Goal: Task Accomplishment & Management: Use online tool/utility

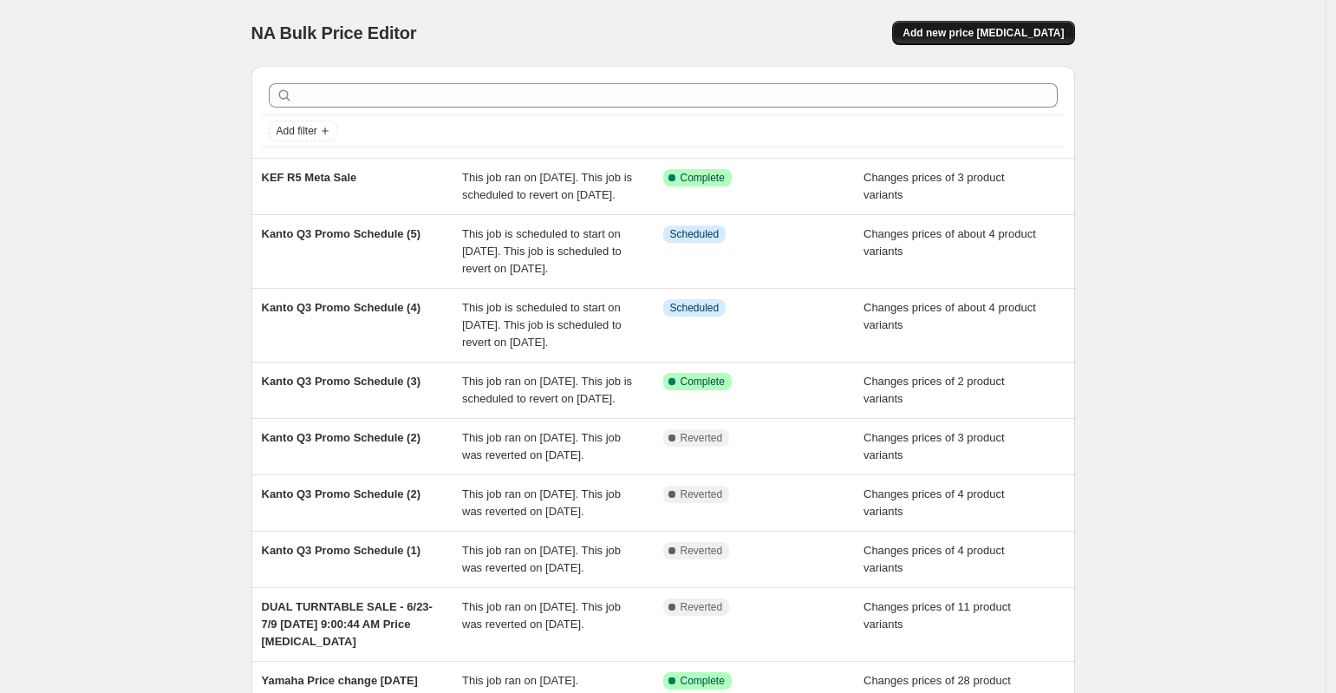
click at [972, 34] on span "Add new price [MEDICAL_DATA]" at bounding box center [982, 33] width 161 height 14
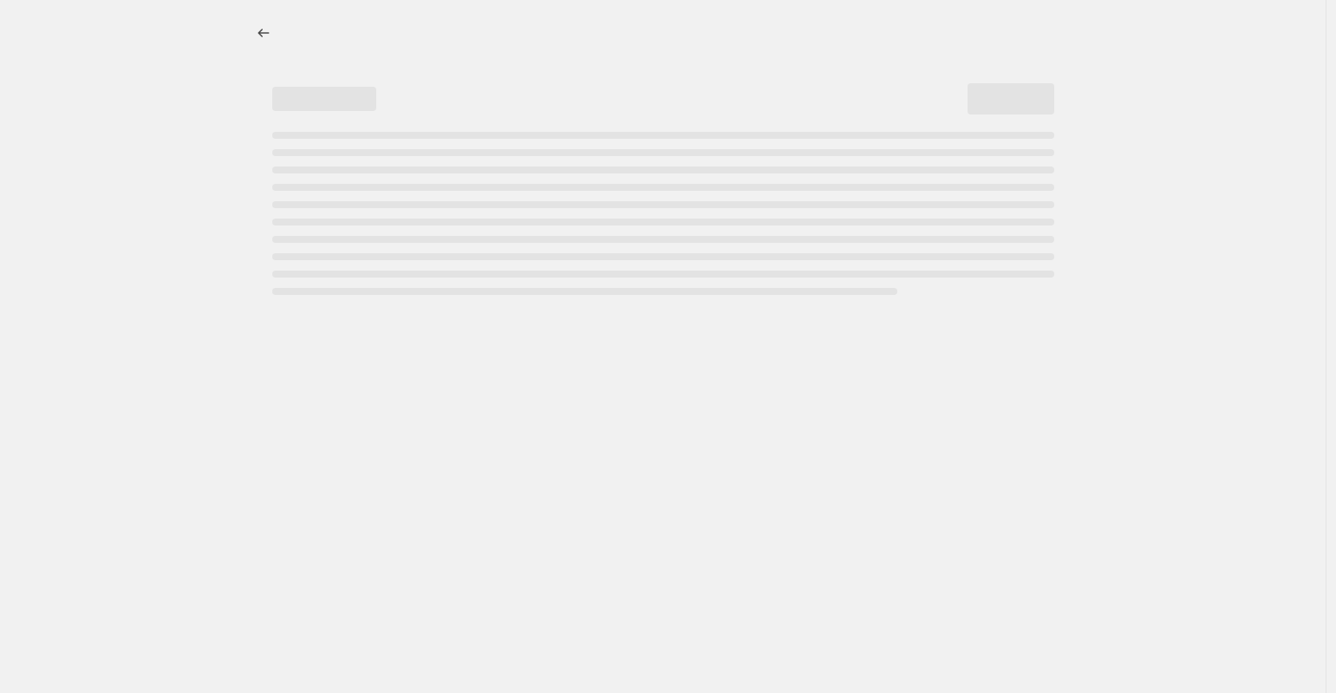
select select "percentage"
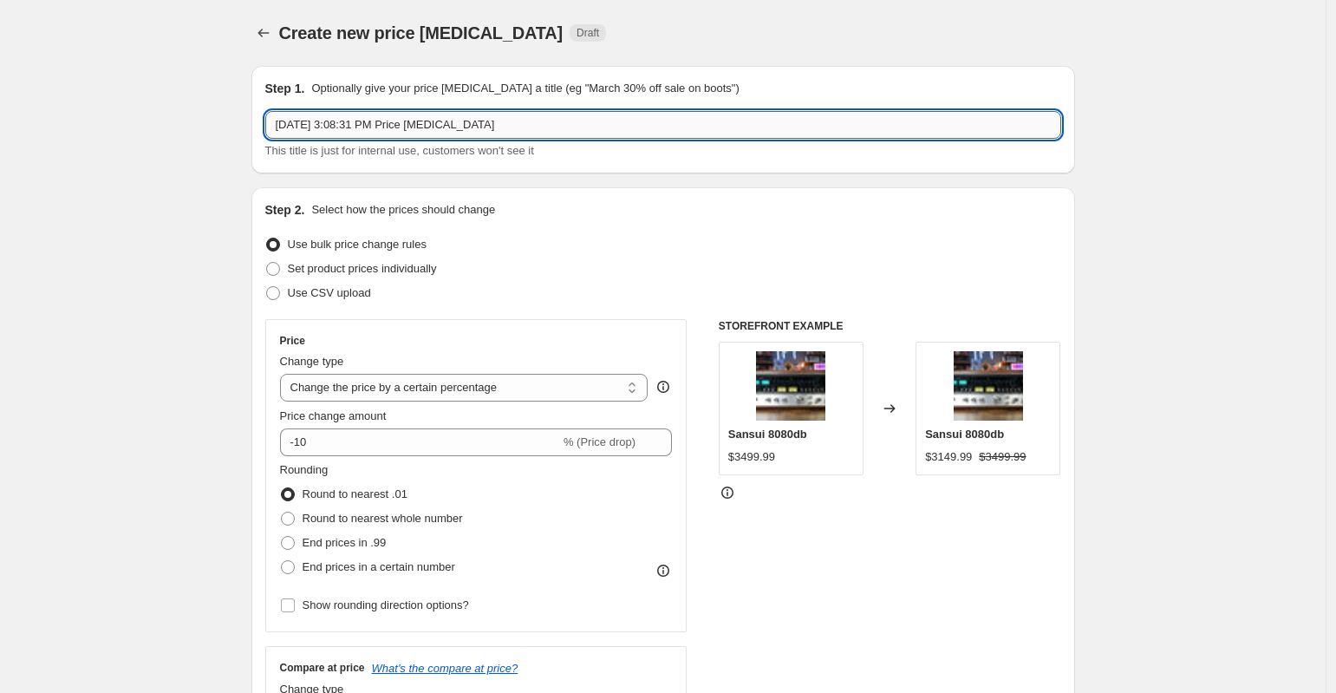
drag, startPoint x: 396, startPoint y: 117, endPoint x: 567, endPoint y: 120, distance: 170.8
click at [398, 117] on input "Aug 13, 2025, 3:08:31 PM Price change job" at bounding box center [663, 125] width 796 height 28
drag, startPoint x: 600, startPoint y: 125, endPoint x: 312, endPoint y: 111, distance: 288.1
type input "Ortofon Price Change Aug 15th"
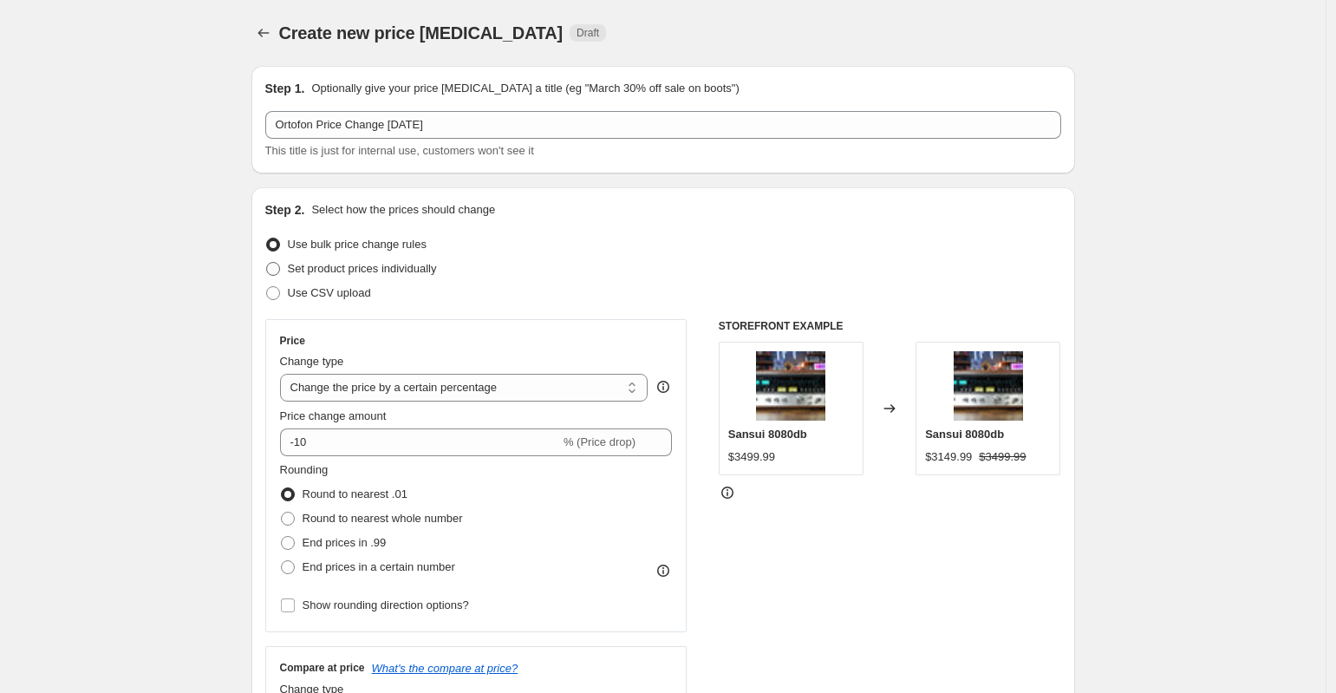
click at [280, 265] on span at bounding box center [273, 269] width 14 height 14
click at [267, 263] on input "Set product prices individually" at bounding box center [266, 262] width 1 height 1
radio input "true"
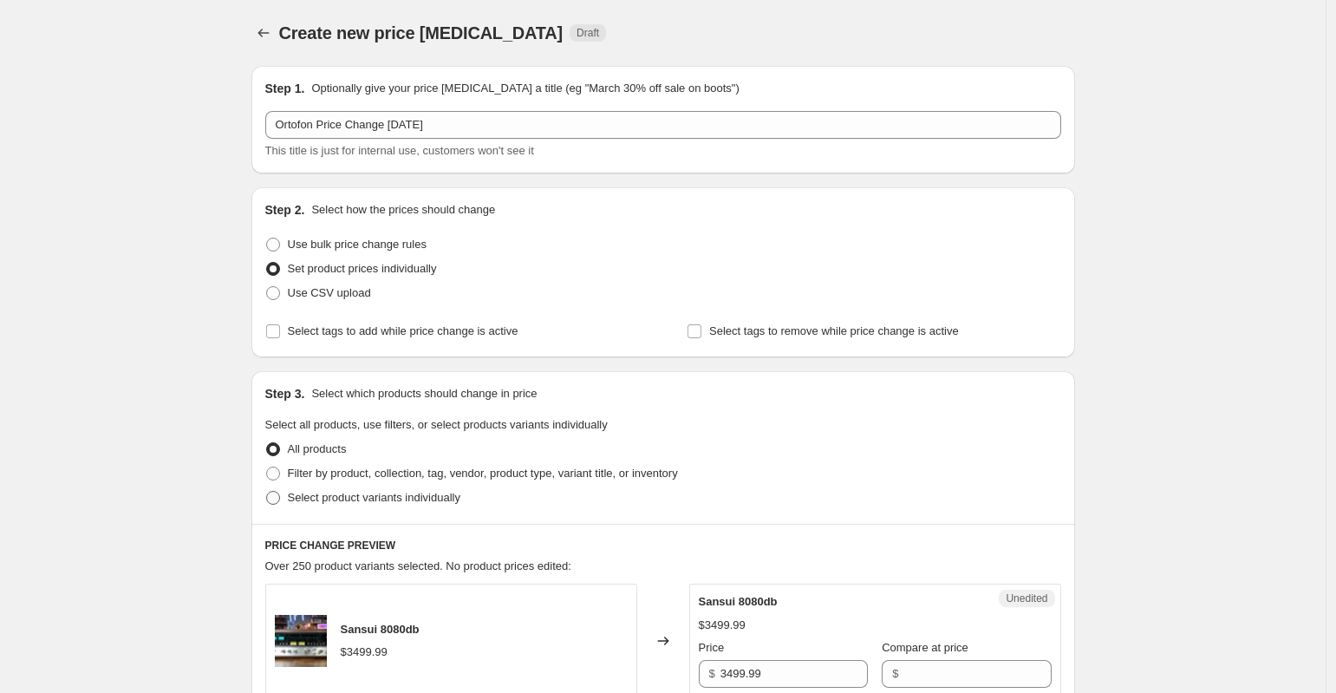
click at [280, 500] on span at bounding box center [273, 498] width 14 height 14
click at [267, 491] on input "Select product variants individually" at bounding box center [266, 491] width 1 height 1
radio input "true"
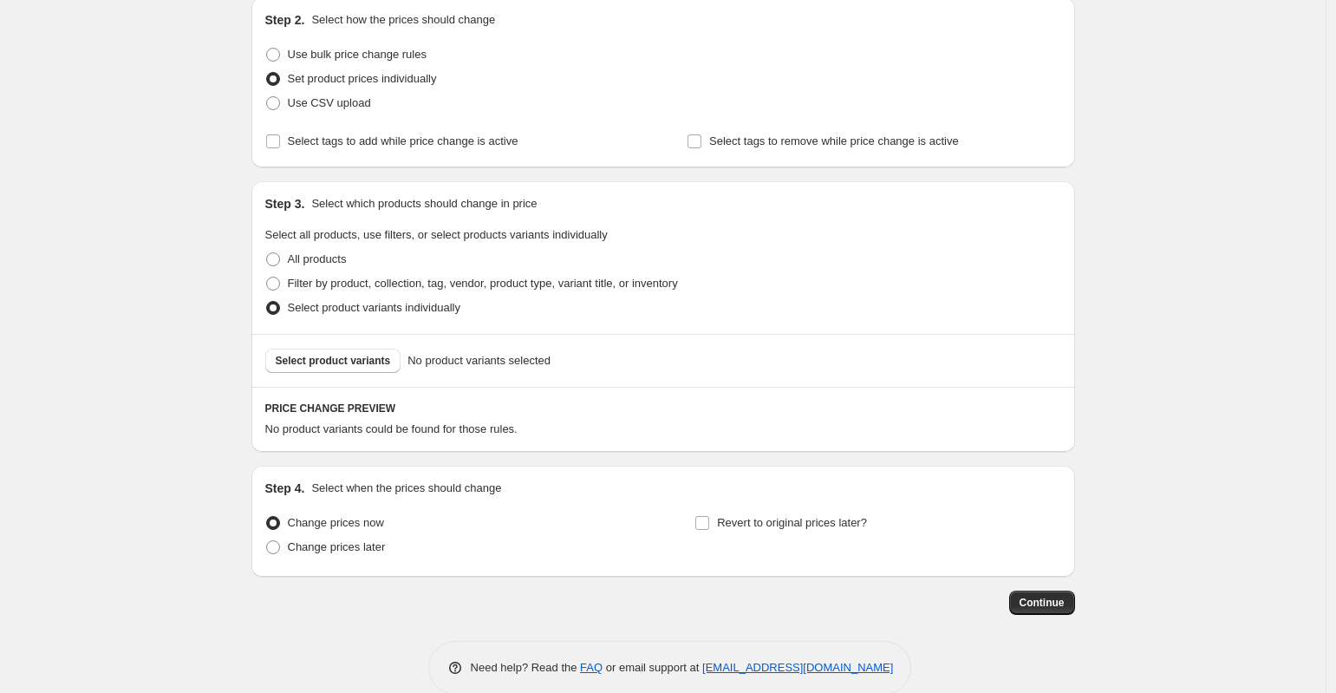
scroll to position [218, 0]
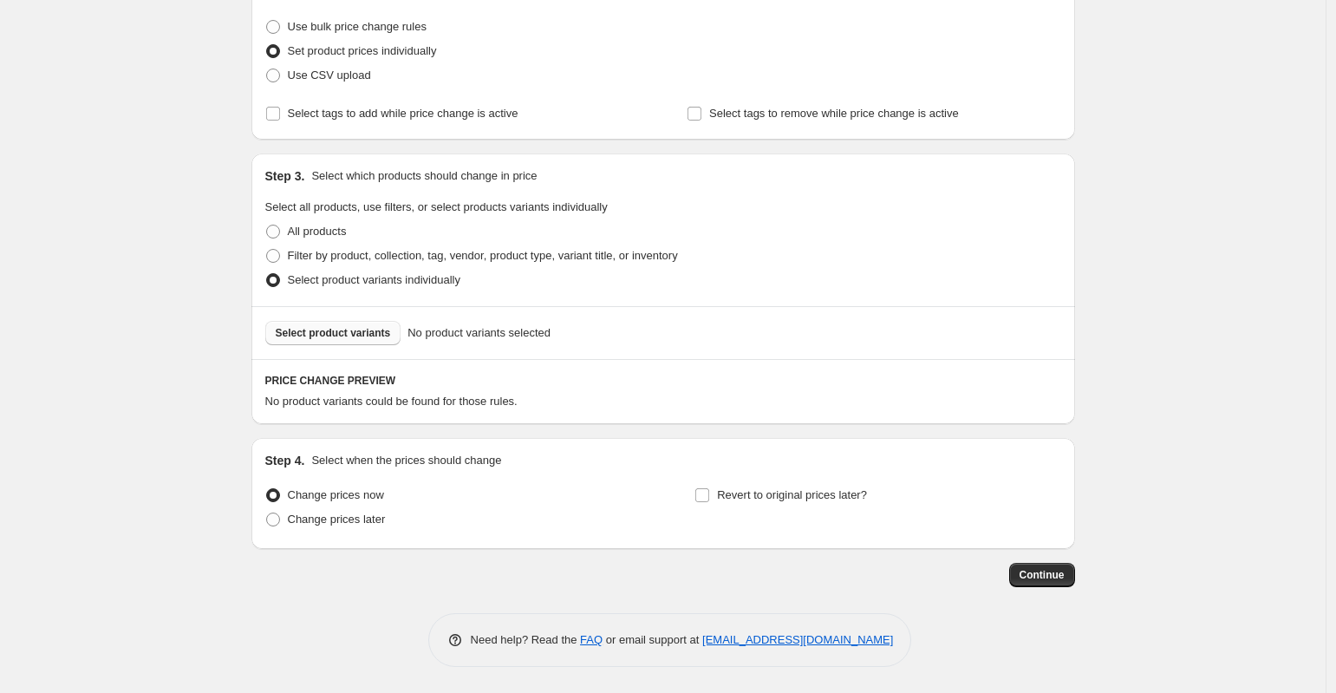
click at [363, 334] on span "Select product variants" at bounding box center [333, 333] width 115 height 14
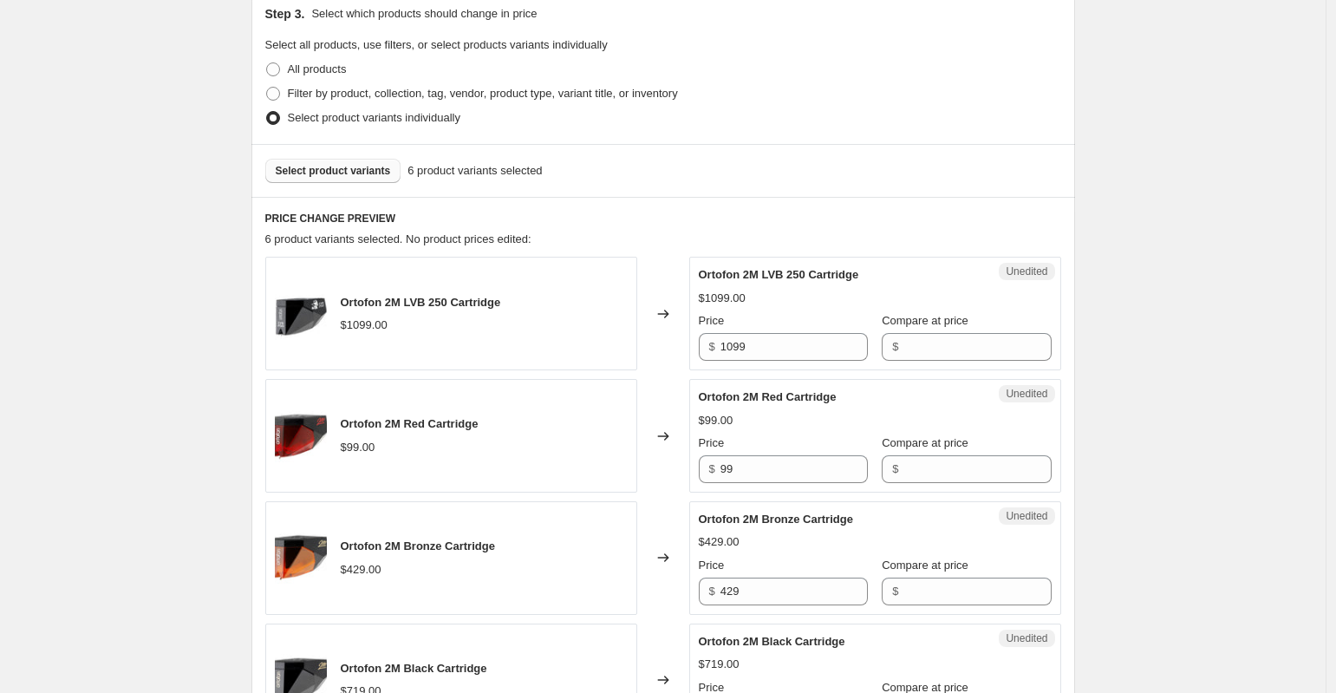
scroll to position [381, 0]
click at [810, 467] on input "99" at bounding box center [793, 468] width 147 height 28
drag, startPoint x: 829, startPoint y: 465, endPoint x: 661, endPoint y: 459, distance: 168.3
click at [656, 460] on div "Ortofon 2M Red Cartridge $99.00 Changed to Unedited Ortofon 2M Red Cartridge $9…" at bounding box center [663, 435] width 796 height 114
type input "109.99"
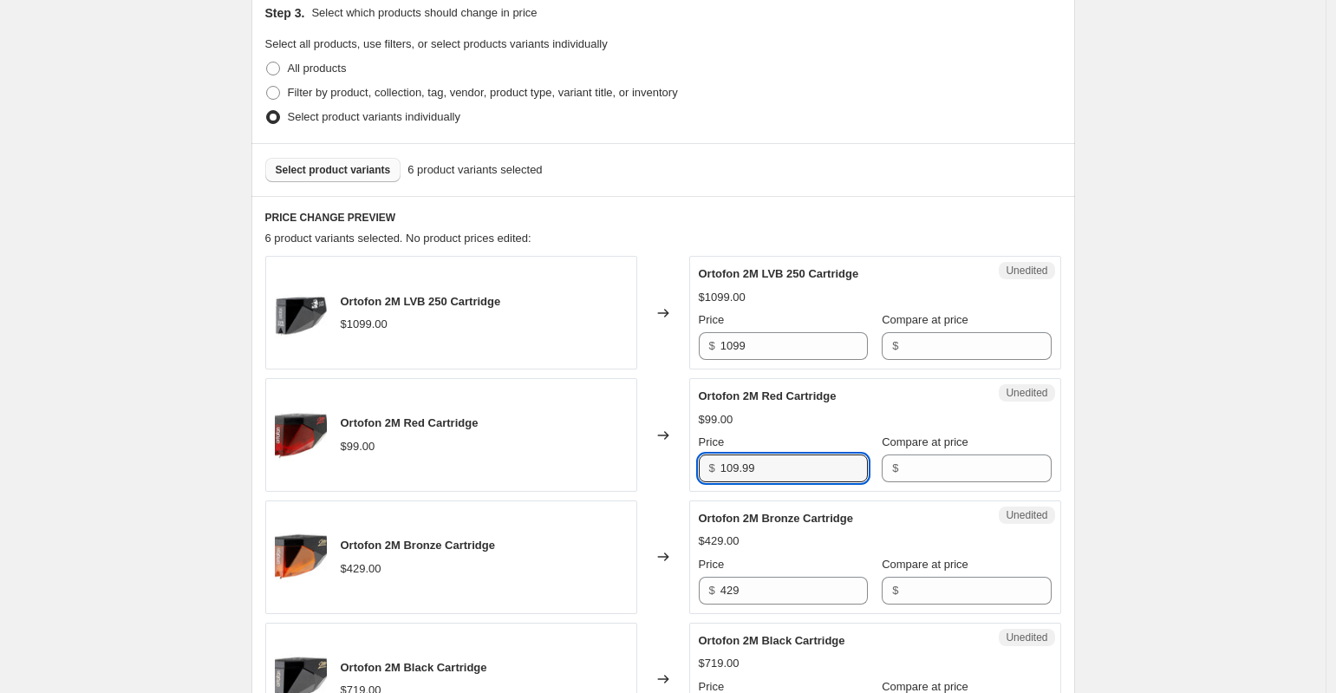
click at [167, 415] on div "Create new price change job. This page is ready Create new price change job Dra…" at bounding box center [662, 459] width 1325 height 1681
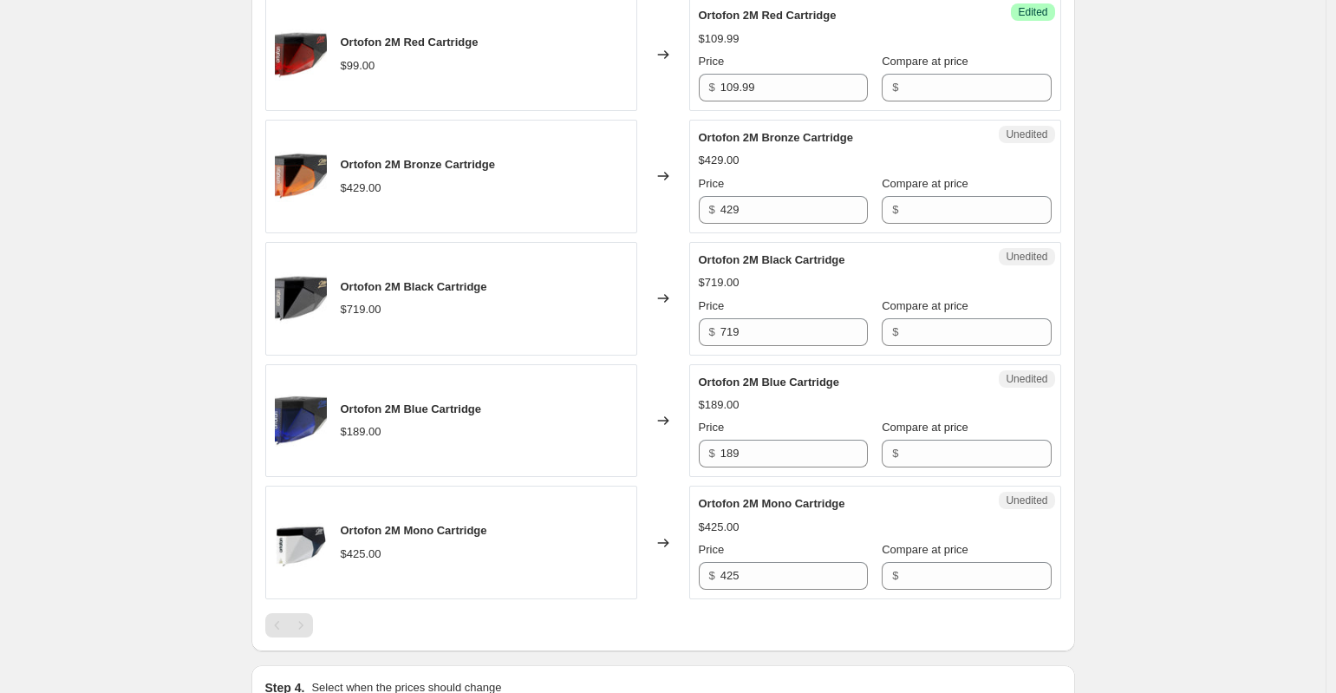
scroll to position [988, 0]
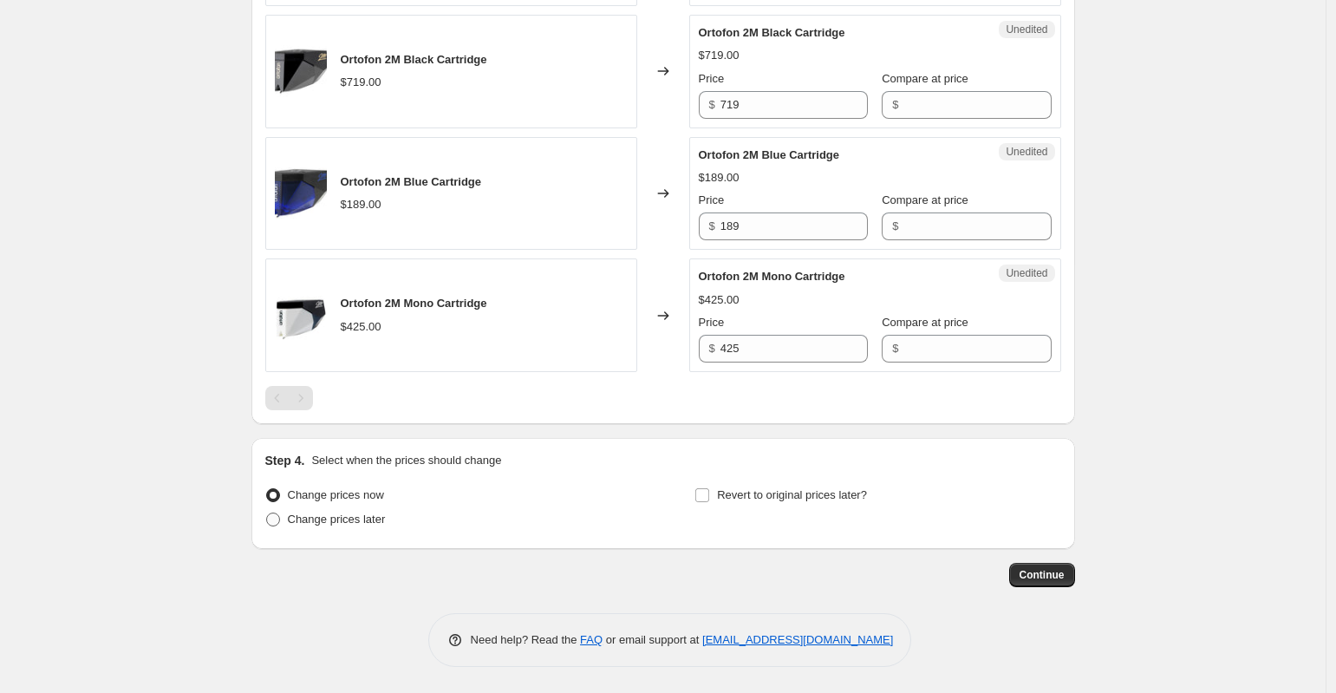
click at [326, 520] on span "Change prices later" at bounding box center [337, 518] width 98 height 13
click at [267, 513] on input "Change prices later" at bounding box center [266, 512] width 1 height 1
radio input "true"
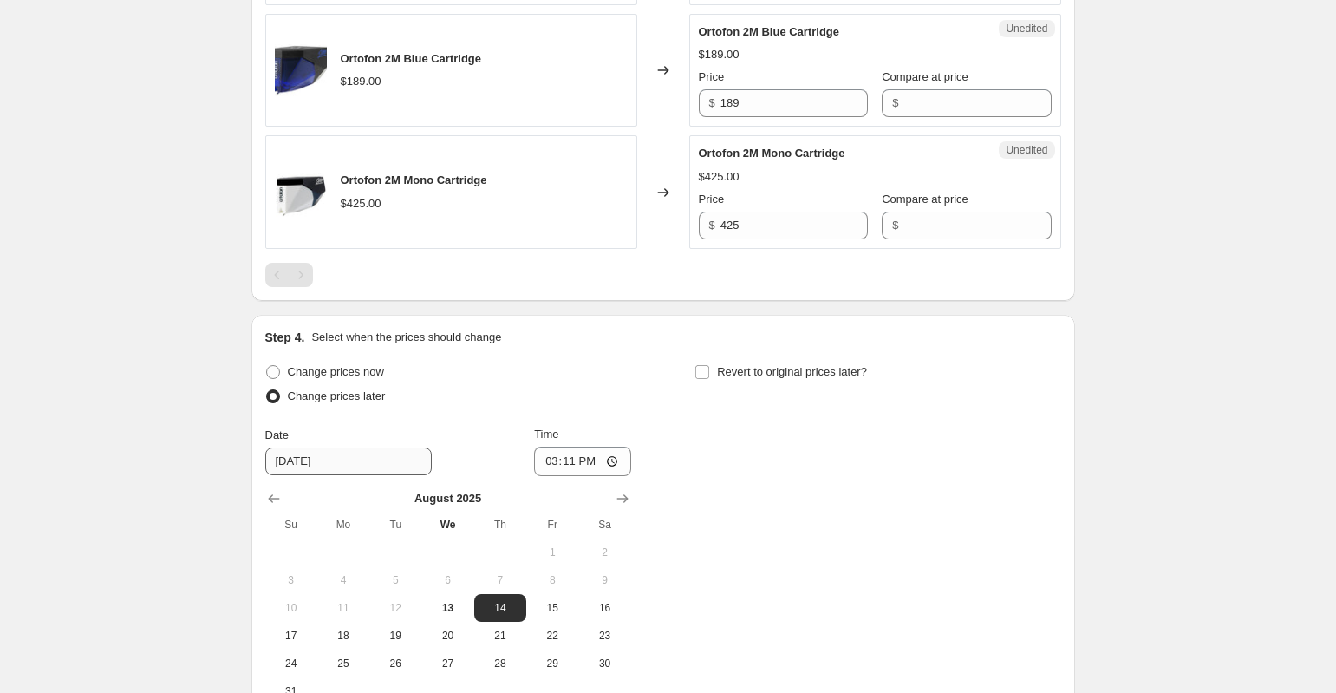
scroll to position [1132, 0]
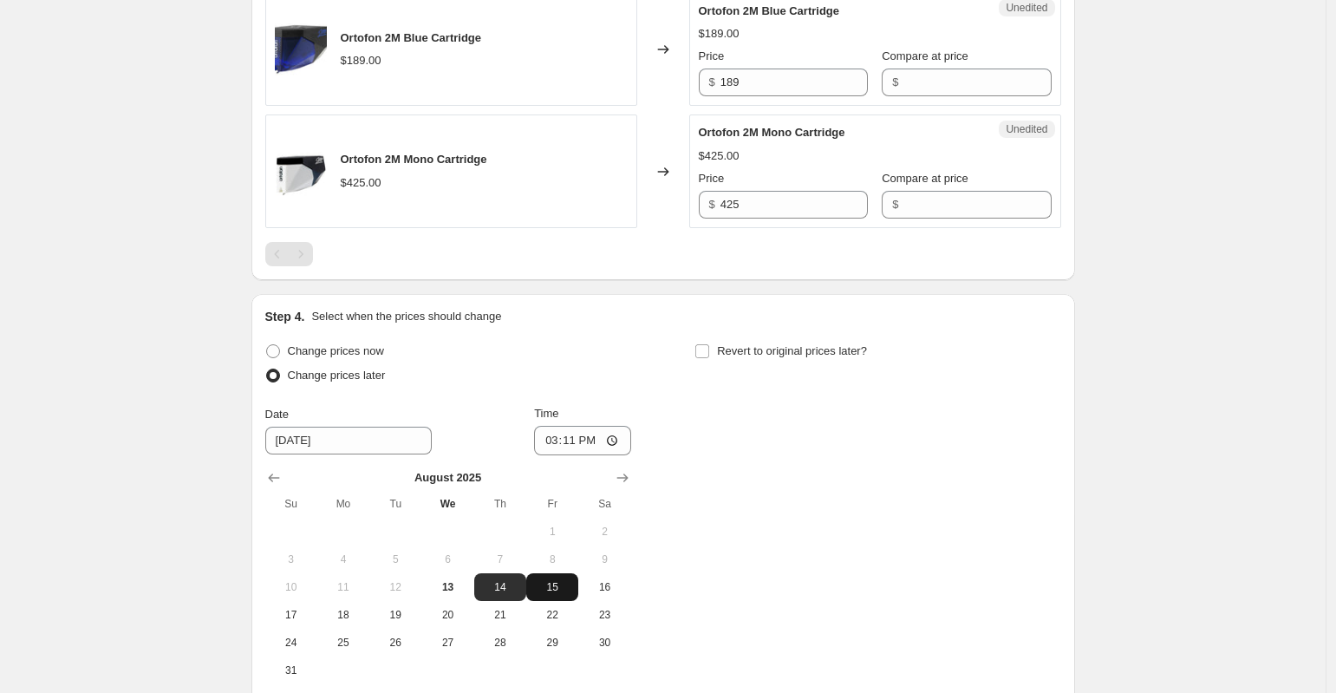
click at [556, 580] on span "15" at bounding box center [552, 587] width 38 height 14
type input "8/15/2025"
click at [693, 463] on div "Change prices now Change prices later Date 8/15/2025 Time 15:11 August 2025 Su …" at bounding box center [663, 511] width 796 height 345
click at [553, 439] on input "15:11" at bounding box center [582, 440] width 97 height 29
type input "00:00"
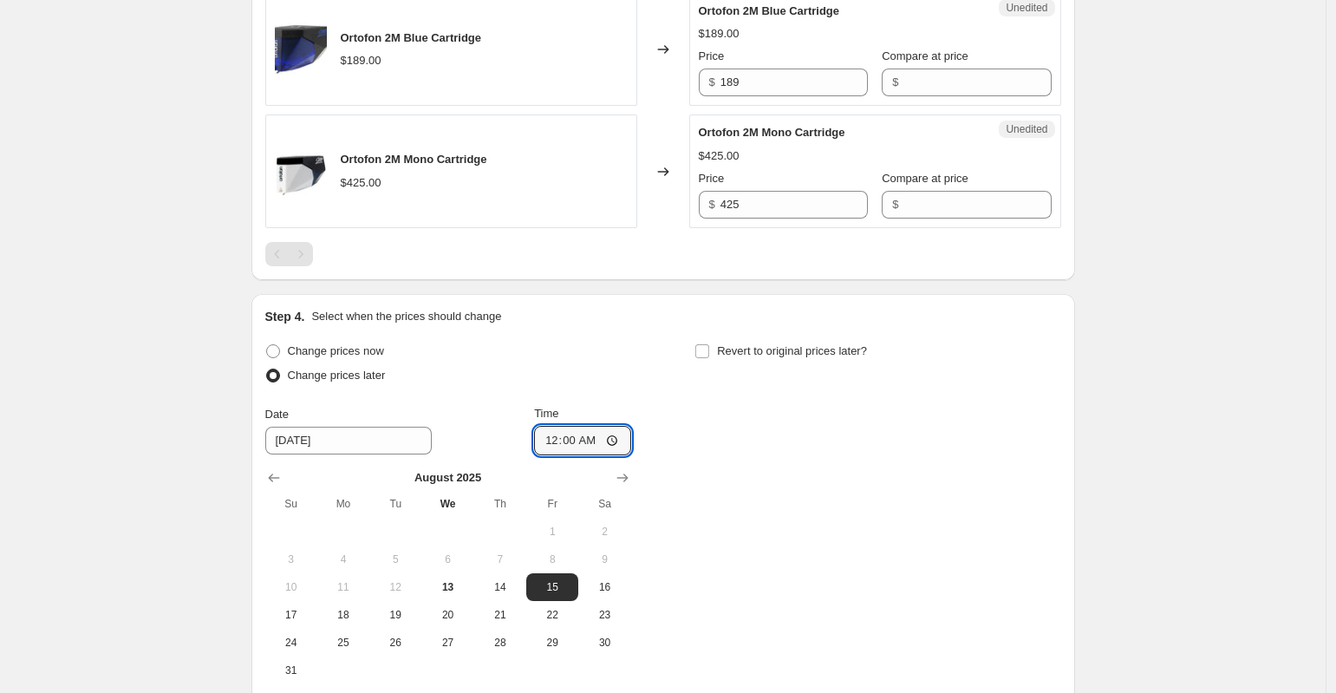
click at [827, 397] on div "Change prices now Change prices later Date 8/15/2025 Time 00:00 August 2025 Su …" at bounding box center [663, 511] width 796 height 345
click at [703, 353] on input "Revert to original prices later?" at bounding box center [702, 351] width 14 height 14
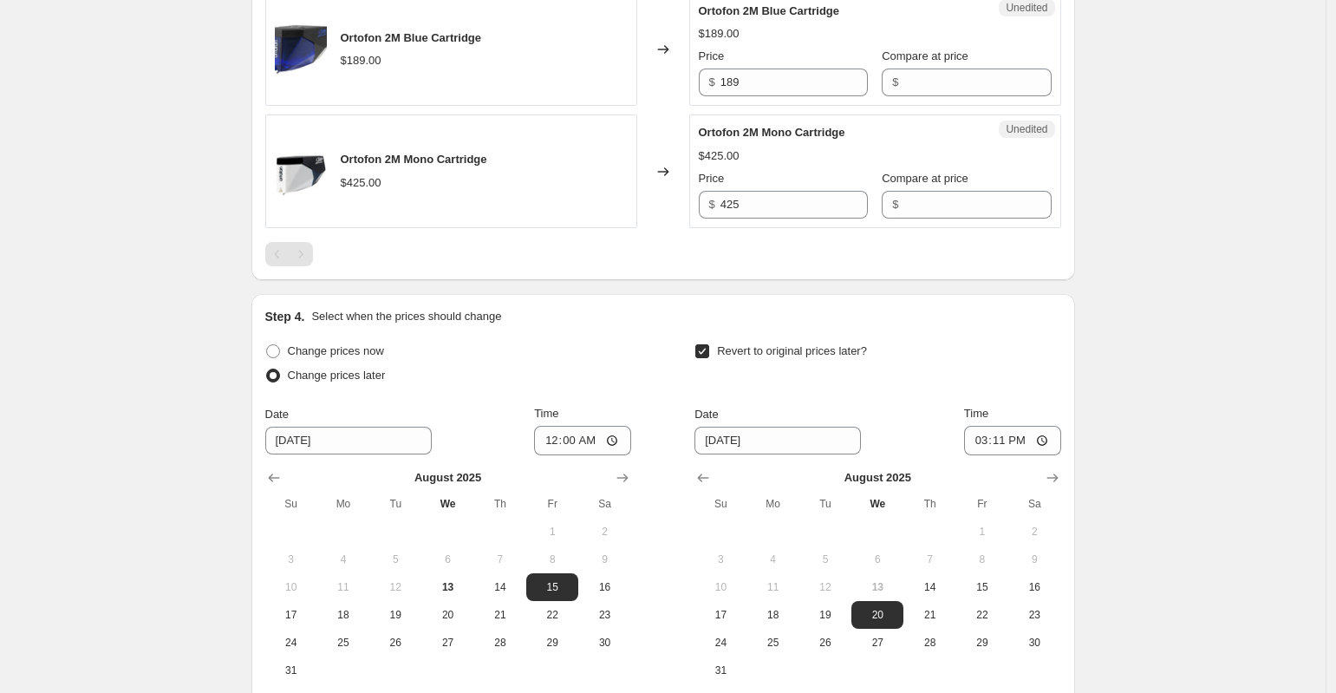
click at [709, 351] on input "Revert to original prices later?" at bounding box center [702, 351] width 14 height 14
checkbox input "false"
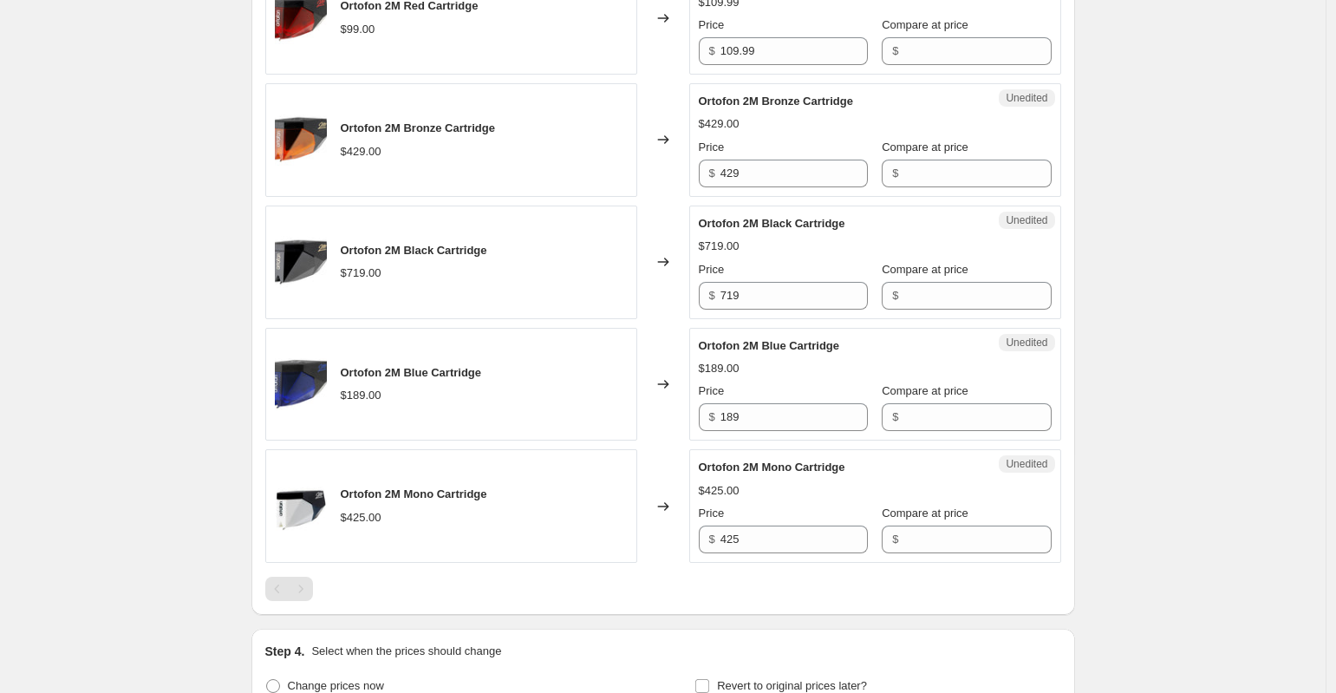
scroll to position [822, 0]
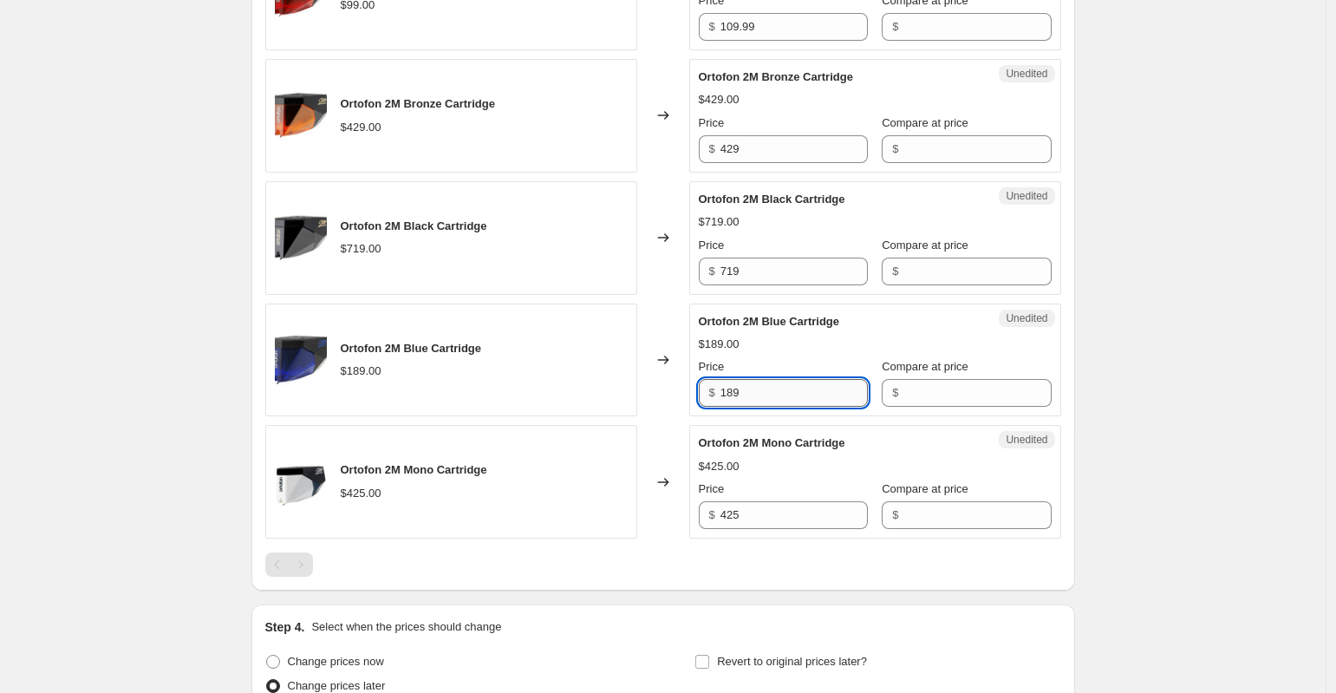
click at [761, 391] on input "189" at bounding box center [793, 393] width 147 height 28
type input "1"
type input "219.99"
click at [1153, 296] on div "Create new price change job. This page is ready Create new price change job Dra…" at bounding box center [662, 180] width 1325 height 2005
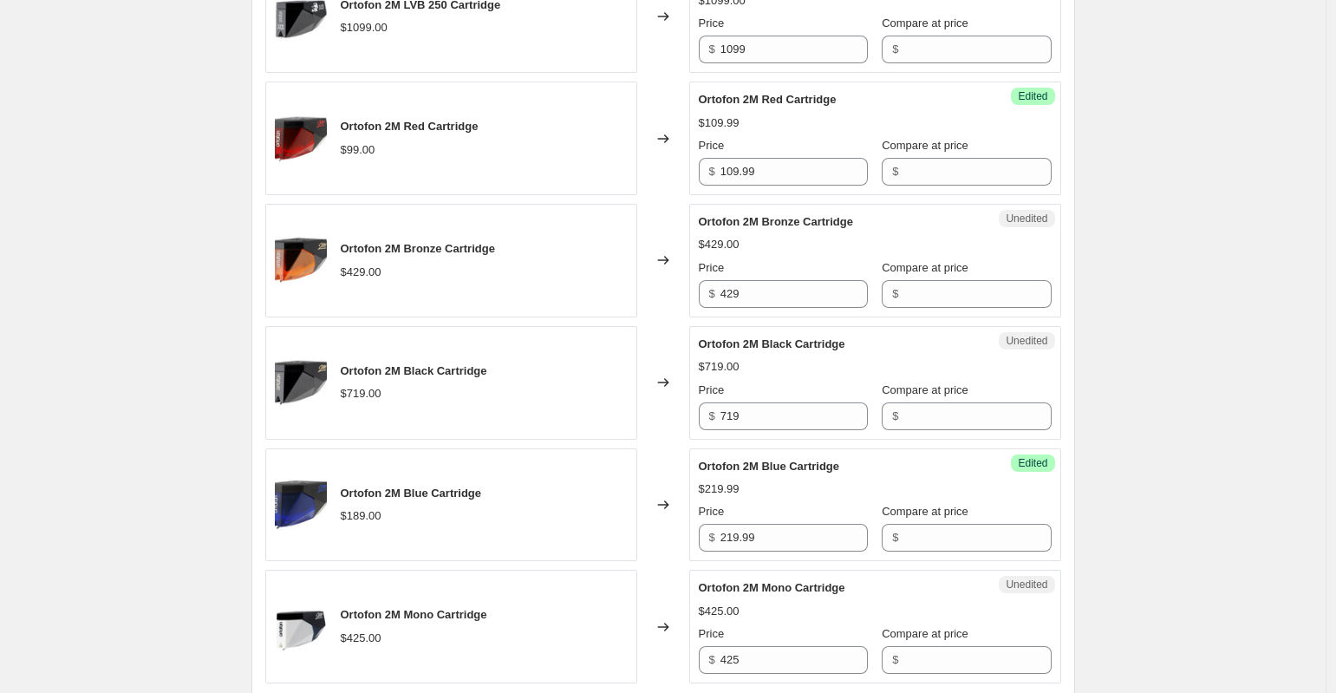
scroll to position [625, 0]
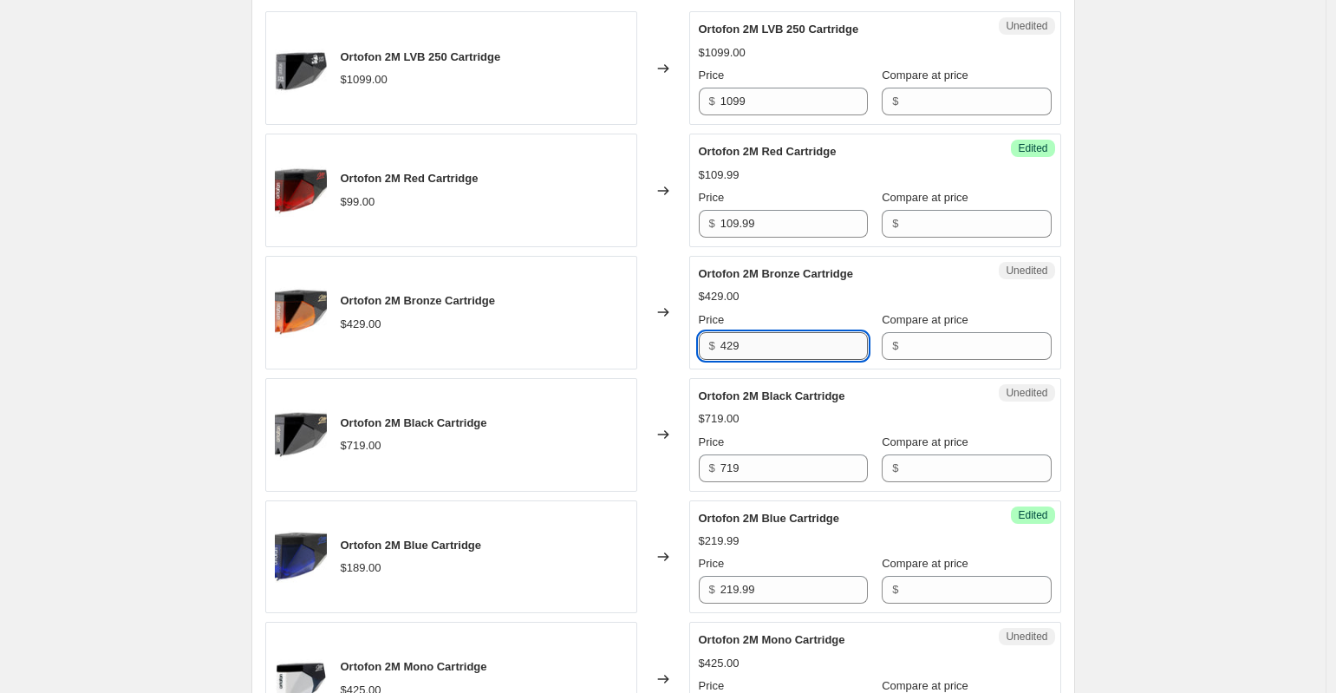
click at [776, 343] on input "429" at bounding box center [793, 346] width 147 height 28
type input "4"
type input "459.99"
click at [1109, 304] on div "Create new price change job. This page is ready Create new price change job Dra…" at bounding box center [662, 377] width 1325 height 2005
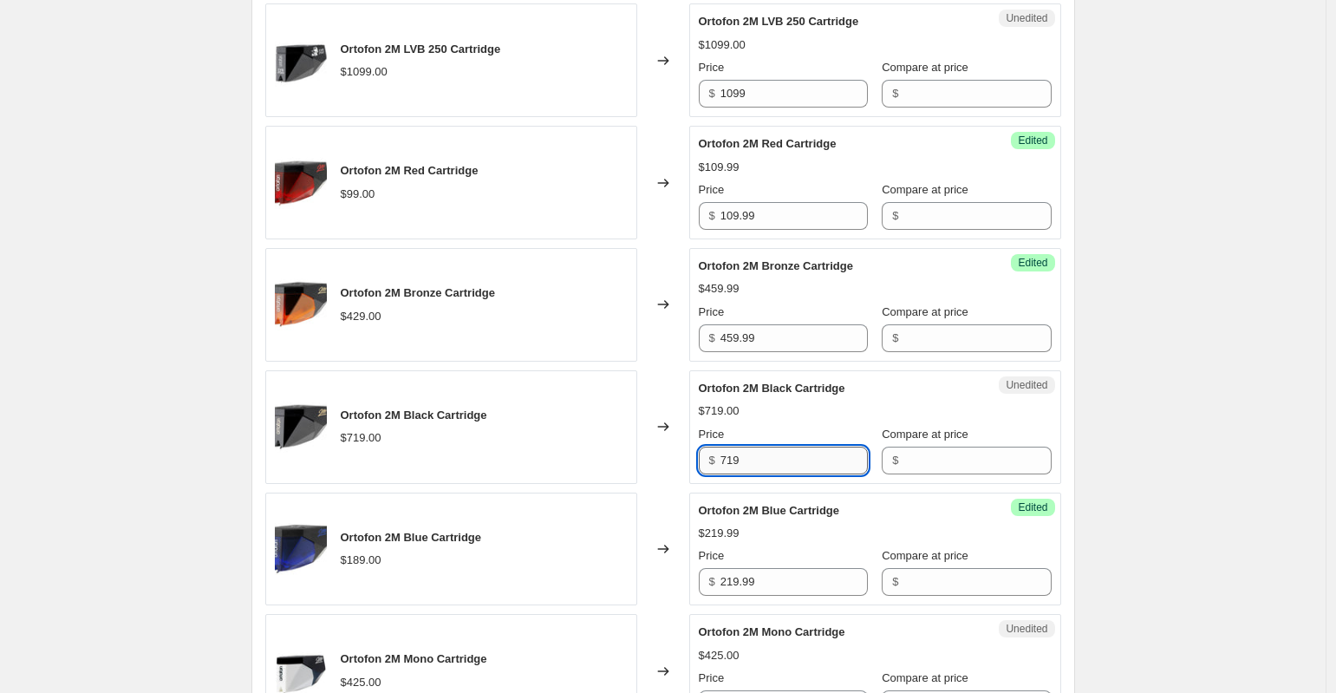
click at [791, 459] on input "719" at bounding box center [793, 460] width 147 height 28
type input "7"
click at [1111, 421] on div "Create new price change job. This page is ready Create new price change job Dra…" at bounding box center [662, 369] width 1325 height 2005
click at [765, 454] on input "749" at bounding box center [793, 460] width 147 height 28
type input "749.99"
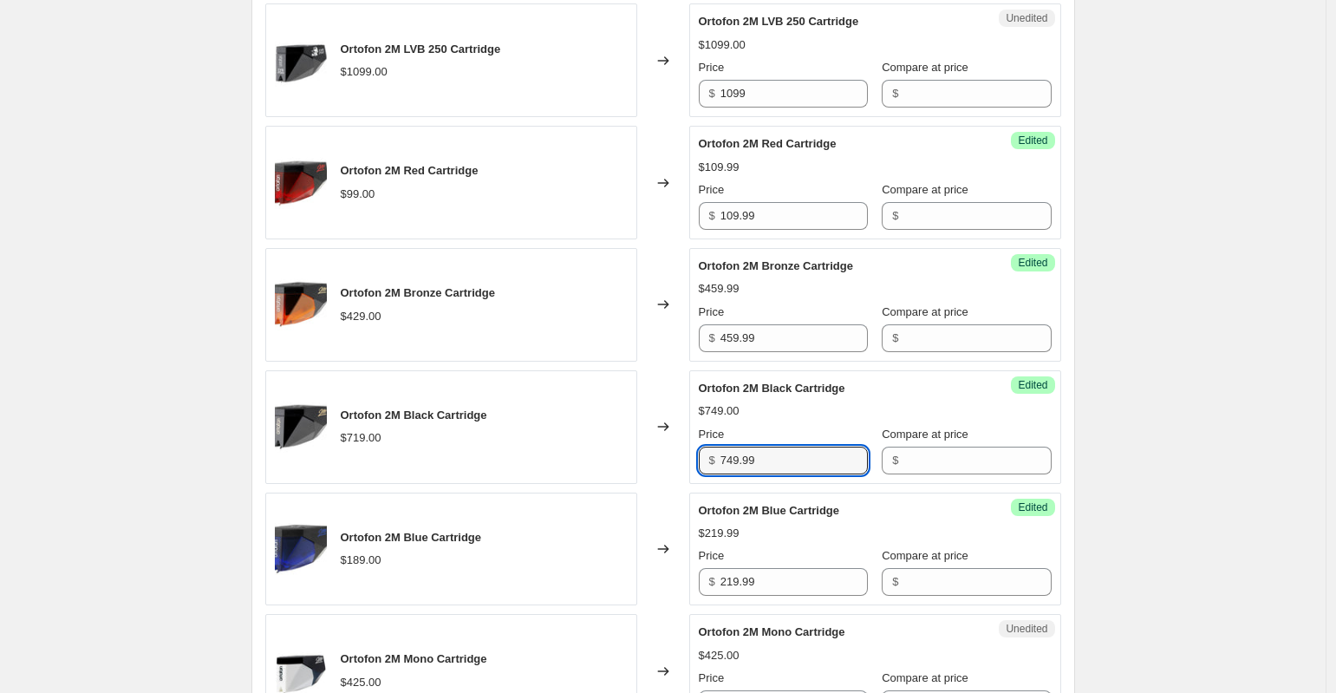
click at [1135, 360] on div "Create new price change job. This page is ready Create new price change job Dra…" at bounding box center [662, 369] width 1325 height 2005
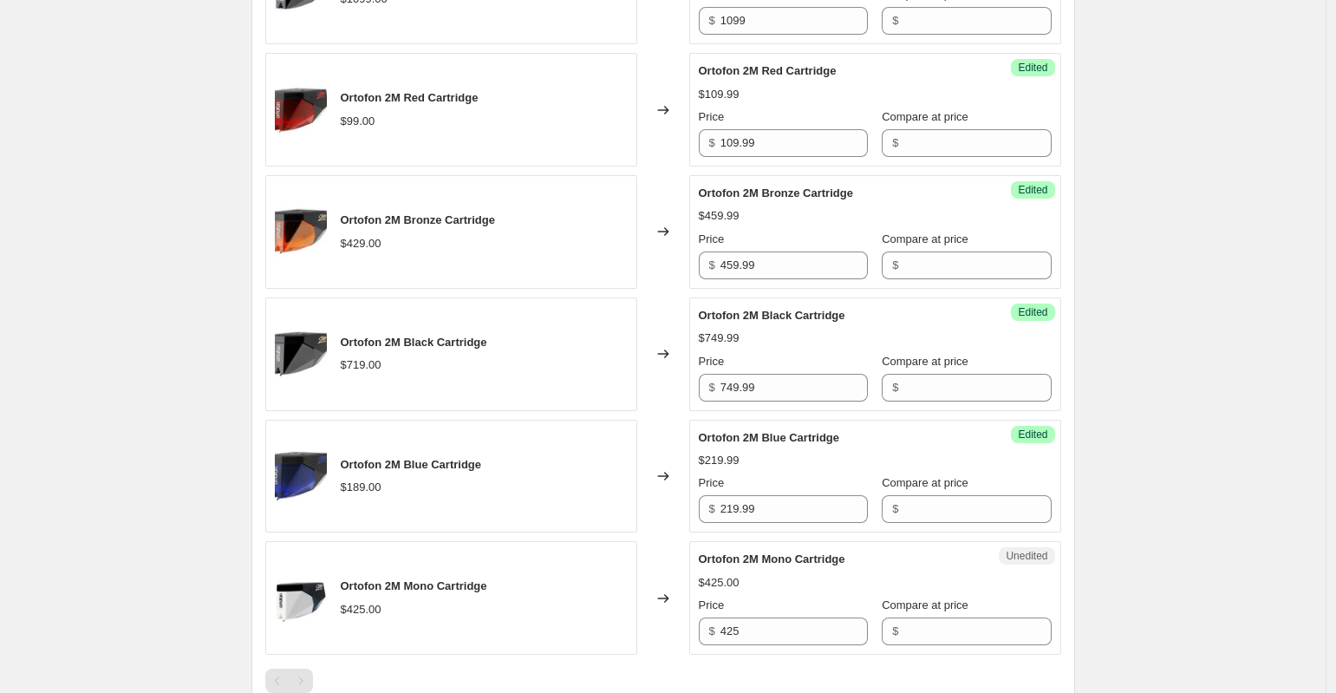
scroll to position [711, 0]
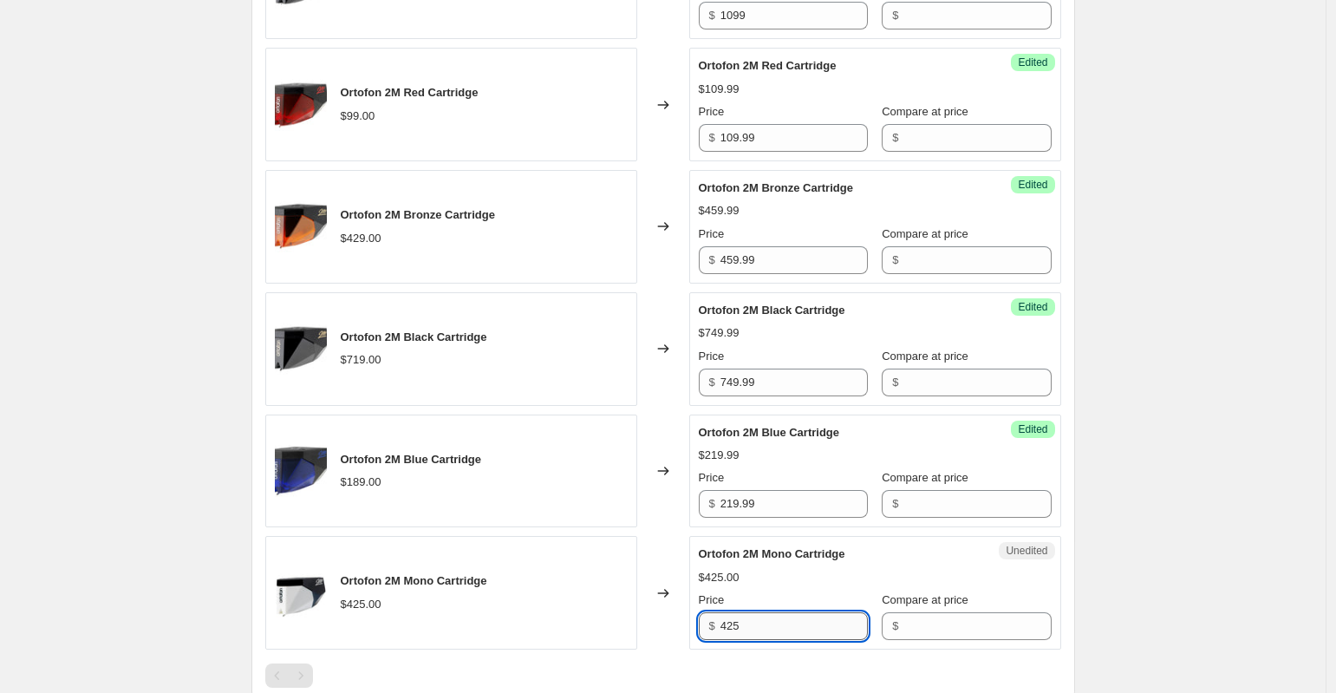
click at [806, 622] on input "425" at bounding box center [793, 626] width 147 height 28
type input "459.99"
click at [1158, 501] on div "Create new price change job. This page is ready Create new price change job Dra…" at bounding box center [662, 291] width 1325 height 2005
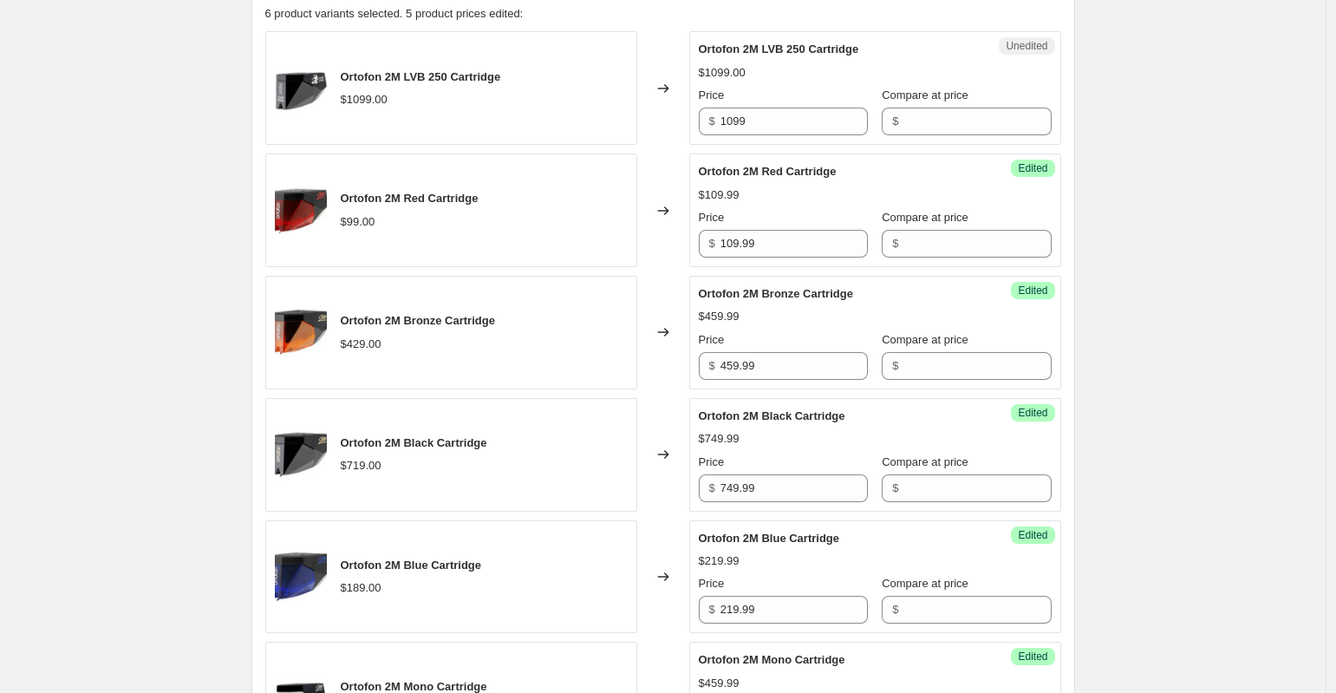
scroll to position [599, 0]
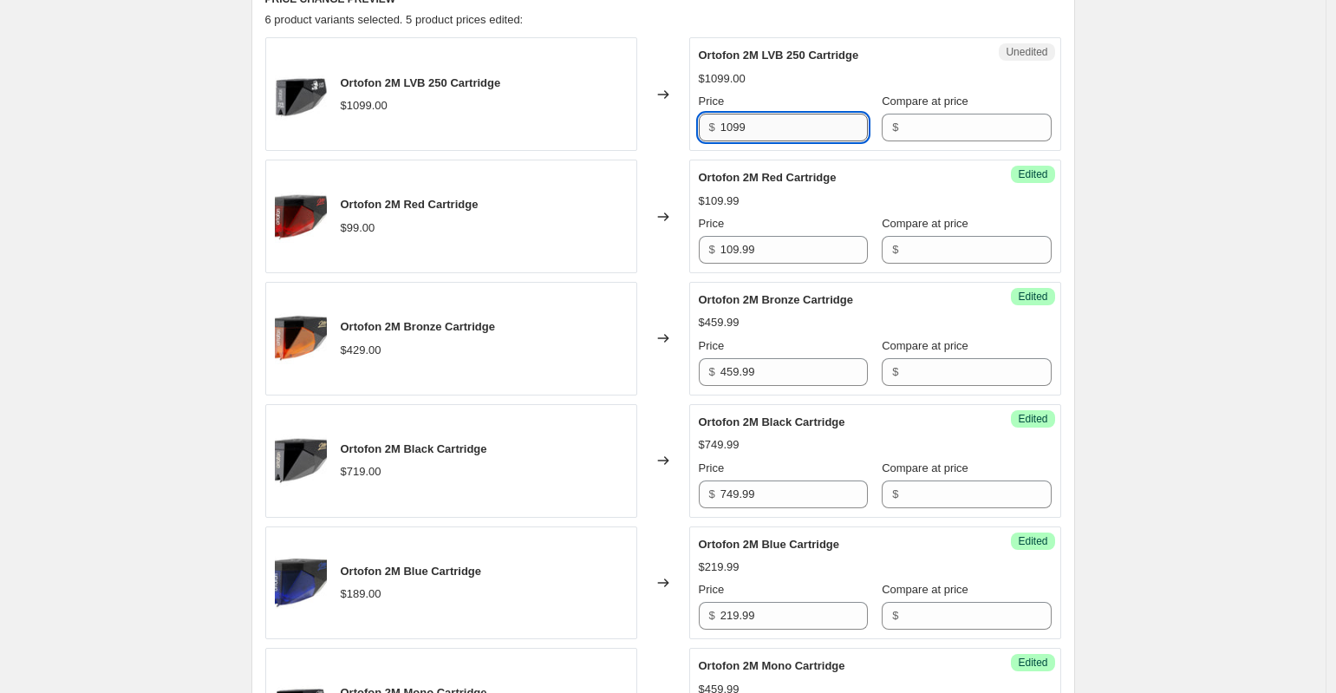
click at [787, 127] on input "1099" at bounding box center [793, 128] width 147 height 28
click at [1130, 142] on div "Create new price change job. This page is ready Create new price change job Dra…" at bounding box center [662, 403] width 1325 height 2005
click at [765, 128] on input "1099" at bounding box center [793, 128] width 147 height 28
type input "1"
click at [1162, 129] on div "Create new price change job. This page is ready Create new price change job Dra…" at bounding box center [662, 403] width 1325 height 2005
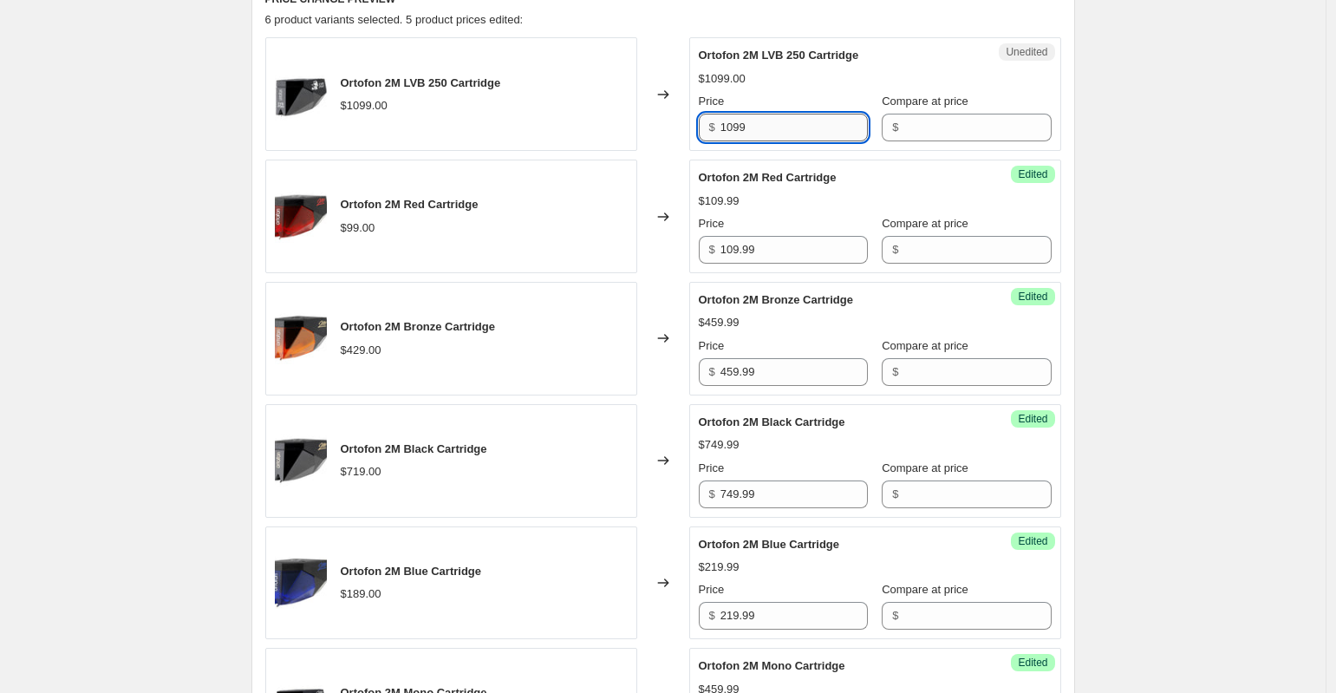
click at [771, 136] on input "1099" at bounding box center [793, 128] width 147 height 28
type input "1"
click at [1175, 112] on div "Create new price change job. This page is ready Create new price change job Dra…" at bounding box center [662, 403] width 1325 height 2005
click at [810, 118] on input "45" at bounding box center [793, 128] width 147 height 28
type input "4"
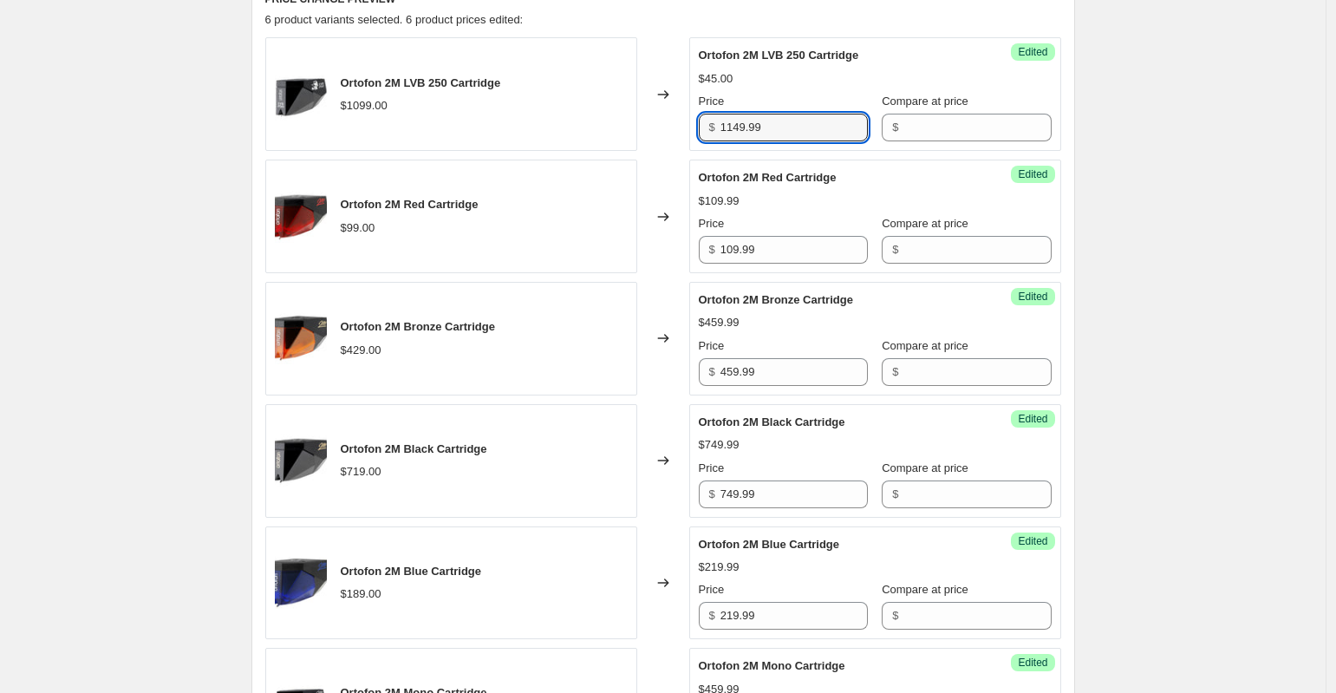
type input "1149.99"
click at [843, 83] on div "$45.00" at bounding box center [875, 78] width 353 height 17
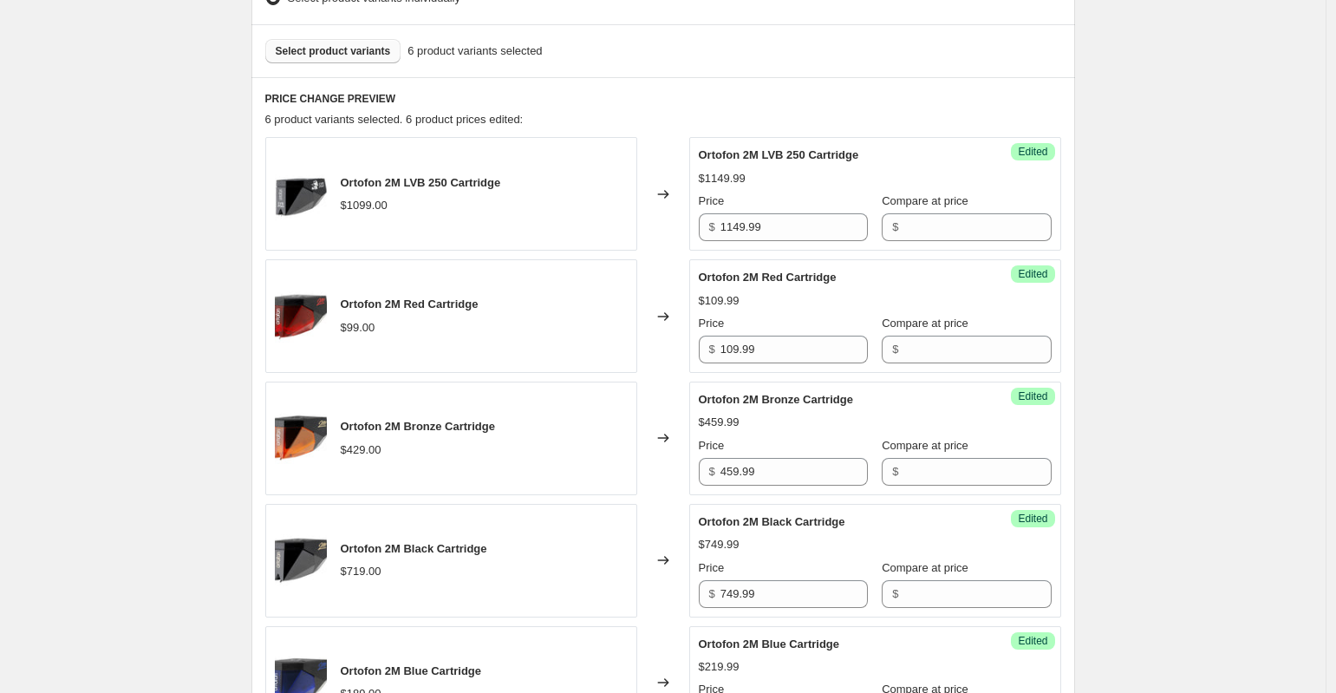
scroll to position [470, 0]
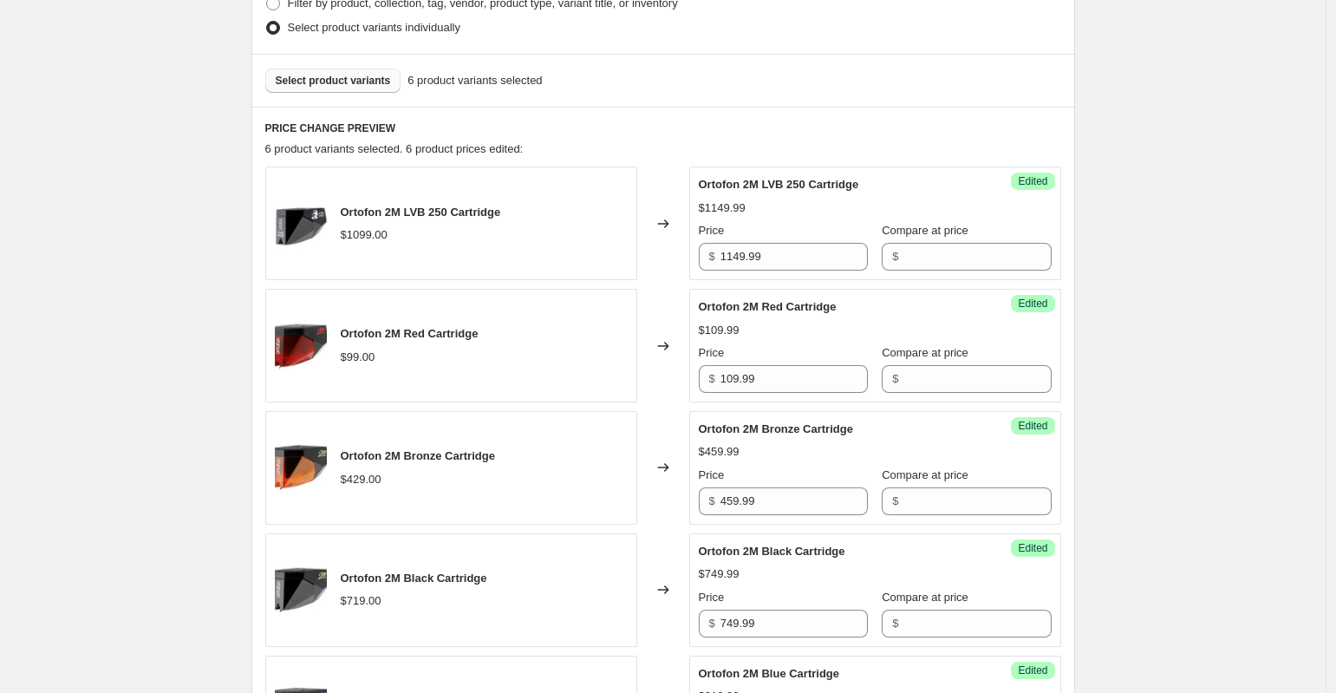
click at [335, 91] on button "Select product variants" at bounding box center [333, 80] width 136 height 24
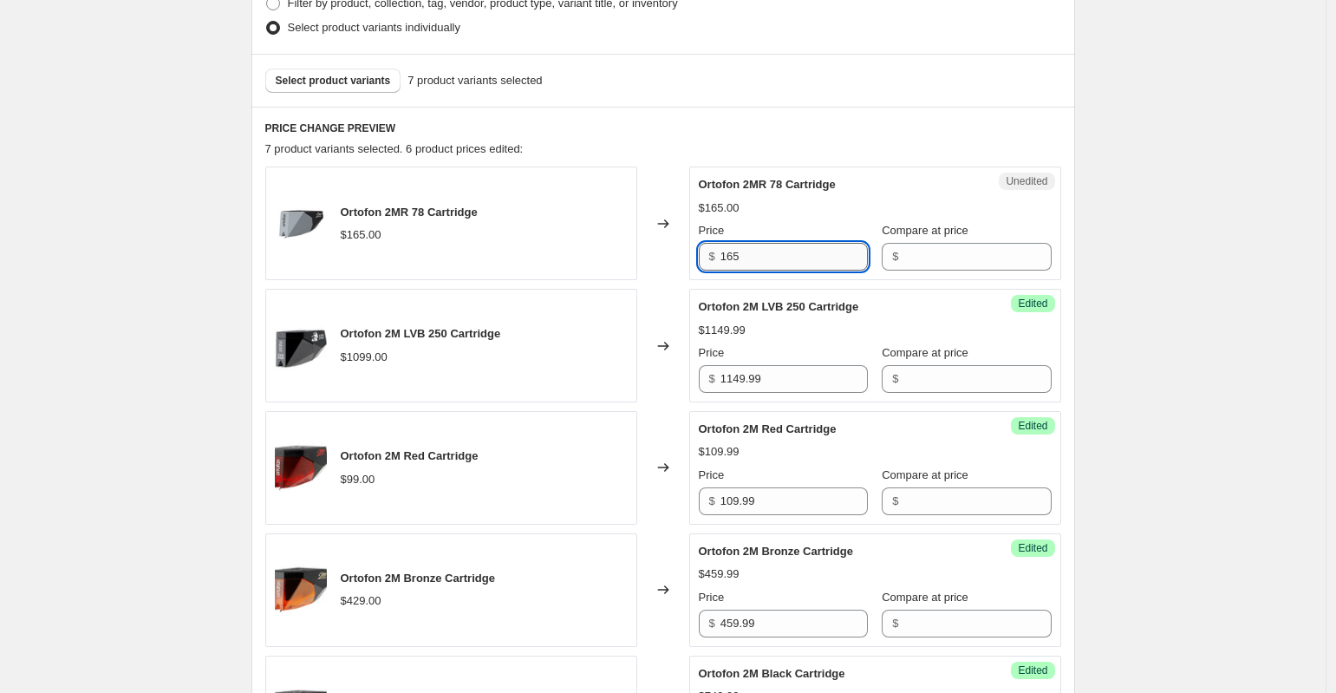
click at [803, 263] on input "165" at bounding box center [793, 257] width 147 height 28
type input "169.99"
click at [1121, 245] on div "Create new price change job. This page is ready Create new price change job Dra…" at bounding box center [662, 593] width 1325 height 2127
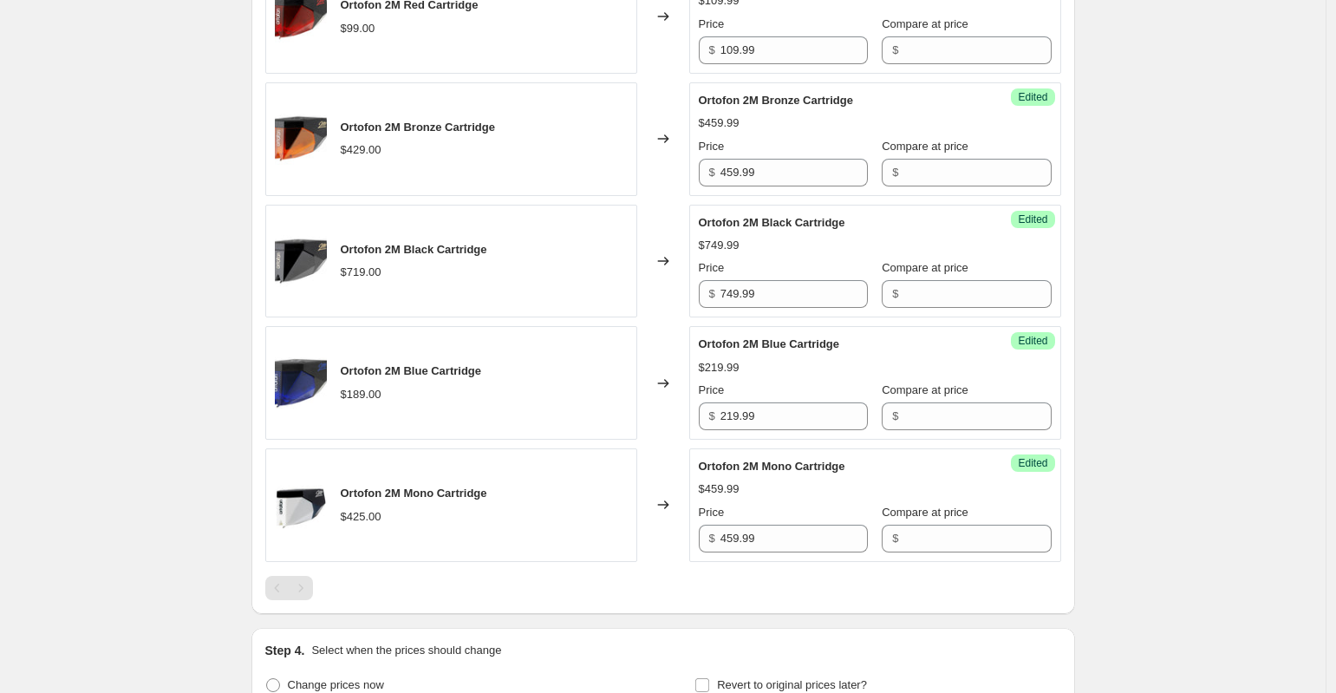
scroll to position [998, 0]
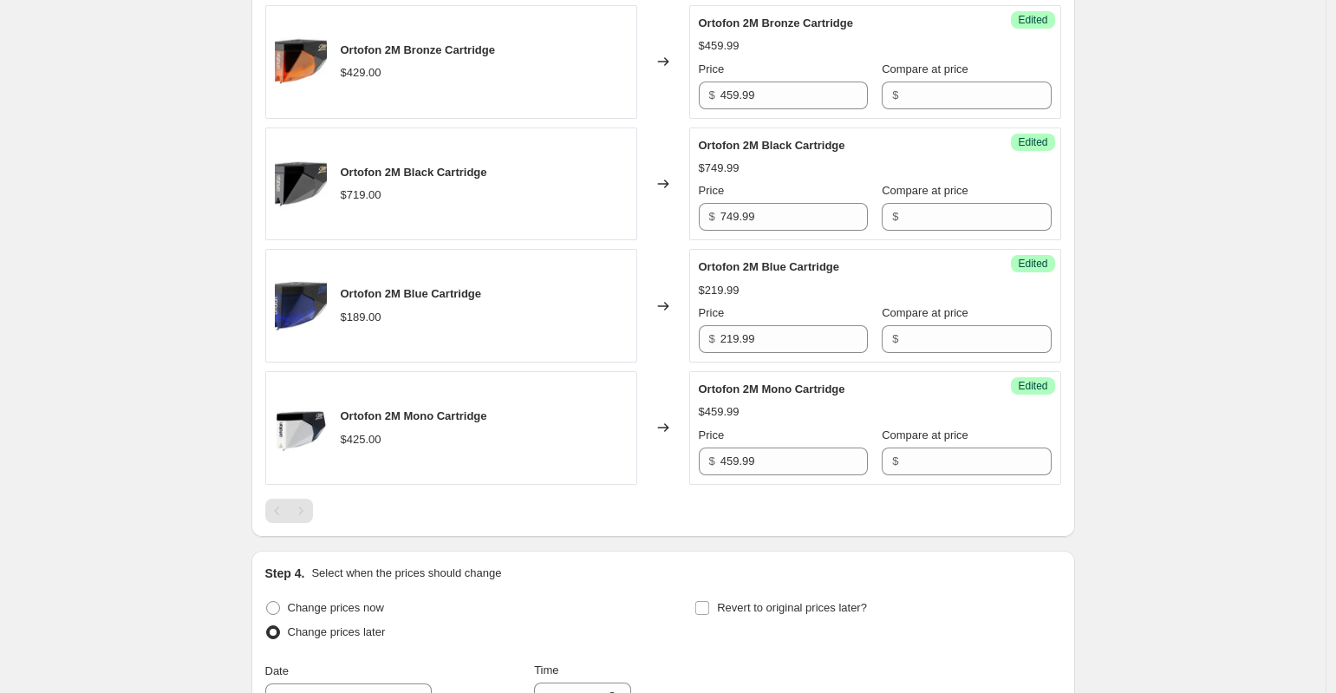
click at [412, 410] on span "Ortofon 2M Mono Cartridge" at bounding box center [414, 415] width 146 height 13
click at [382, 424] on div "Ortofon 2M Mono Cartridge" at bounding box center [414, 415] width 146 height 17
click at [413, 414] on span "Ortofon 2M Mono Cartridge" at bounding box center [414, 415] width 146 height 13
click at [368, 416] on span "Ortofon 2M Mono Cartridge" at bounding box center [414, 415] width 146 height 13
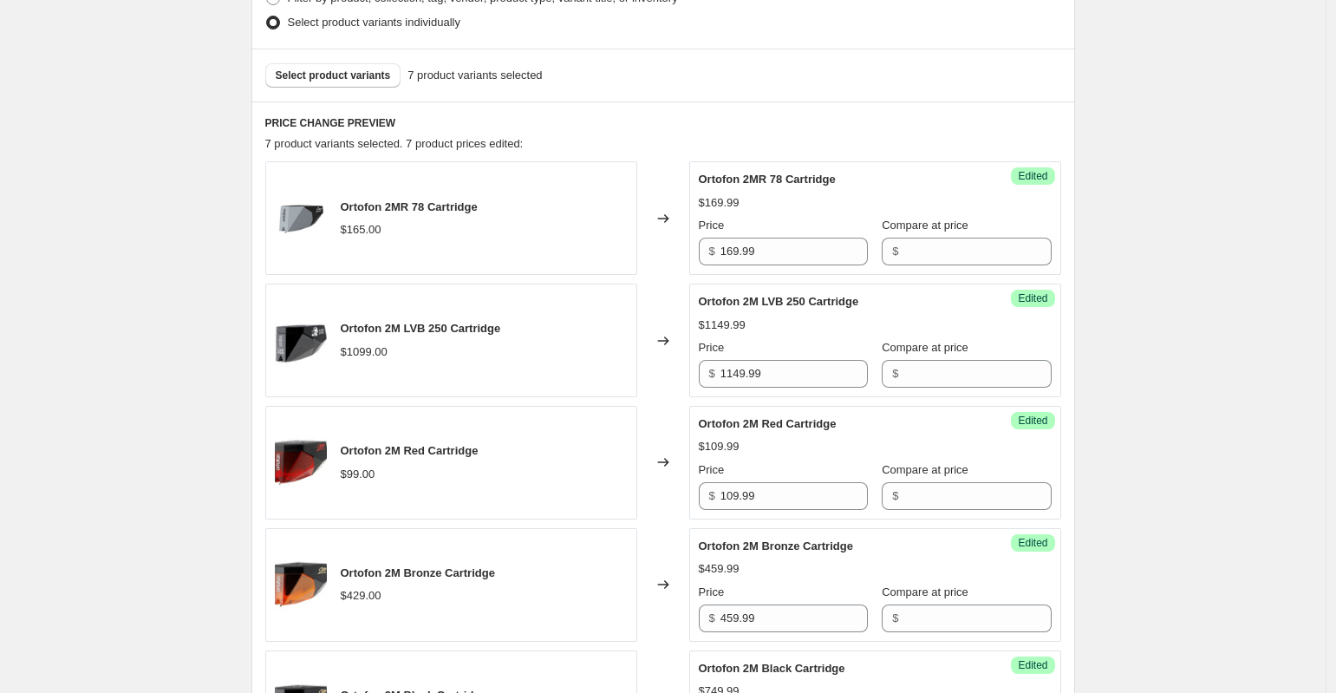
scroll to position [472, 0]
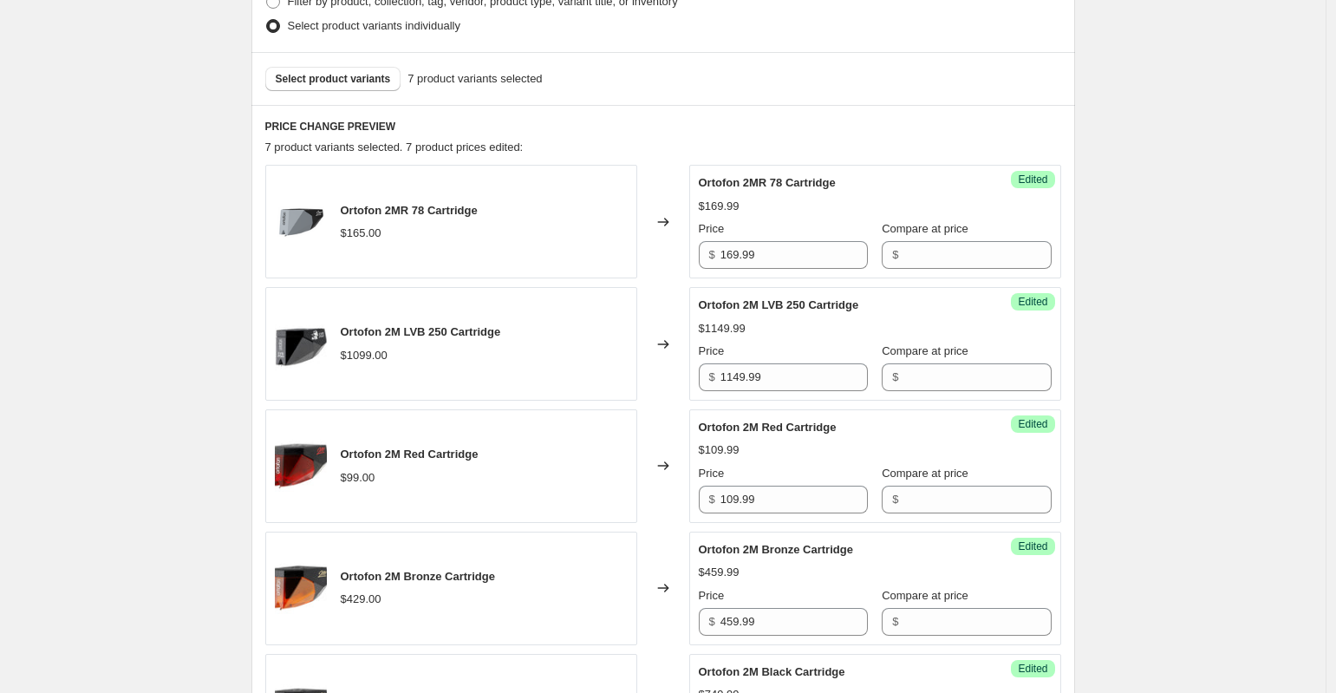
click at [423, 206] on span "Ortofon 2MR 78 Cartridge" at bounding box center [409, 210] width 137 height 13
click at [424, 207] on span "Ortofon 2MR 78 Cartridge" at bounding box center [409, 210] width 137 height 13
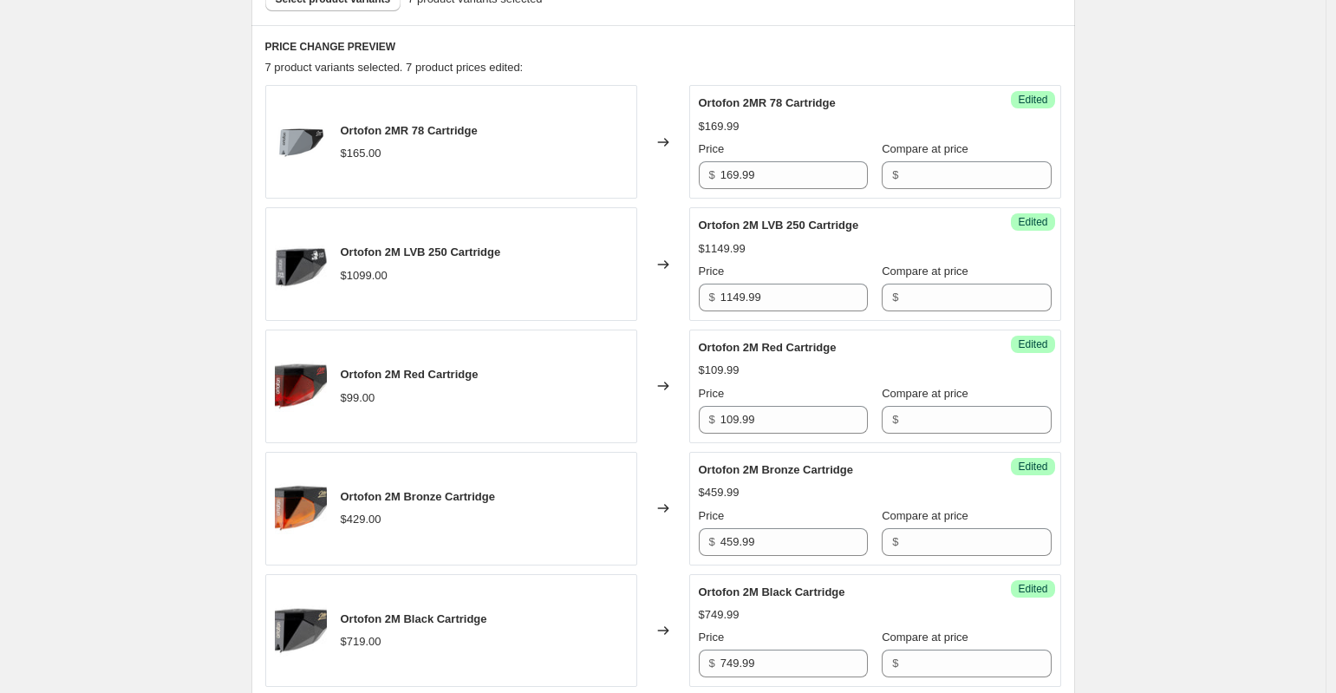
scroll to position [421, 0]
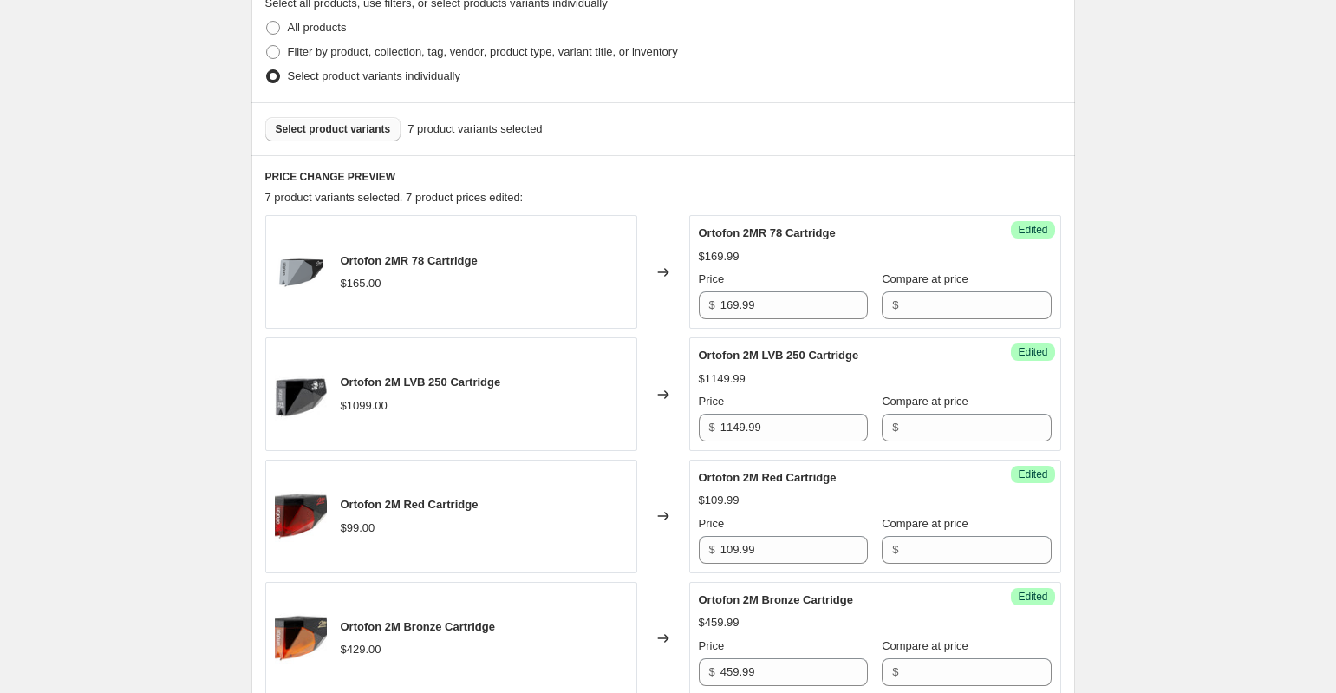
click at [382, 131] on span "Select product variants" at bounding box center [333, 129] width 115 height 14
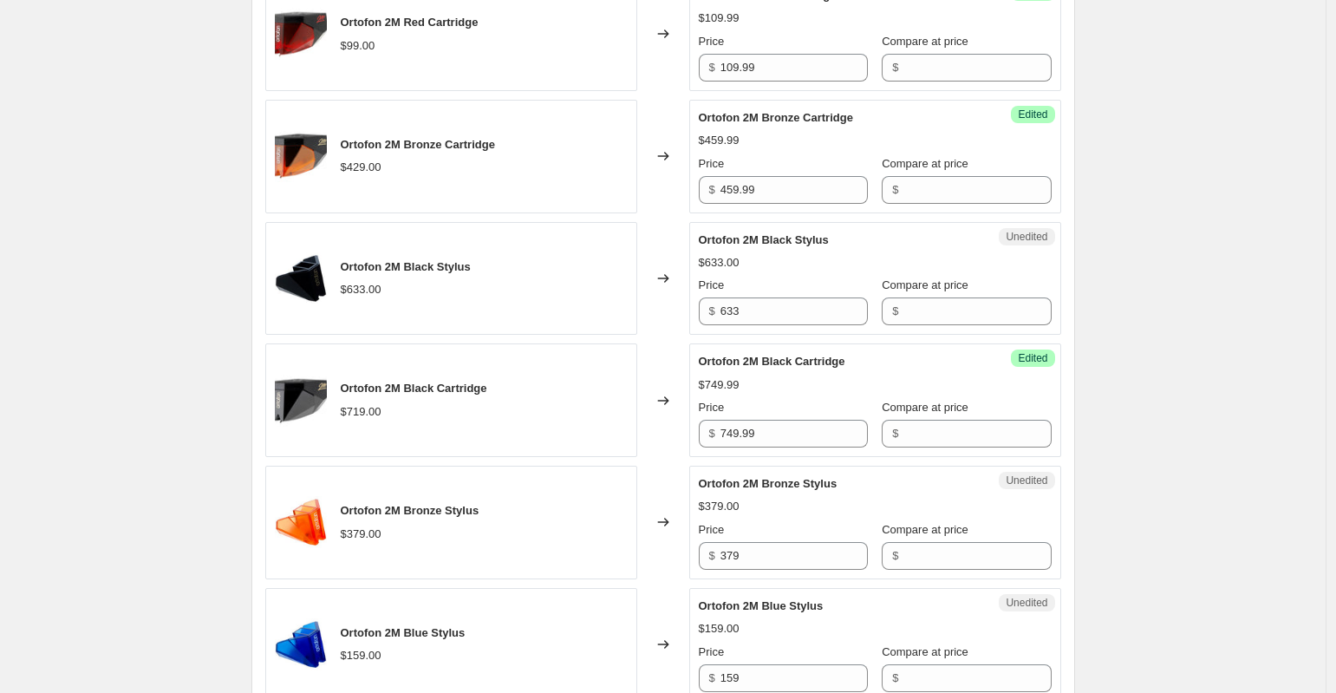
scroll to position [901, 0]
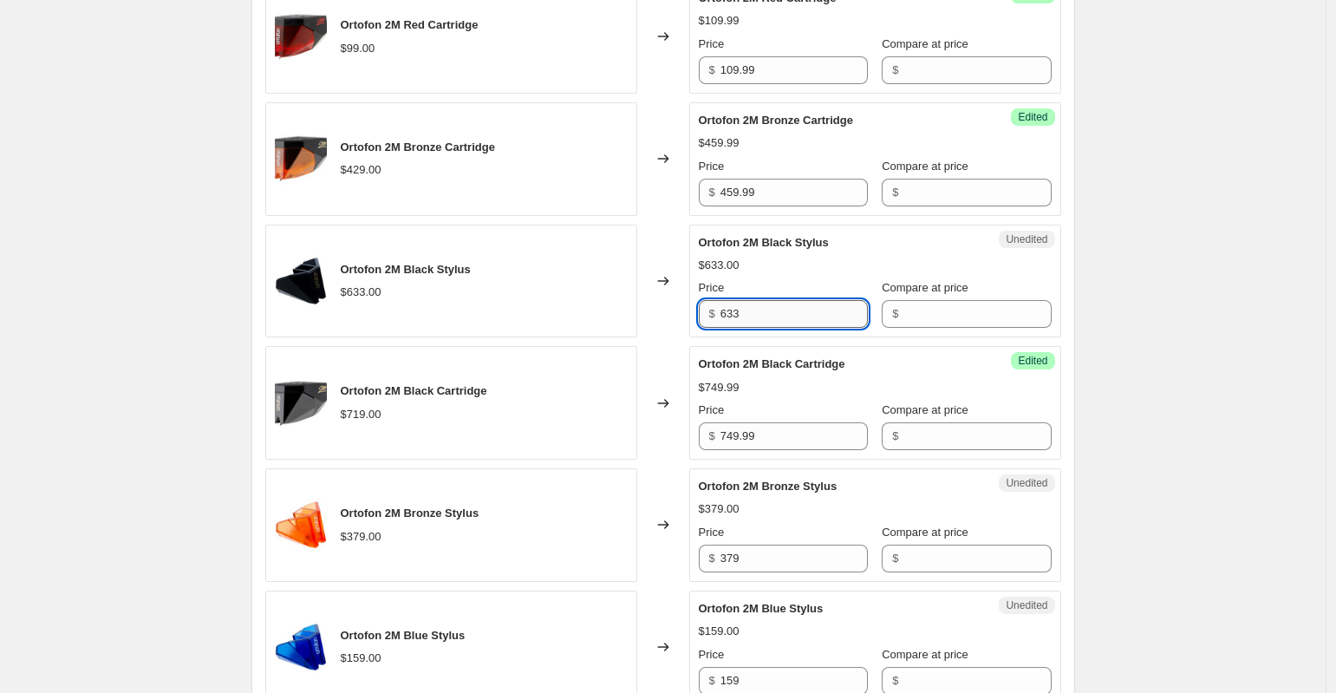
click at [787, 318] on input "633" at bounding box center [793, 314] width 147 height 28
click at [787, 320] on input "633" at bounding box center [793, 314] width 147 height 28
type input "6"
type input "749.99"
click at [1193, 325] on div "Create new price change job. This page is ready Create new price change job Dra…" at bounding box center [662, 467] width 1325 height 2737
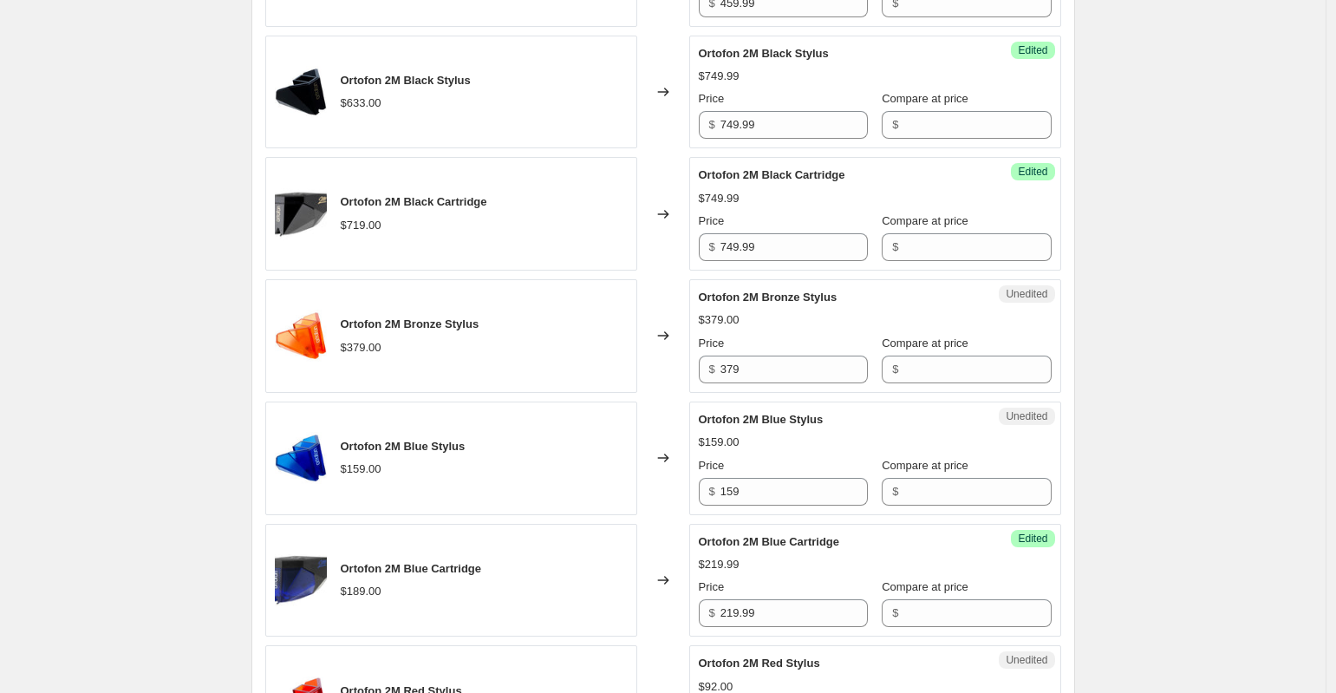
scroll to position [1168, 0]
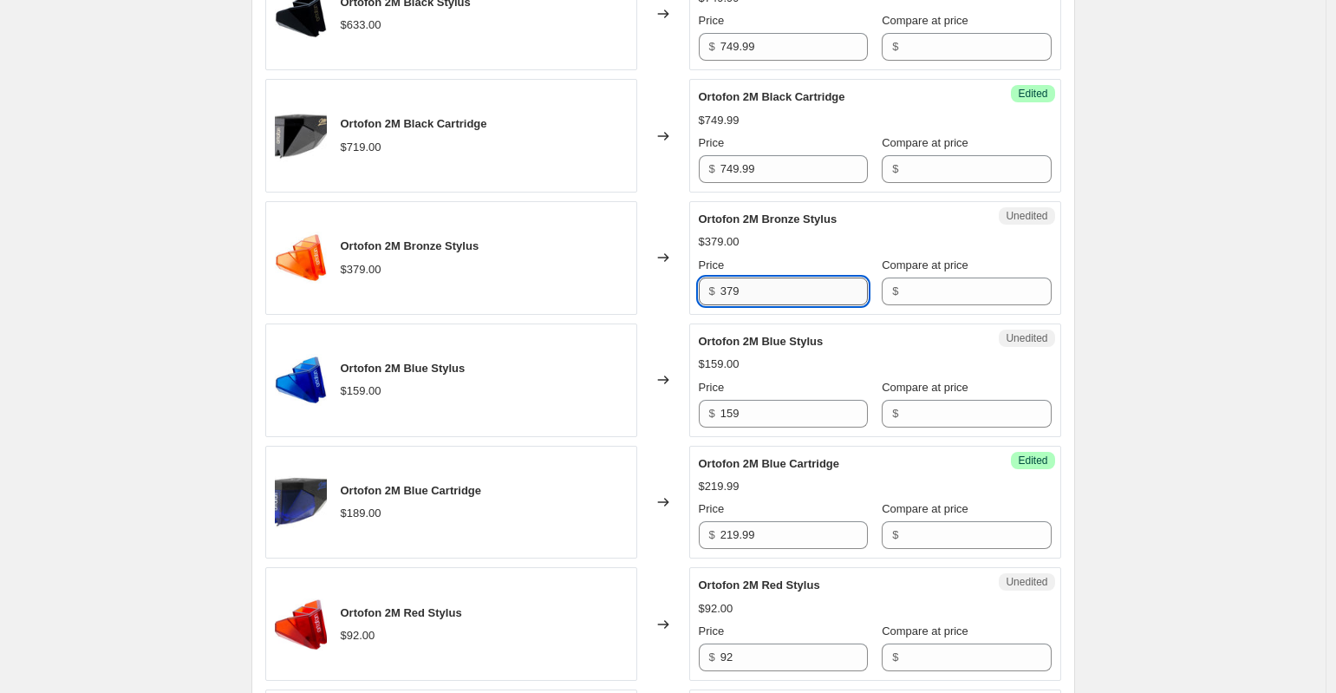
click at [756, 287] on input "379" at bounding box center [793, 291] width 147 height 28
drag, startPoint x: 765, startPoint y: 295, endPoint x: 732, endPoint y: 290, distance: 32.4
click at [732, 291] on input "379" at bounding box center [793, 291] width 147 height 28
type input "3"
type input "459.99"
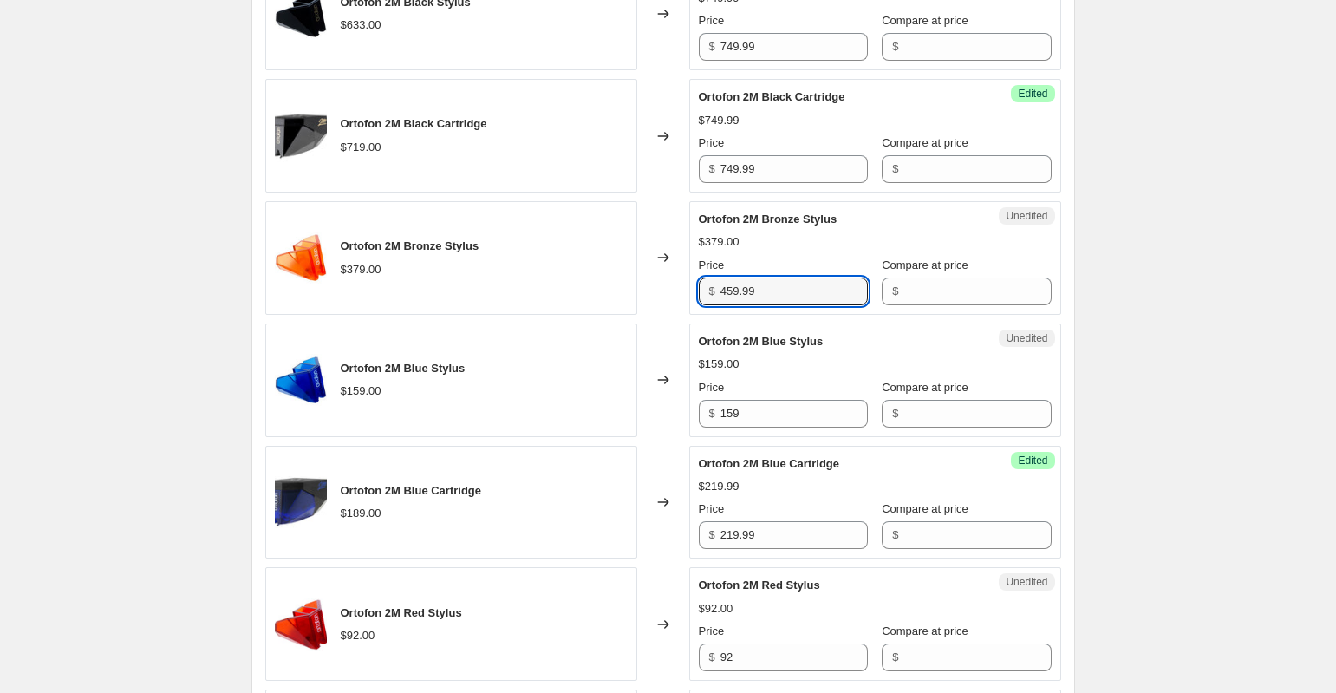
click at [1159, 243] on div "Create new price change job. This page is ready Create new price change job Dra…" at bounding box center [662, 200] width 1325 height 2737
click at [783, 426] on div "Unedited Ortofon 2M Blue Stylus $159.00 Price $ 159 Compare at price $" at bounding box center [875, 380] width 372 height 114
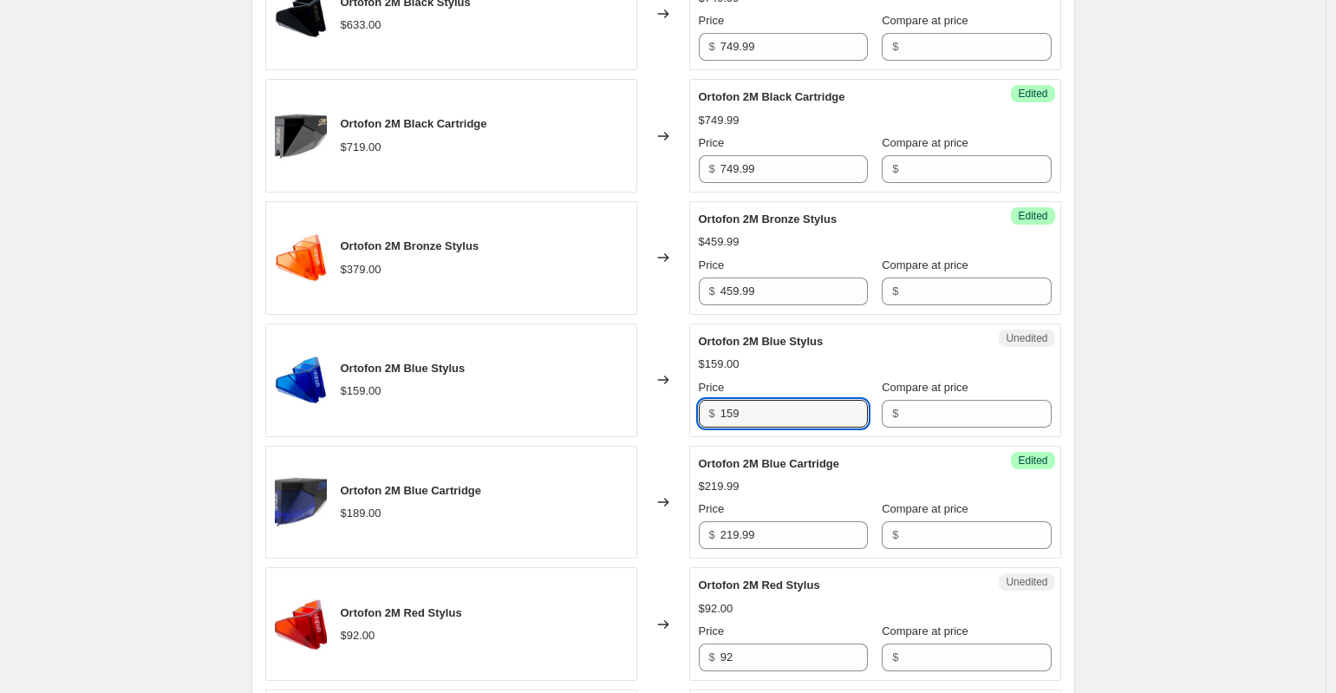
drag, startPoint x: 778, startPoint y: 413, endPoint x: 661, endPoint y: 401, distance: 118.5
click at [661, 401] on div "Ortofon 2M Blue Stylus $159.00 Changed to Unedited Ortofon 2M Blue Stylus $159.…" at bounding box center [663, 380] width 796 height 114
type input "219.99"
click at [1179, 363] on div "Create new price change job. This page is ready Create new price change job Dra…" at bounding box center [662, 200] width 1325 height 2737
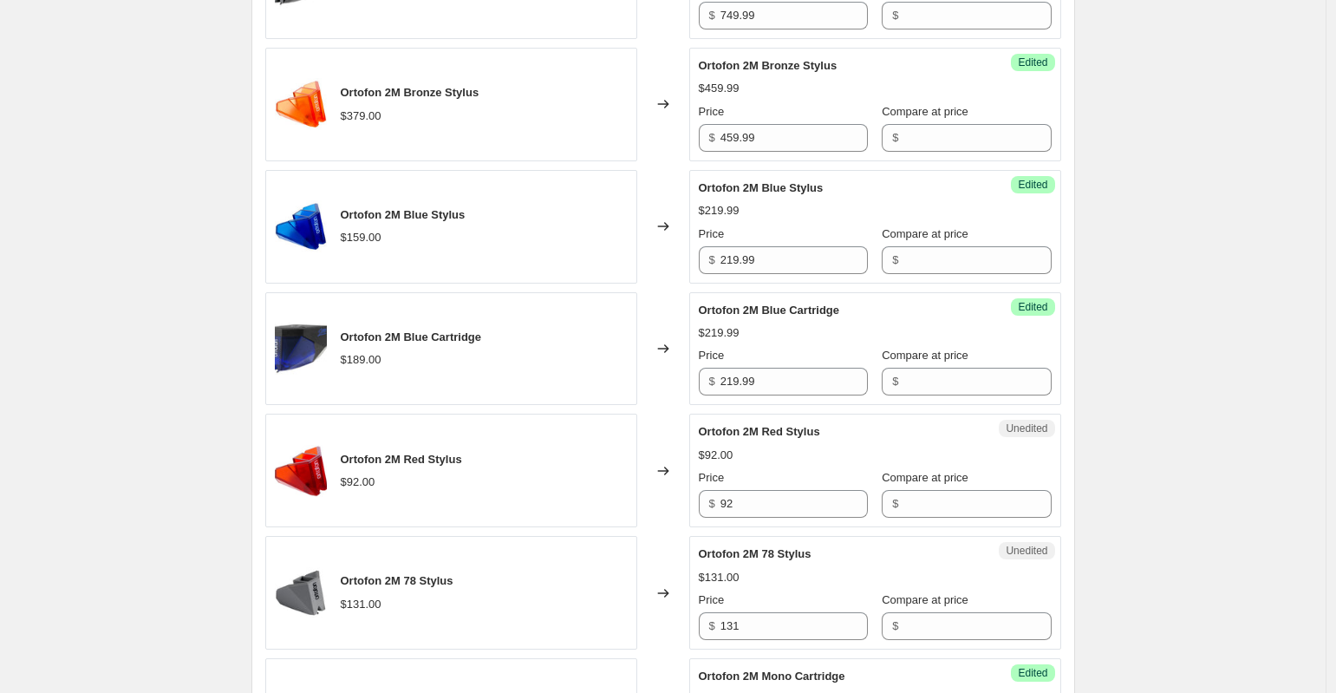
scroll to position [1322, 0]
click at [794, 504] on input "92" at bounding box center [793, 503] width 147 height 28
type input "9"
type input "109.99"
click at [1157, 490] on div "Create new price change job. This page is ready Create new price change job Dra…" at bounding box center [662, 46] width 1325 height 2737
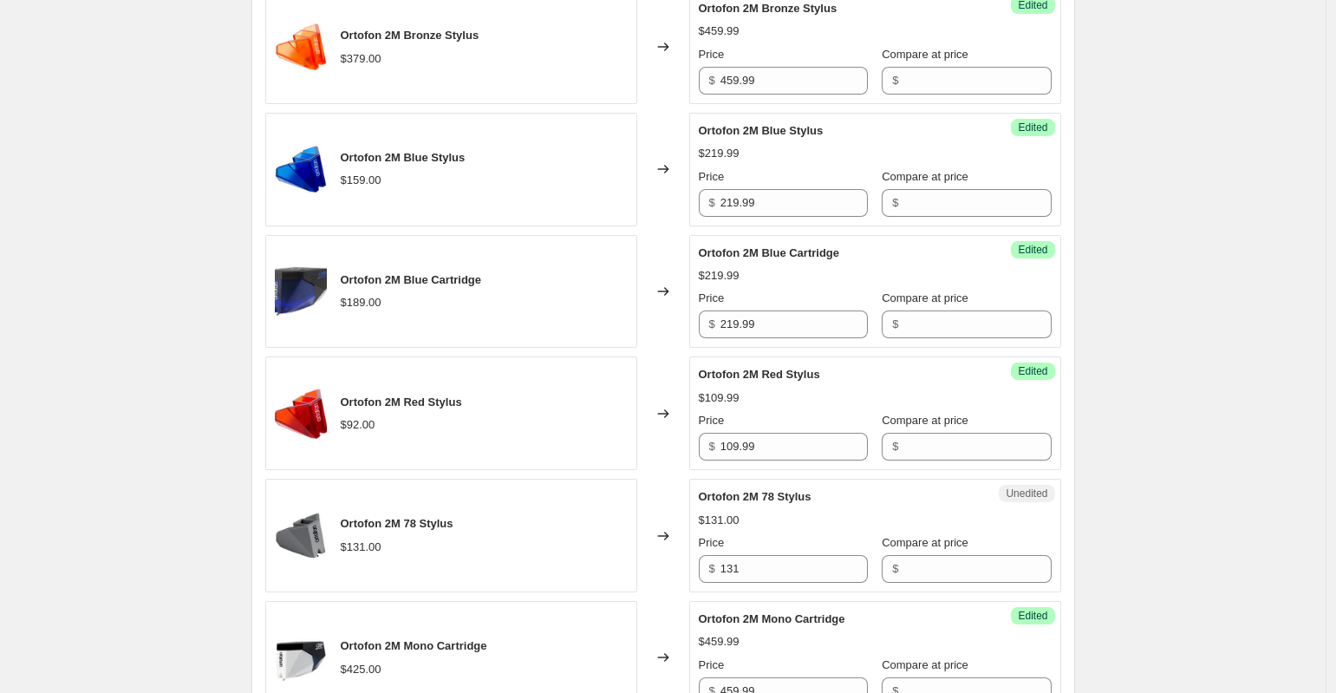
scroll to position [1458, 0]
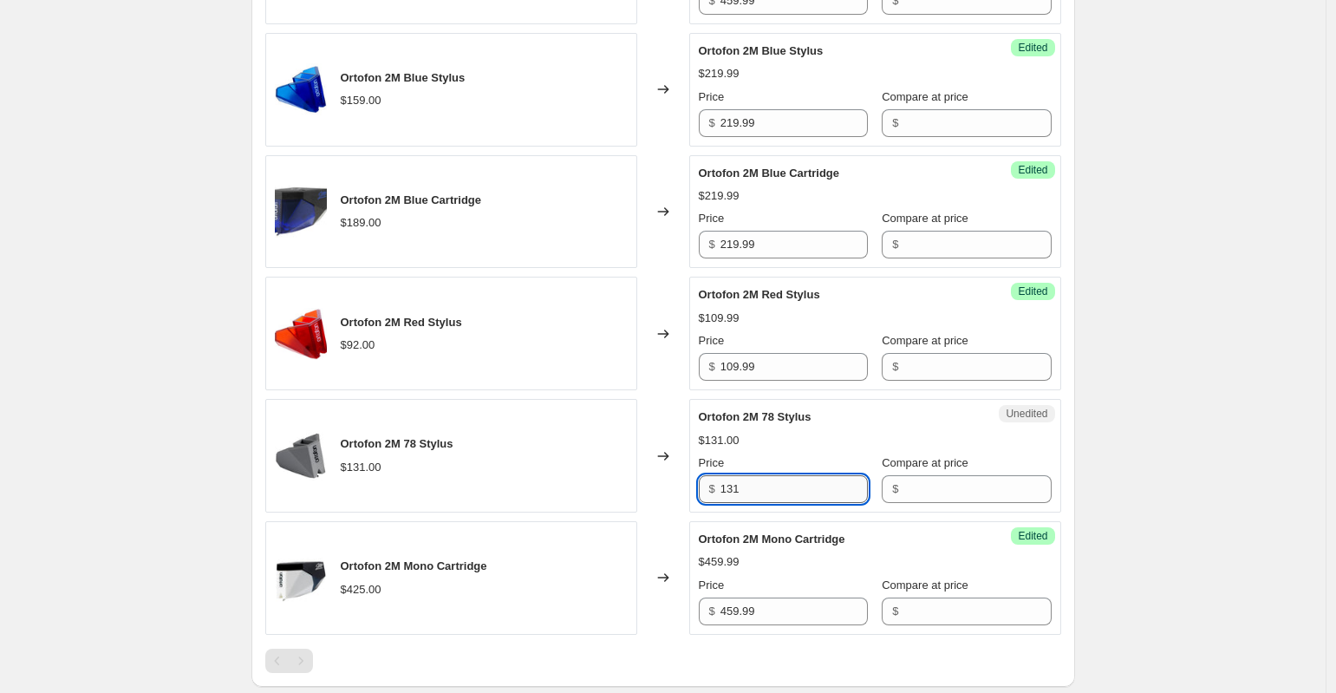
click at [784, 488] on input "131" at bounding box center [793, 489] width 147 height 28
drag, startPoint x: 791, startPoint y: 489, endPoint x: 706, endPoint y: 479, distance: 84.6
click at [705, 481] on div "$ 131" at bounding box center [783, 489] width 169 height 28
type input "169.99"
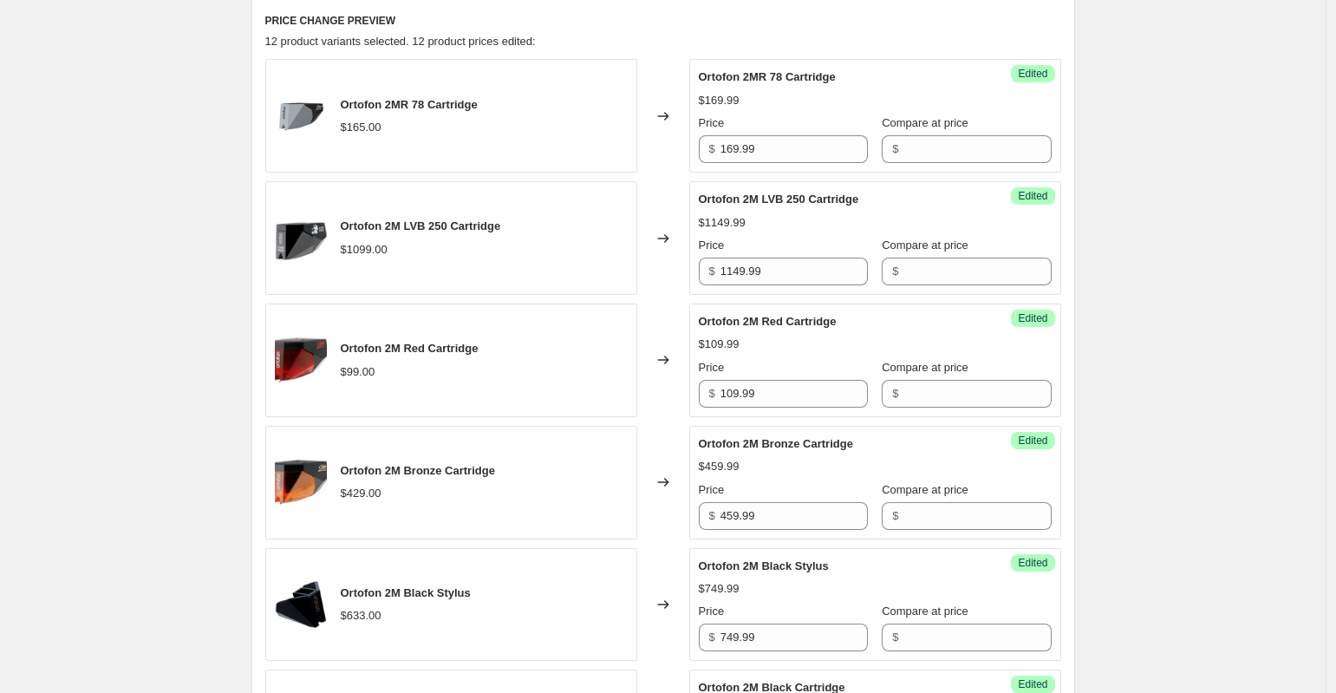
scroll to position [413, 0]
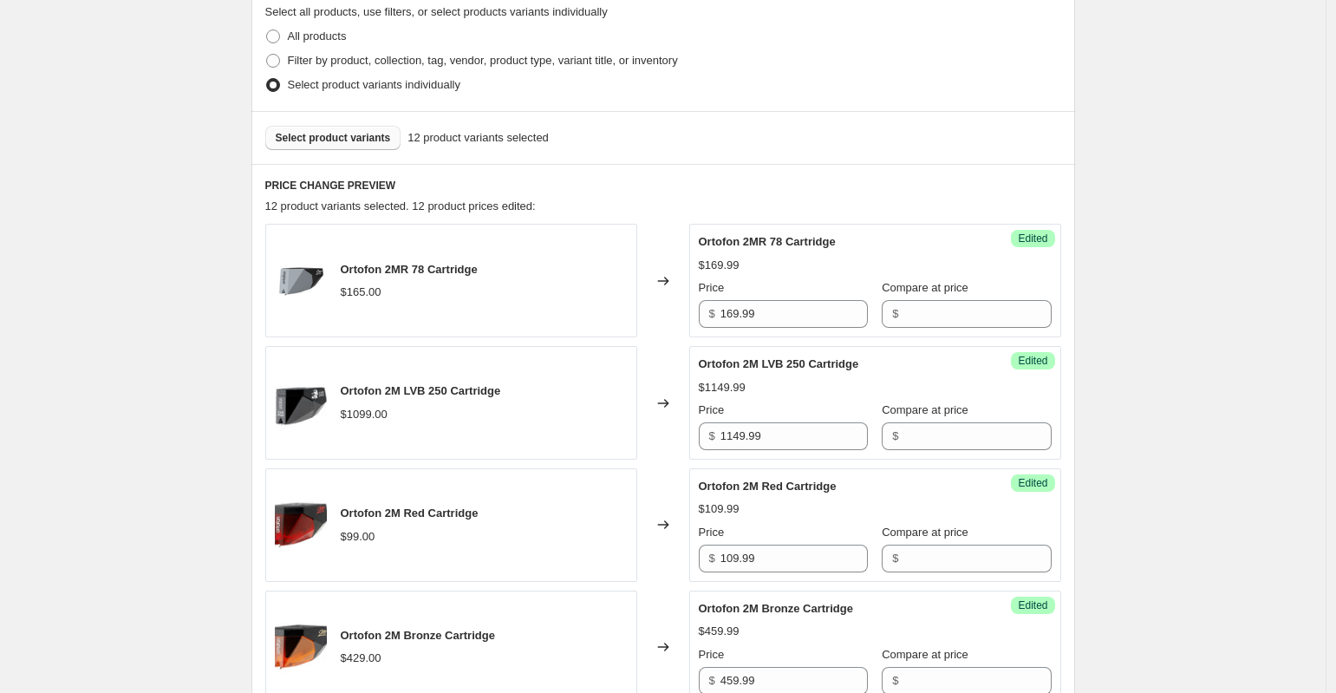
click at [369, 139] on span "Select product variants" at bounding box center [333, 138] width 115 height 14
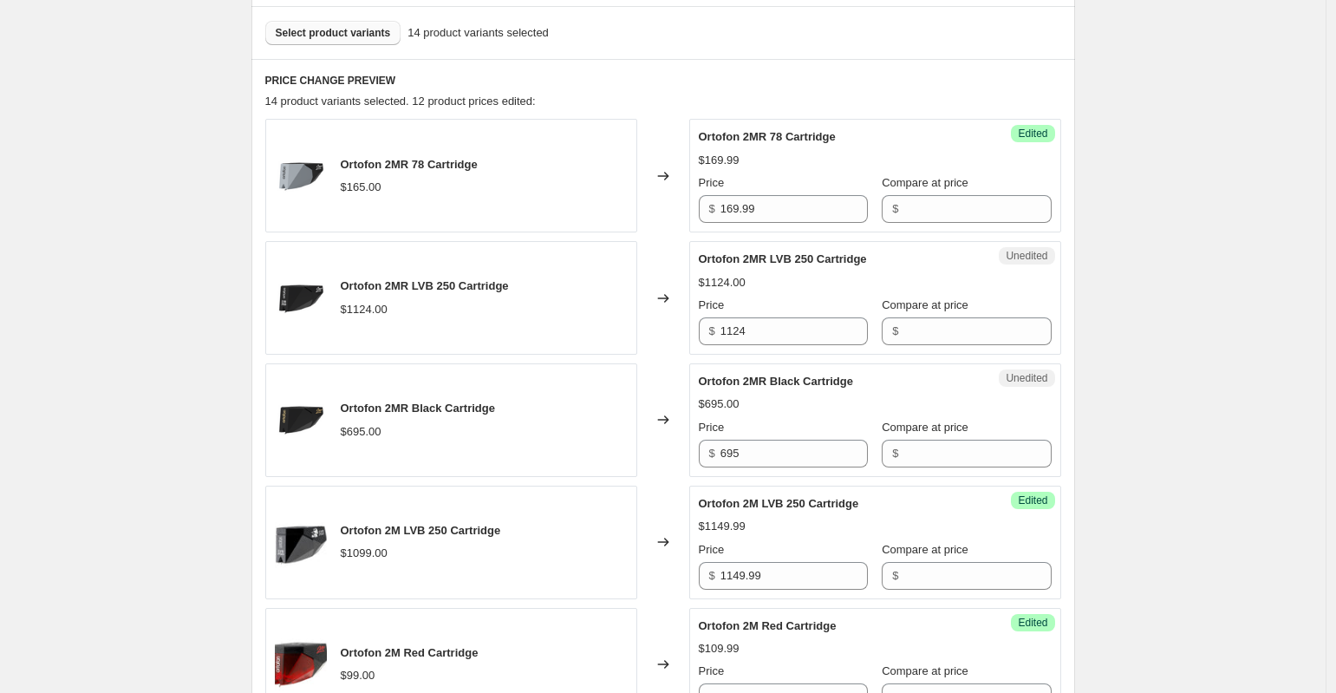
scroll to position [526, 0]
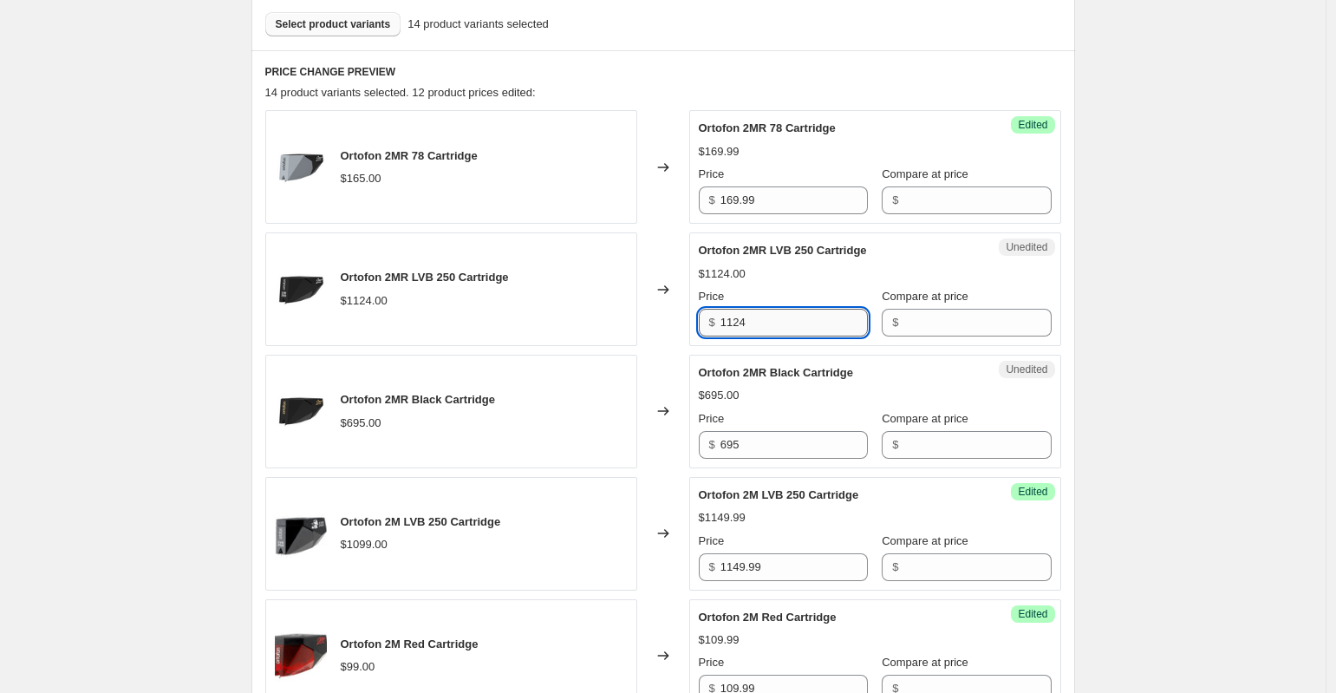
click at [805, 320] on input "1124" at bounding box center [793, 323] width 147 height 28
type input "1"
type input "1149.99"
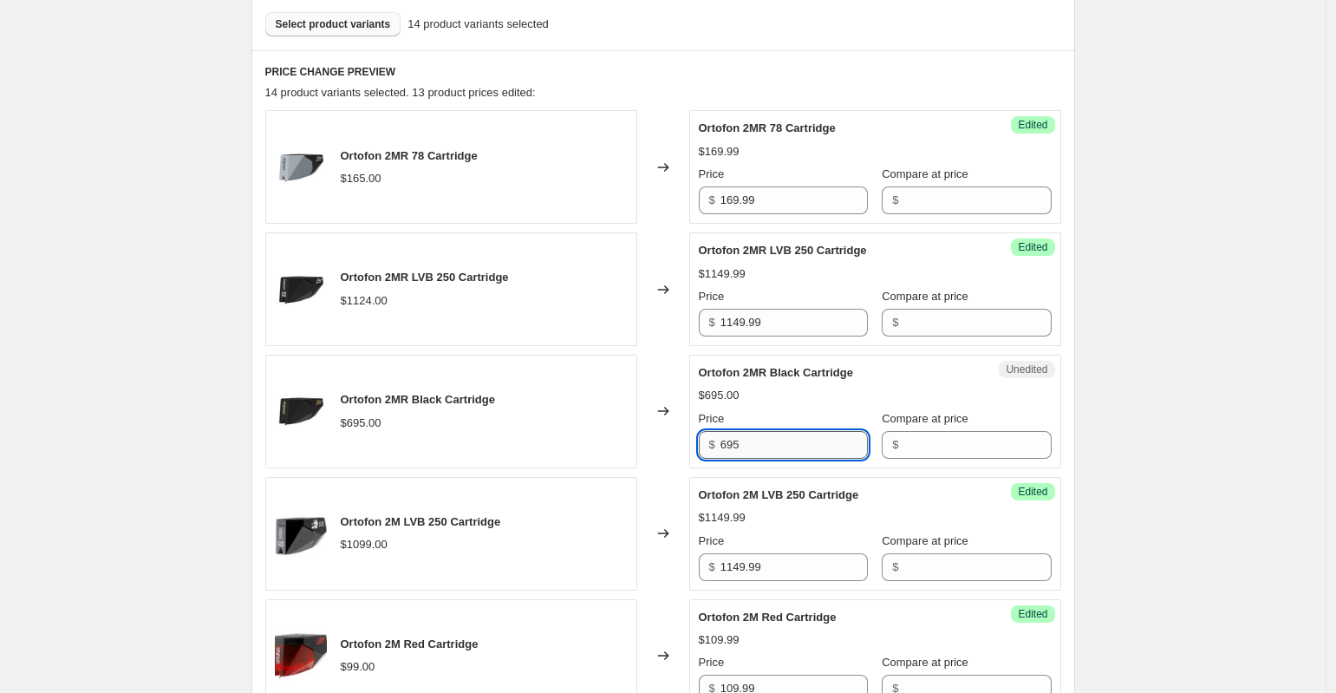
click at [780, 452] on input "695" at bounding box center [793, 445] width 147 height 28
type input "6"
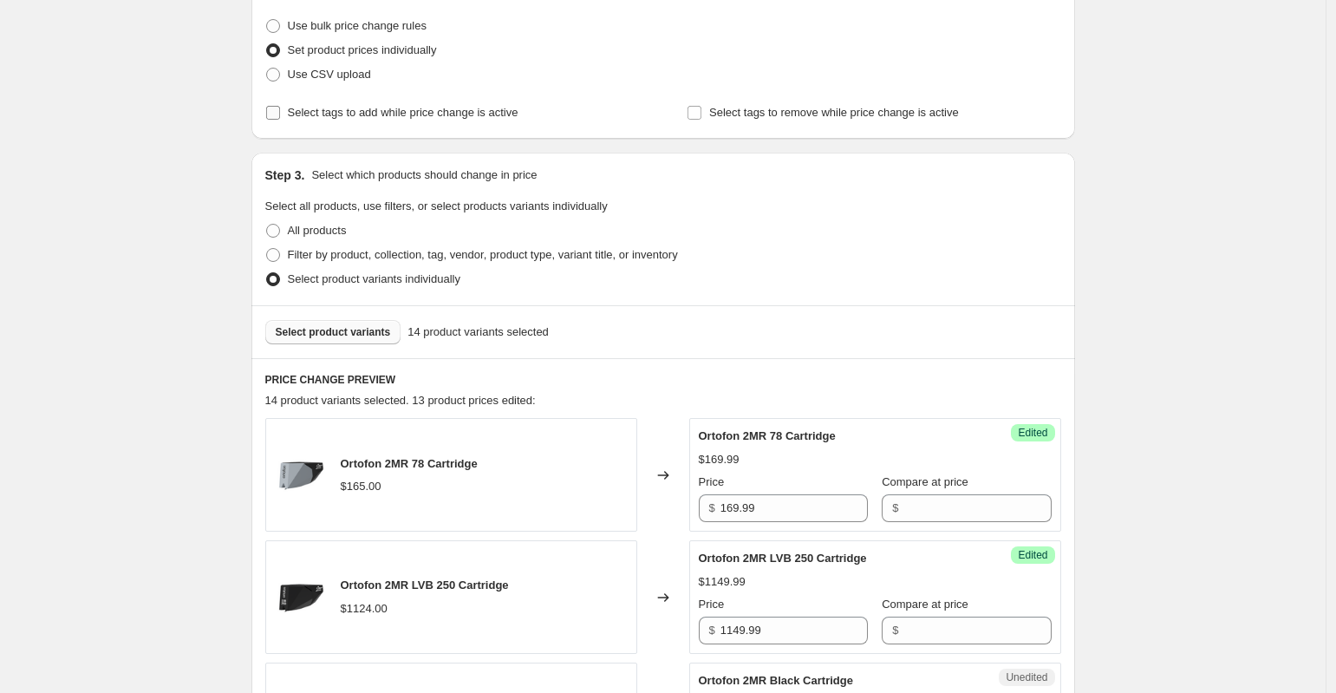
scroll to position [214, 0]
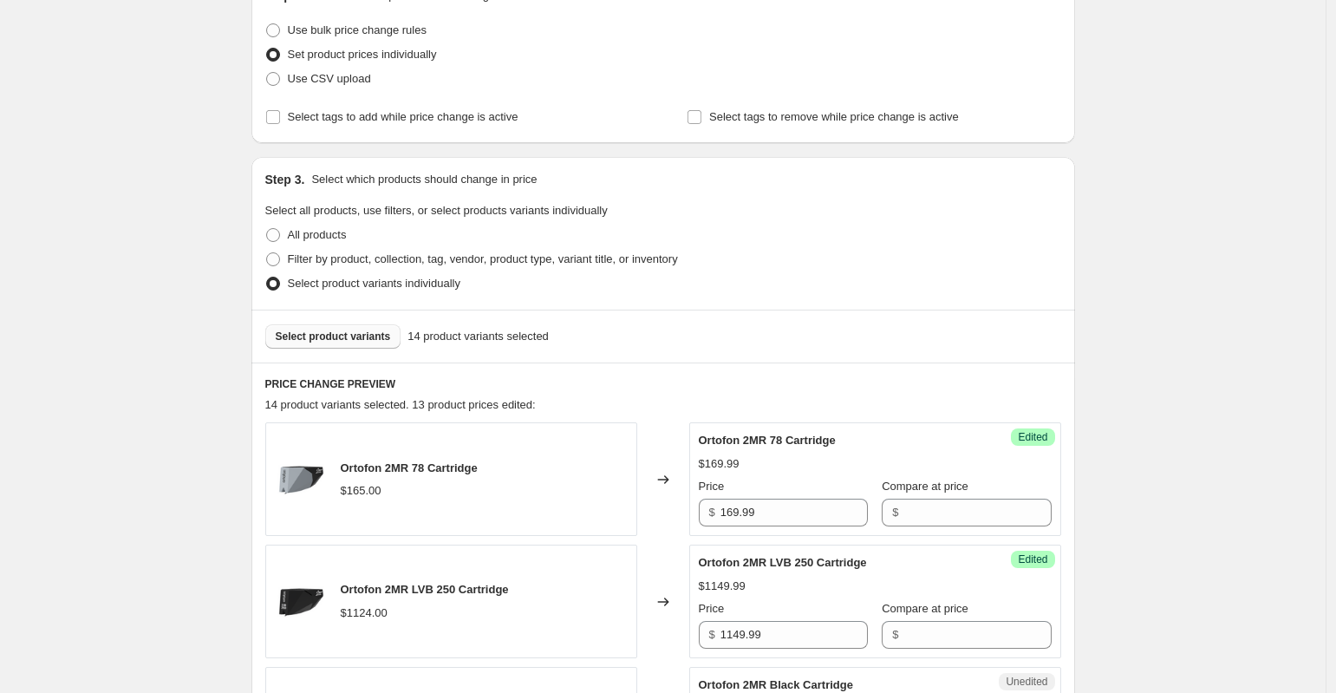
type input "695"
click at [368, 335] on span "Select product variants" at bounding box center [333, 336] width 115 height 14
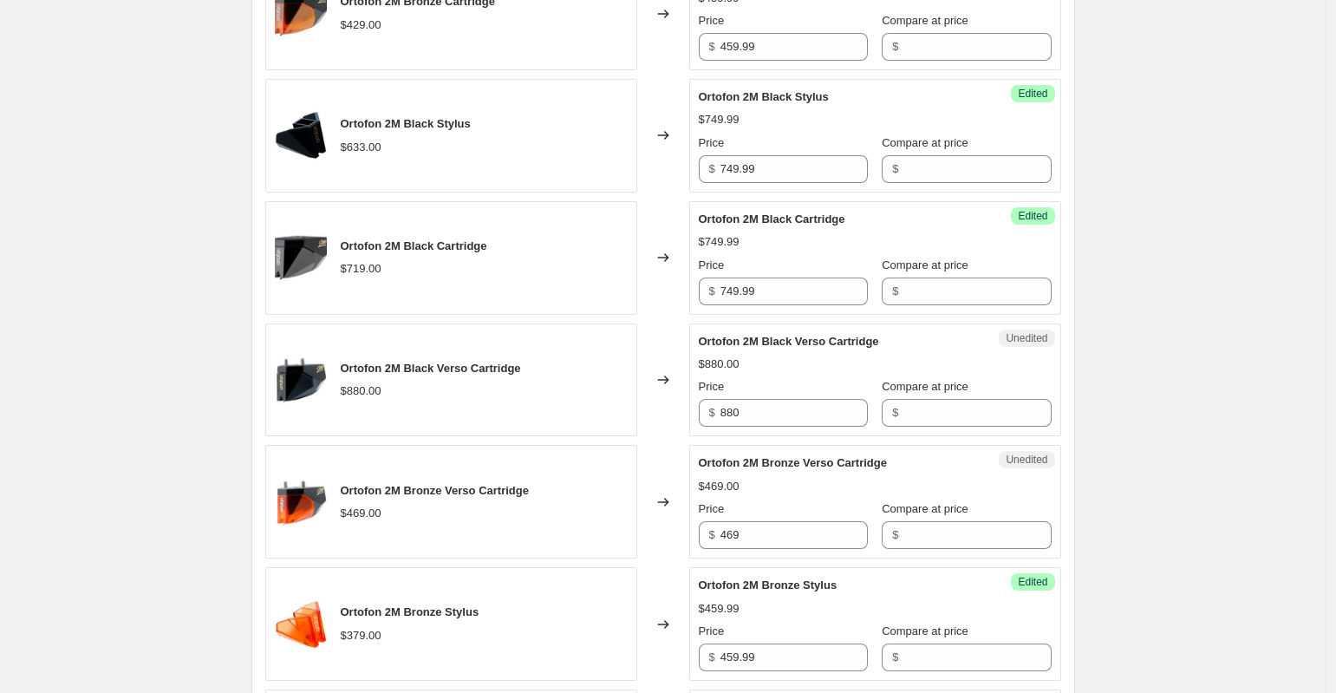
scroll to position [1376, 0]
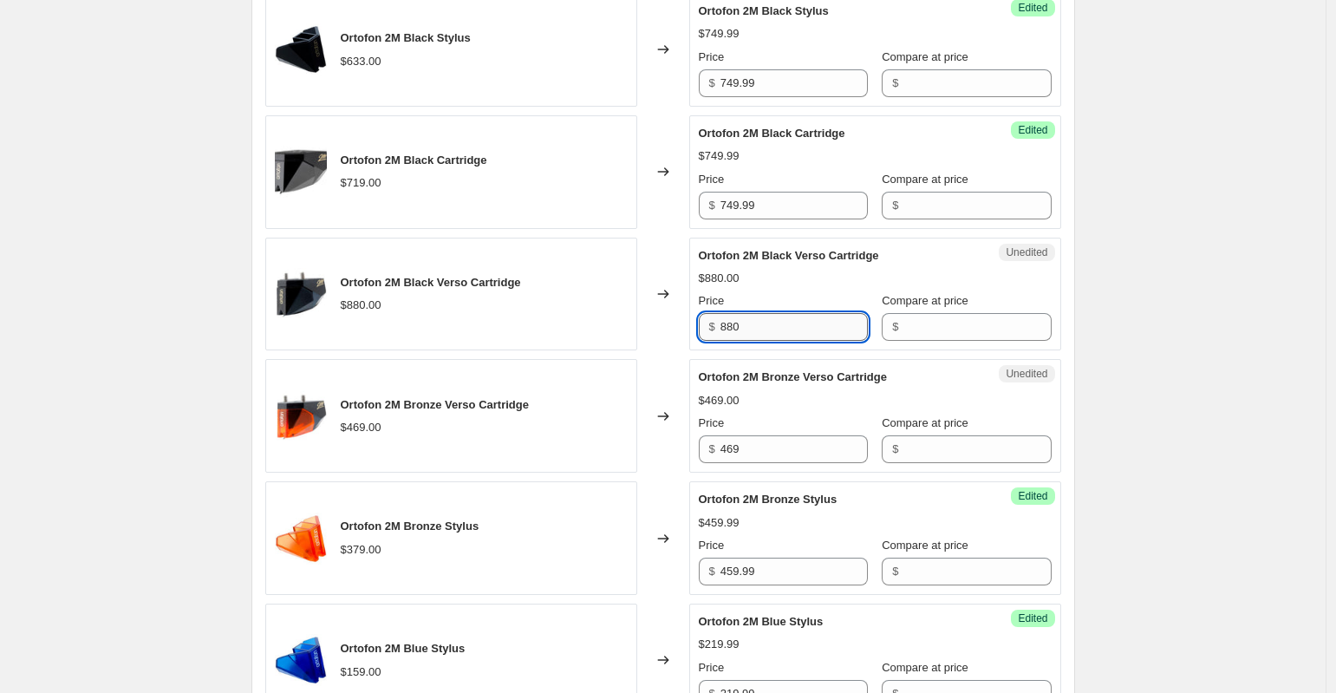
click at [777, 331] on input "880" at bounding box center [793, 327] width 147 height 28
drag, startPoint x: 714, startPoint y: 325, endPoint x: 699, endPoint y: 324, distance: 15.6
click at [698, 325] on div "Unedited Ortofon 2M Black Verso Cartridge $880.00 Price $ 880 Compare at price $" at bounding box center [875, 295] width 372 height 114
type input "789.99"
click at [1143, 277] on div "Create new price change job. This page is ready Create new price change job Dra…" at bounding box center [662, 480] width 1325 height 3713
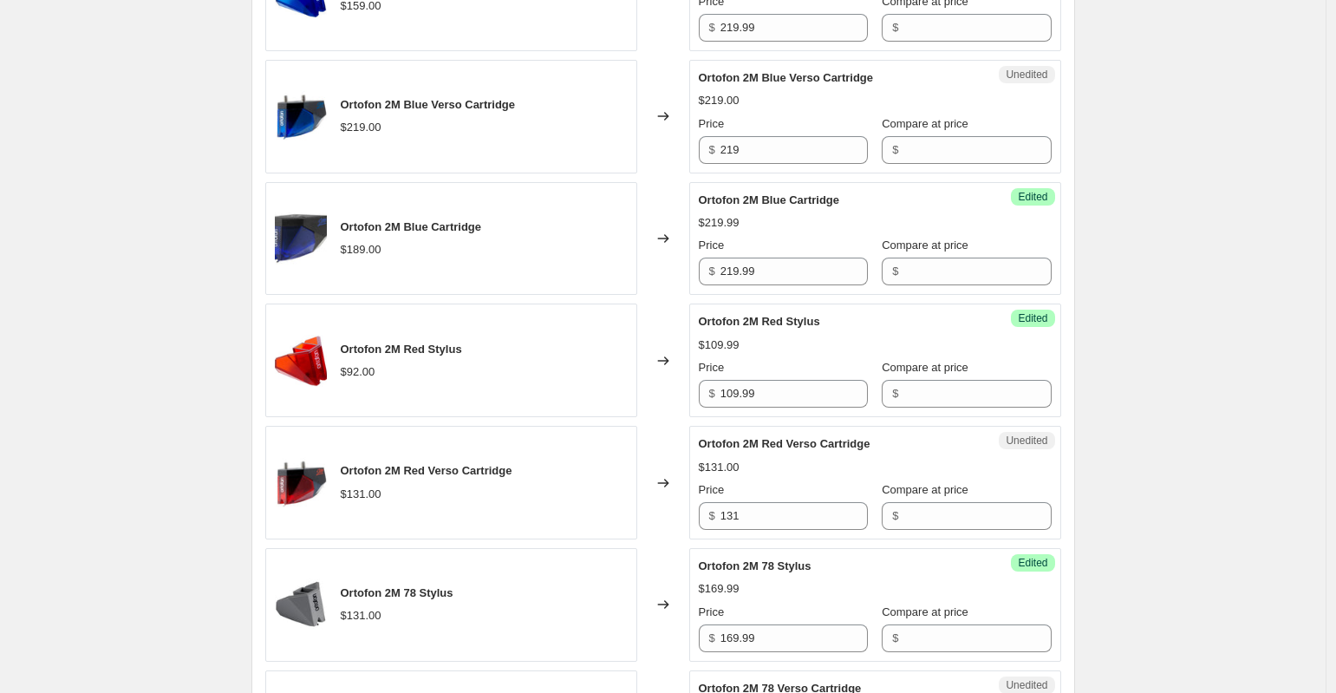
scroll to position [2132, 0]
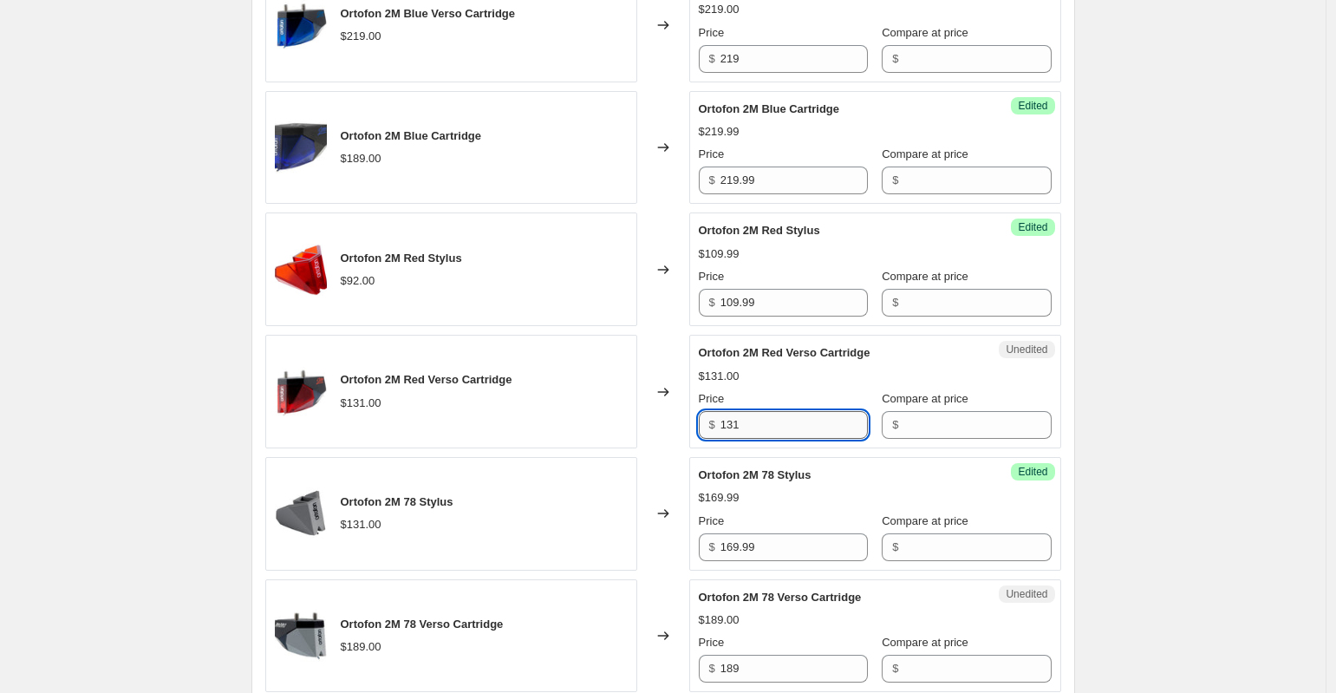
click at [764, 431] on input "131" at bounding box center [793, 425] width 147 height 28
type input "139.99"
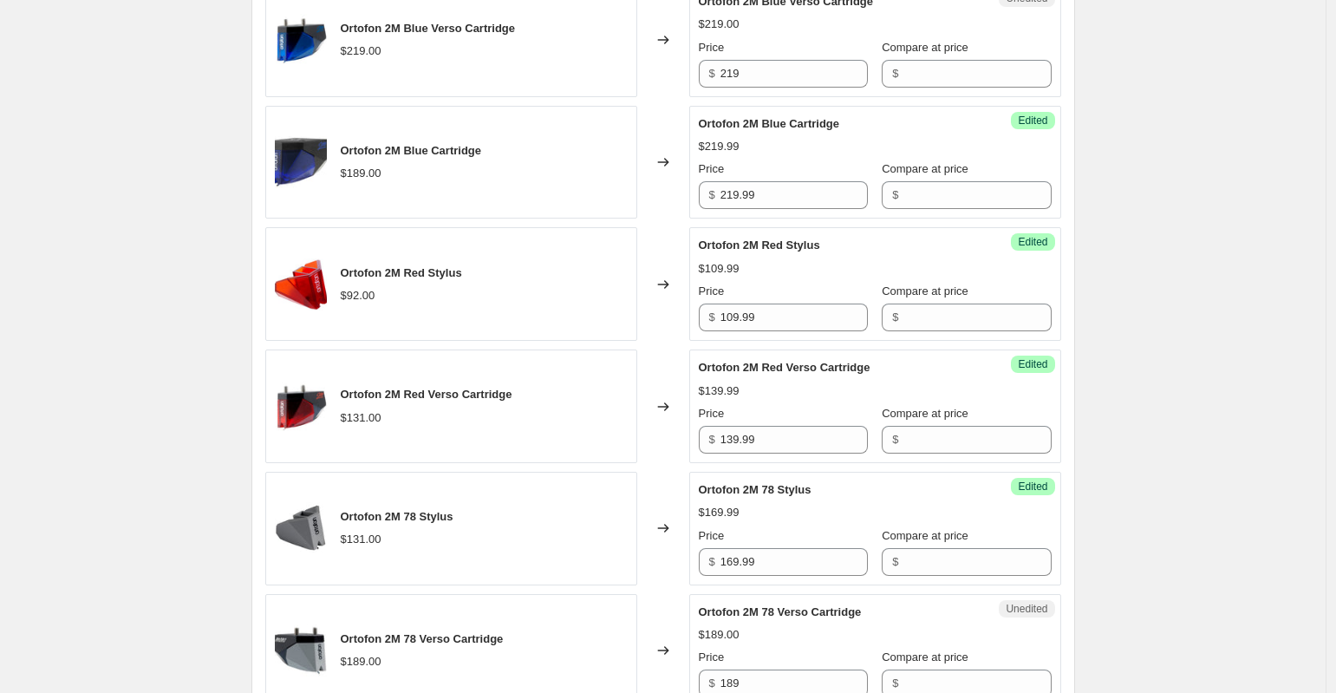
scroll to position [2106, 0]
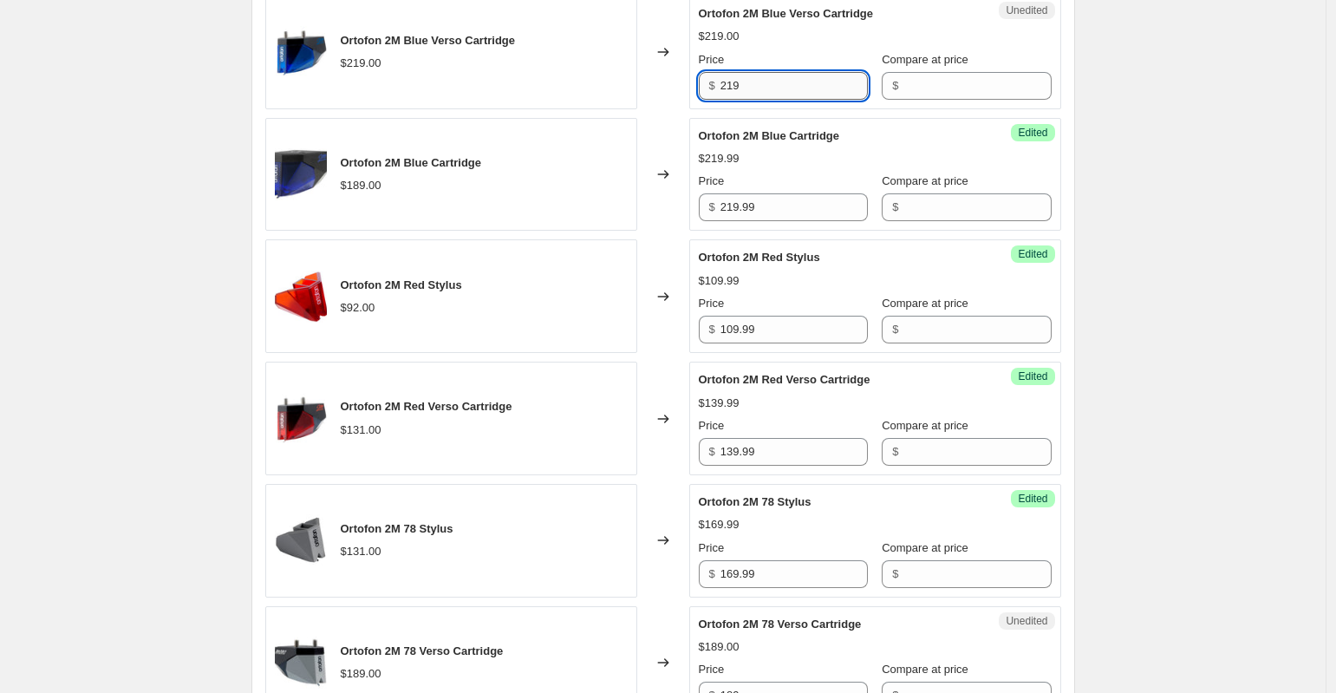
click at [798, 94] on input "219" at bounding box center [793, 86] width 147 height 28
type input "229.99"
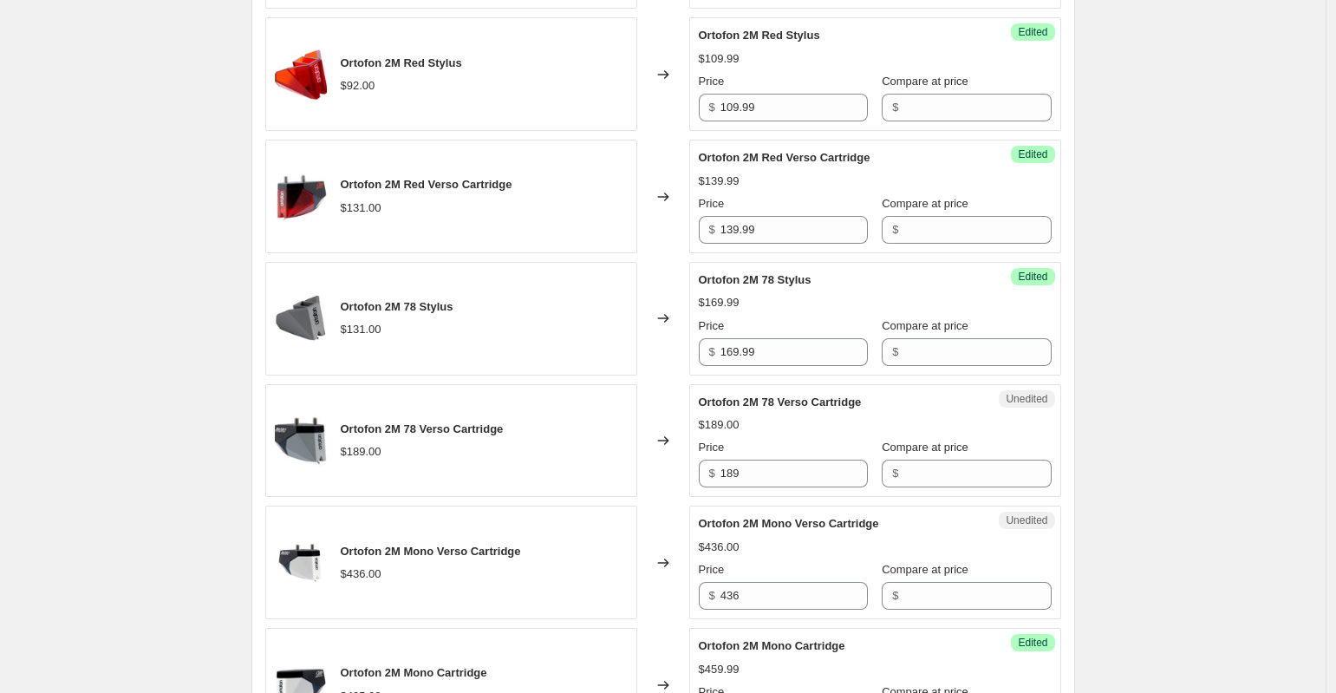
scroll to position [2429, 0]
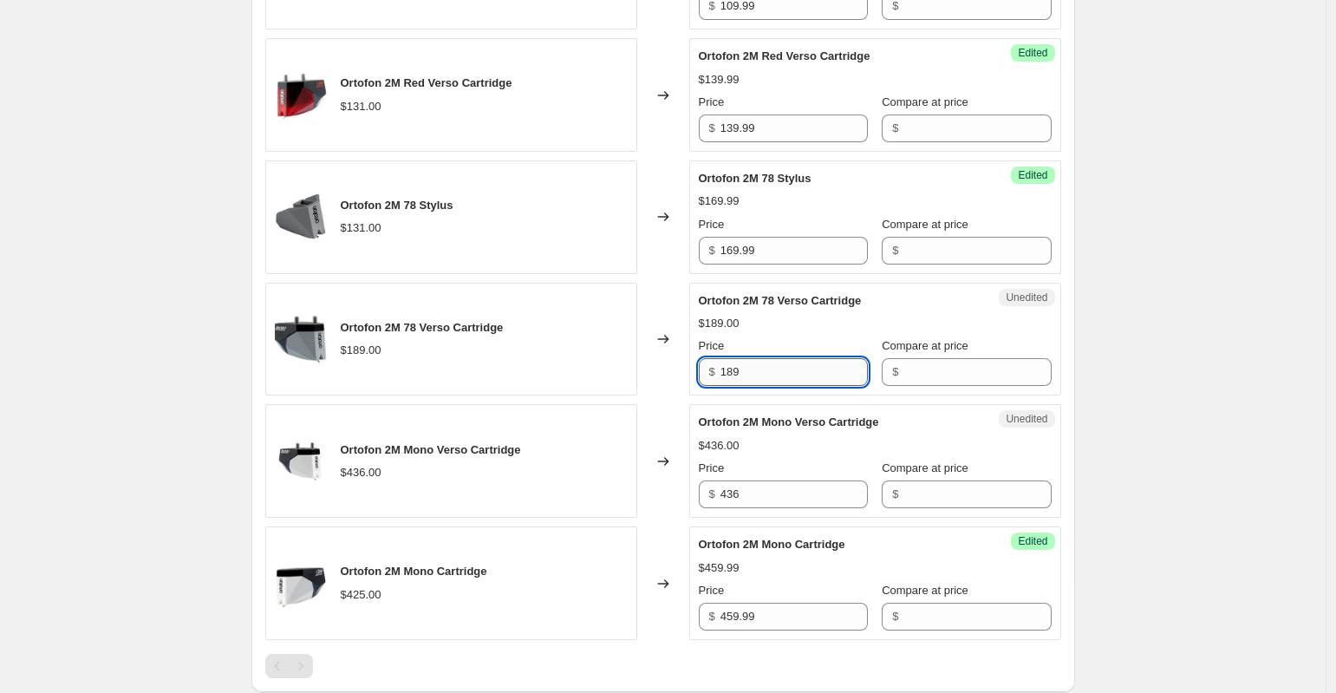
click at [799, 377] on input "189" at bounding box center [793, 372] width 147 height 28
type input "199.99"
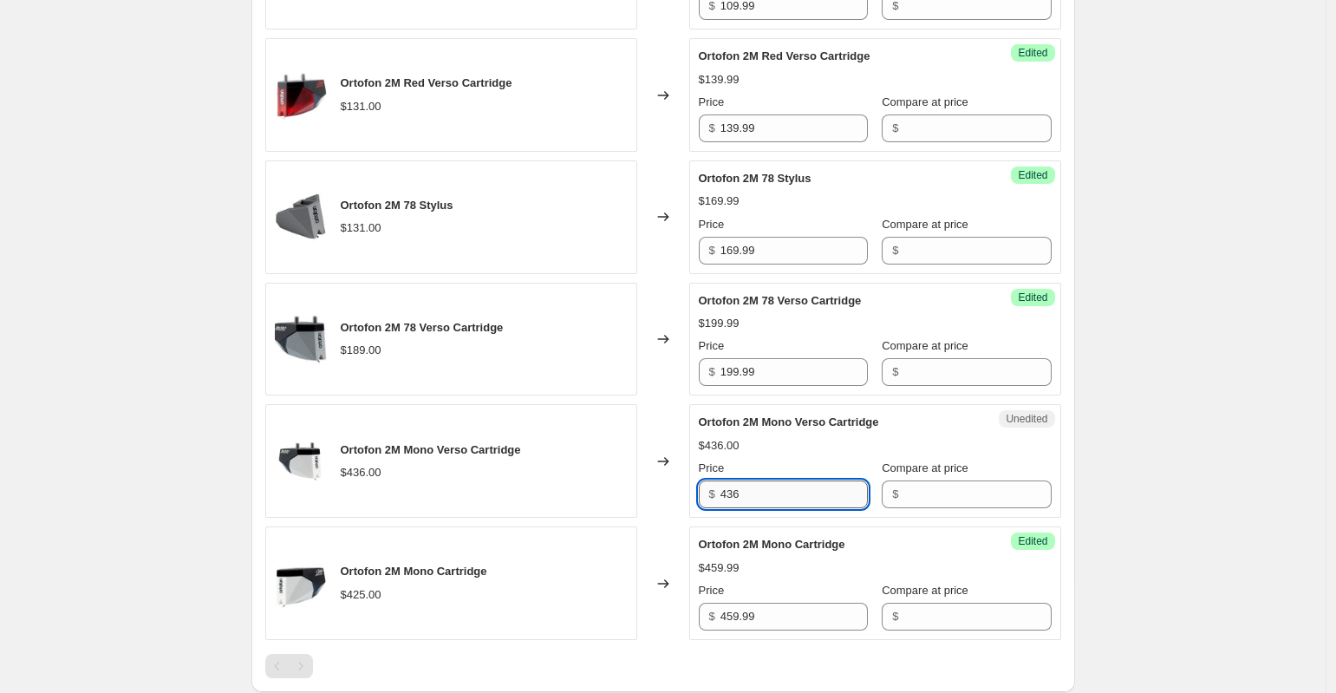
click at [774, 492] on input "436" at bounding box center [793, 494] width 147 height 28
type input "469.99"
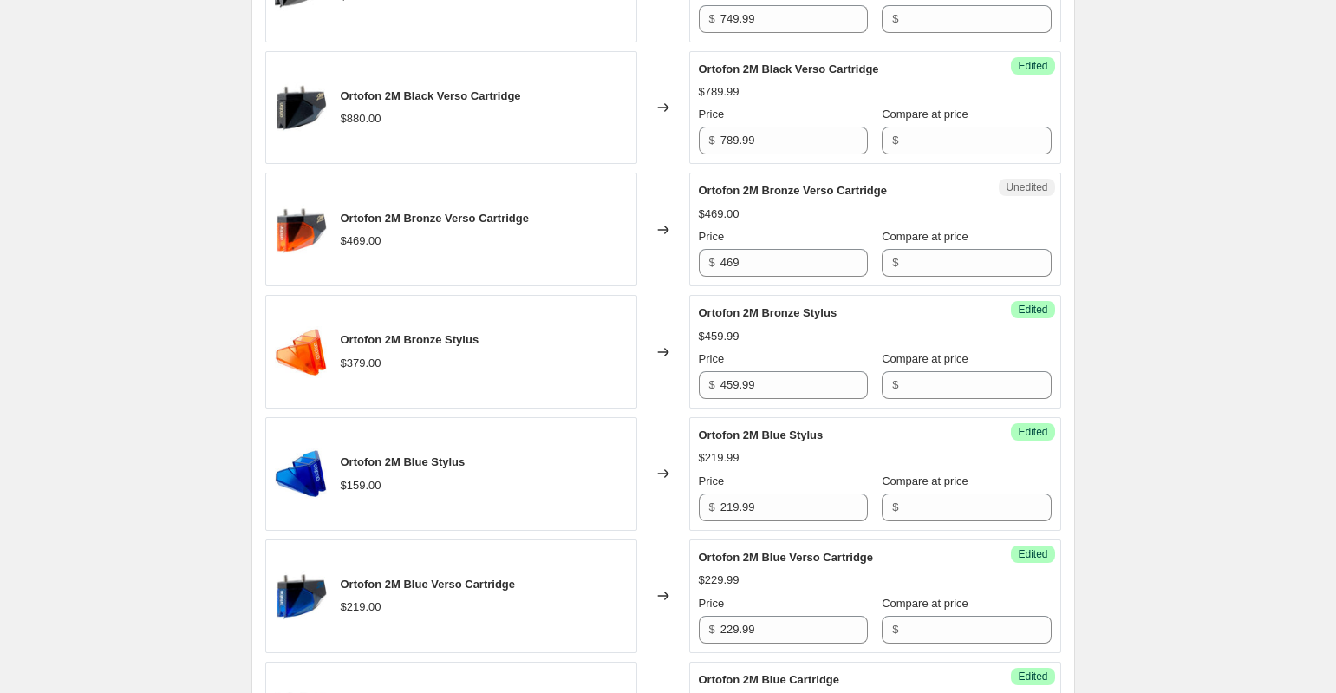
scroll to position [1335, 0]
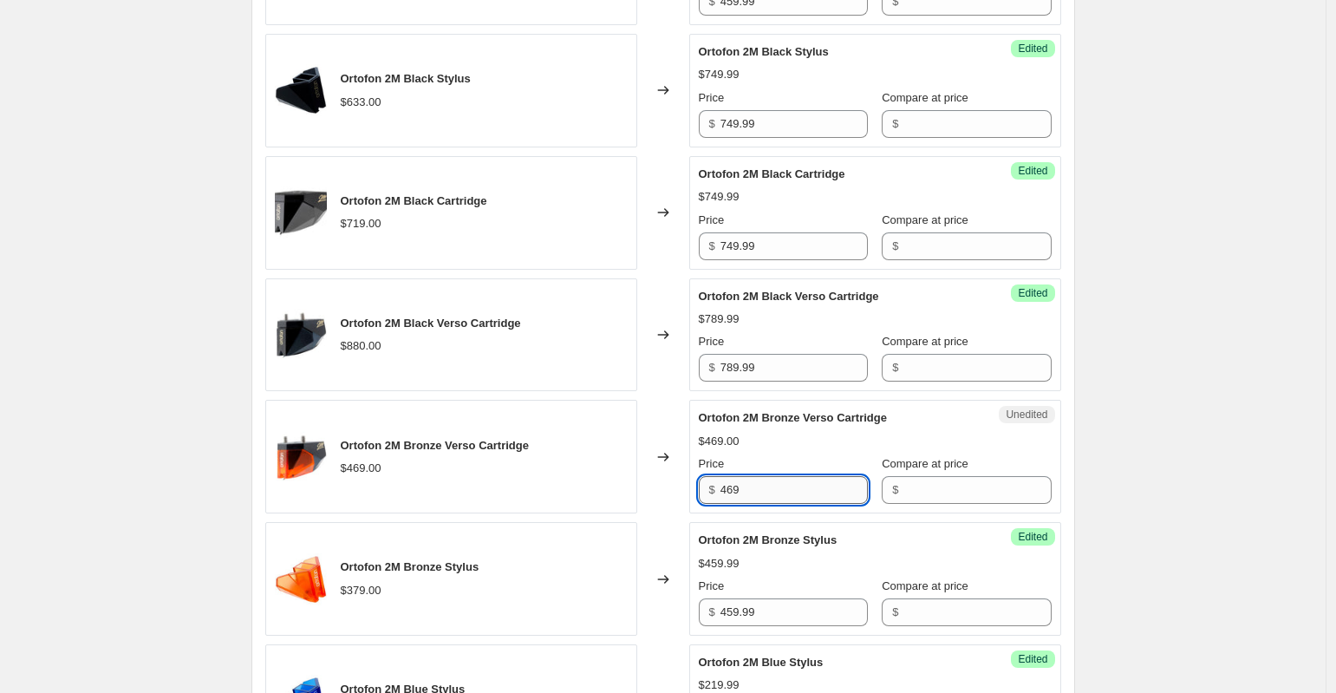
click at [765, 485] on input "469" at bounding box center [793, 490] width 147 height 28
type input "489.99"
click at [1200, 459] on div "Create new price change job. This page is ready Create new price change job Dra…" at bounding box center [662, 521] width 1325 height 3713
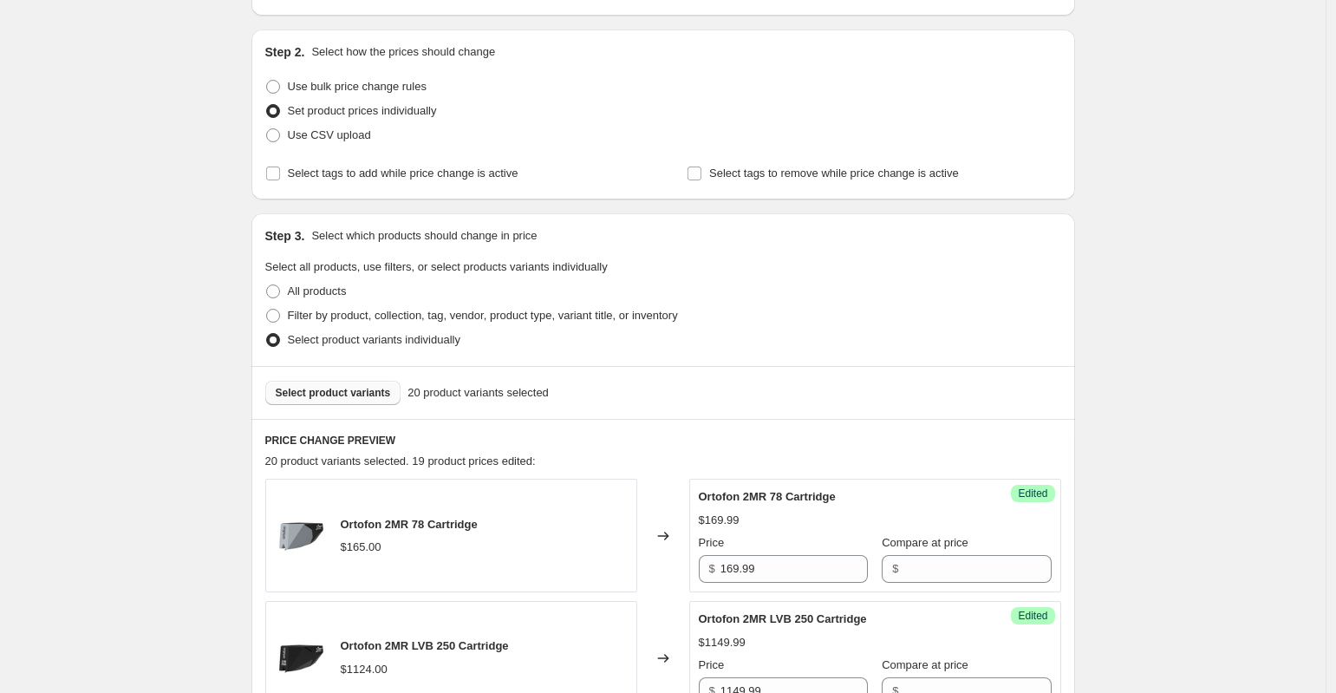
scroll to position [169, 0]
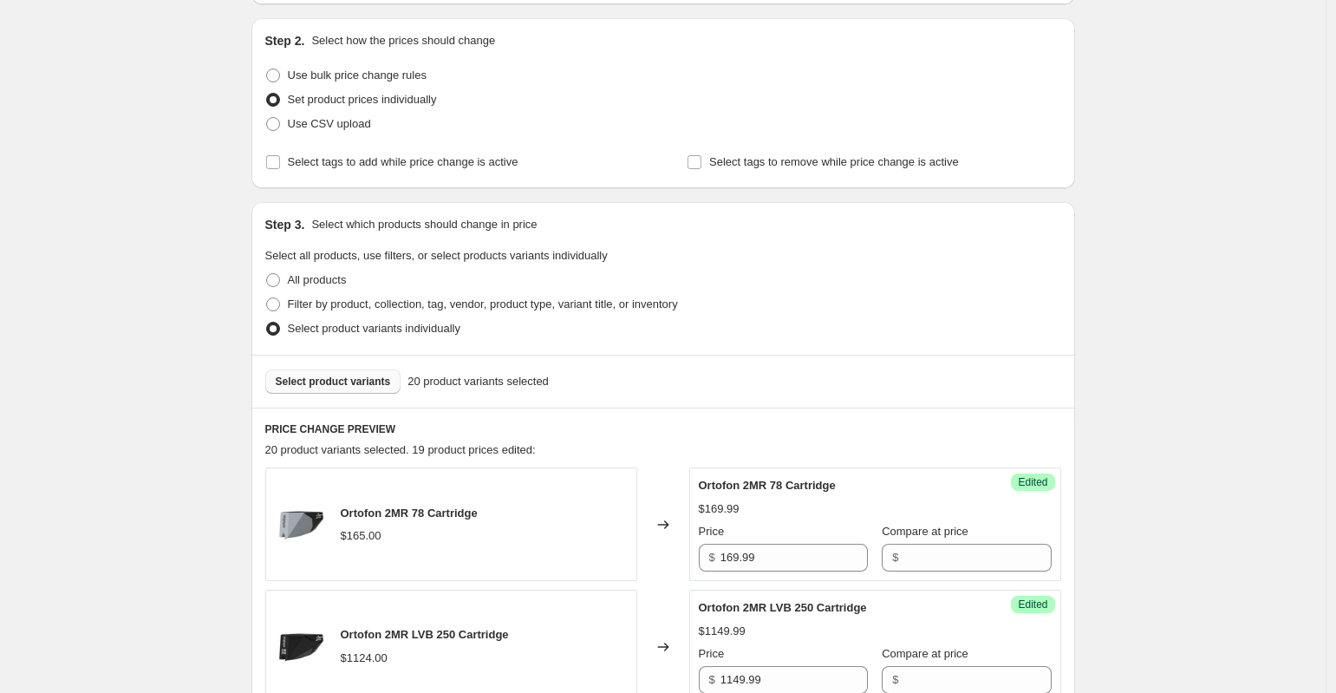
click at [362, 379] on span "Select product variants" at bounding box center [333, 381] width 115 height 14
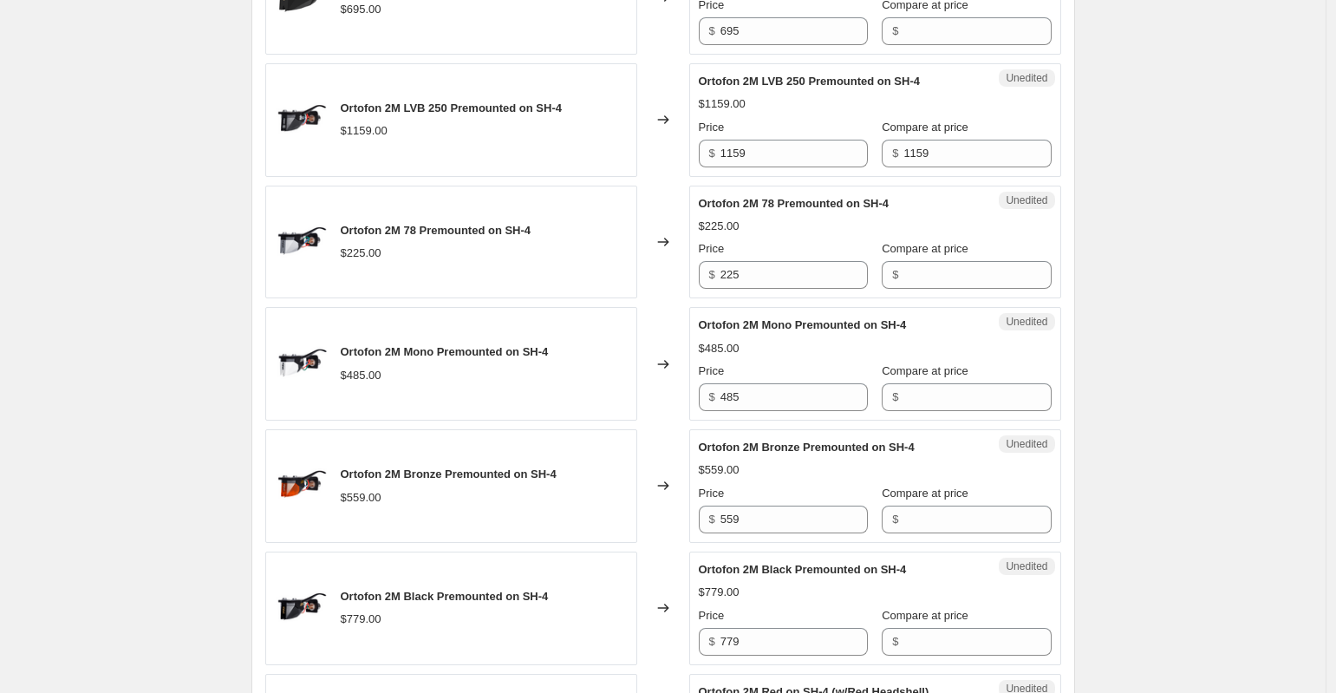
scroll to position [958, 0]
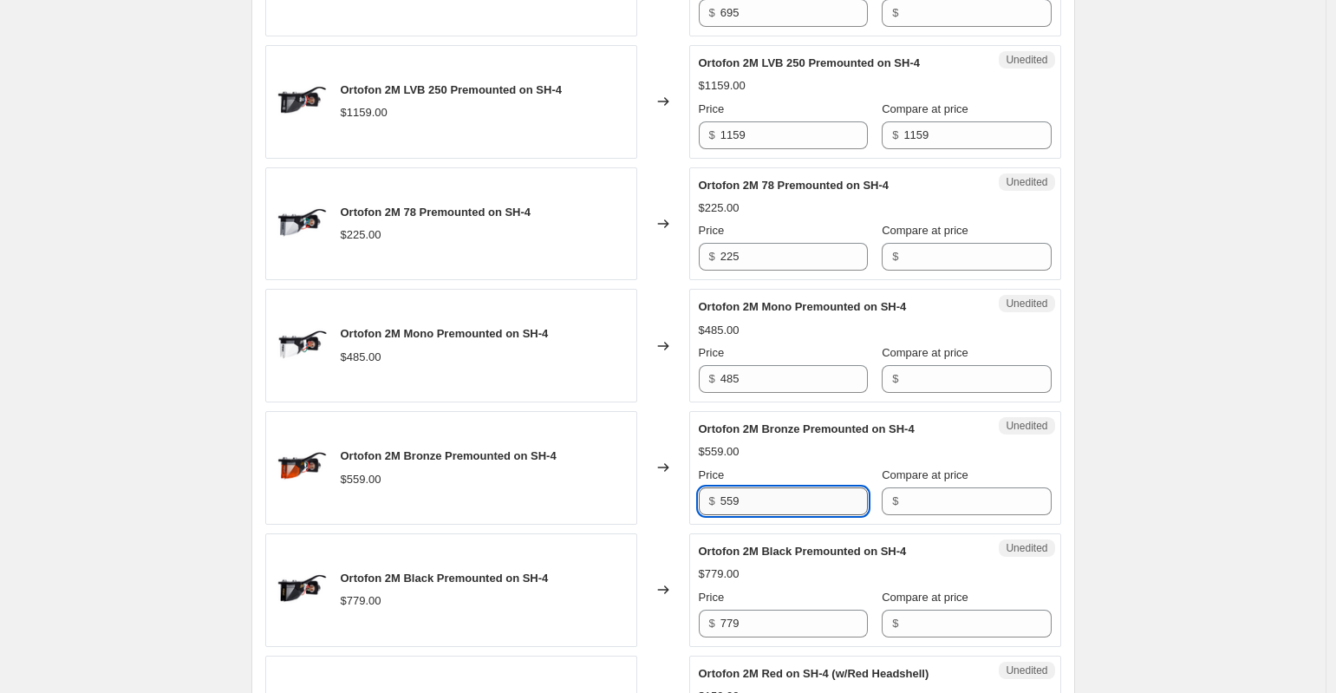
click at [778, 506] on input "559" at bounding box center [793, 501] width 147 height 28
drag, startPoint x: 780, startPoint y: 500, endPoint x: 706, endPoint y: 497, distance: 73.8
click at [706, 497] on div "$ 559" at bounding box center [783, 501] width 169 height 28
type input "499.99"
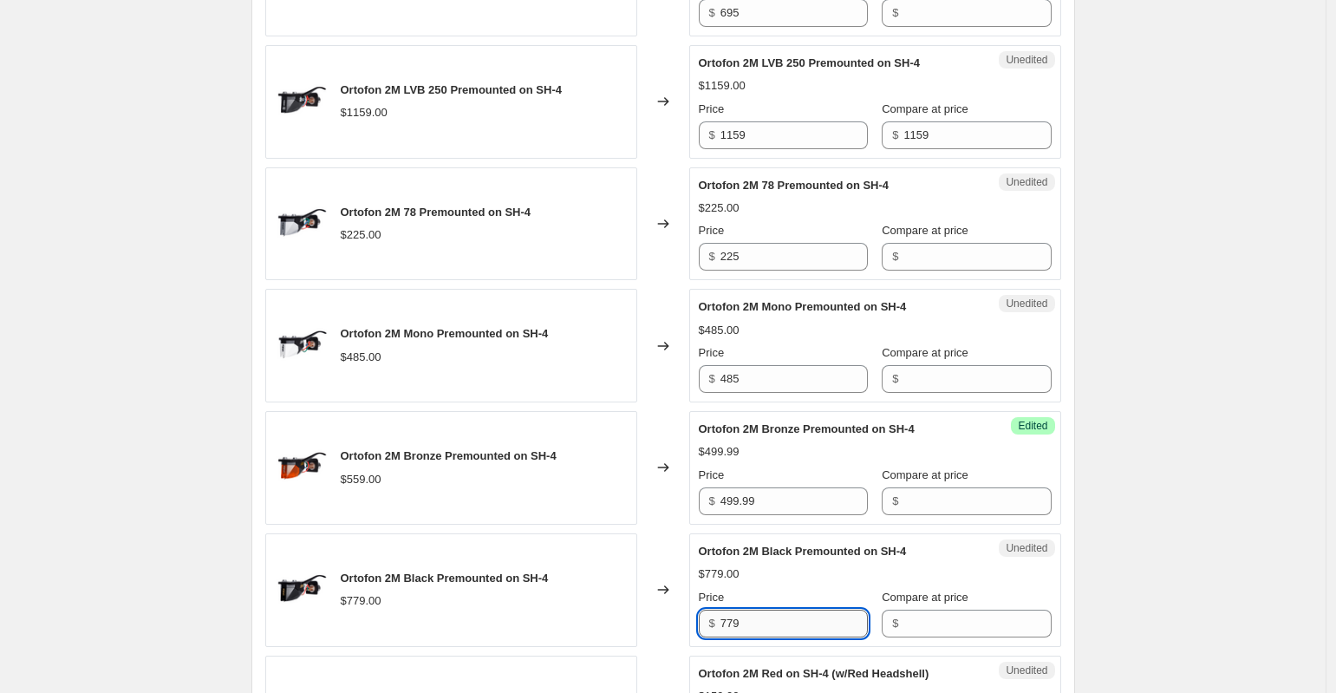
click at [790, 617] on input "779" at bounding box center [793, 623] width 147 height 28
type input "7"
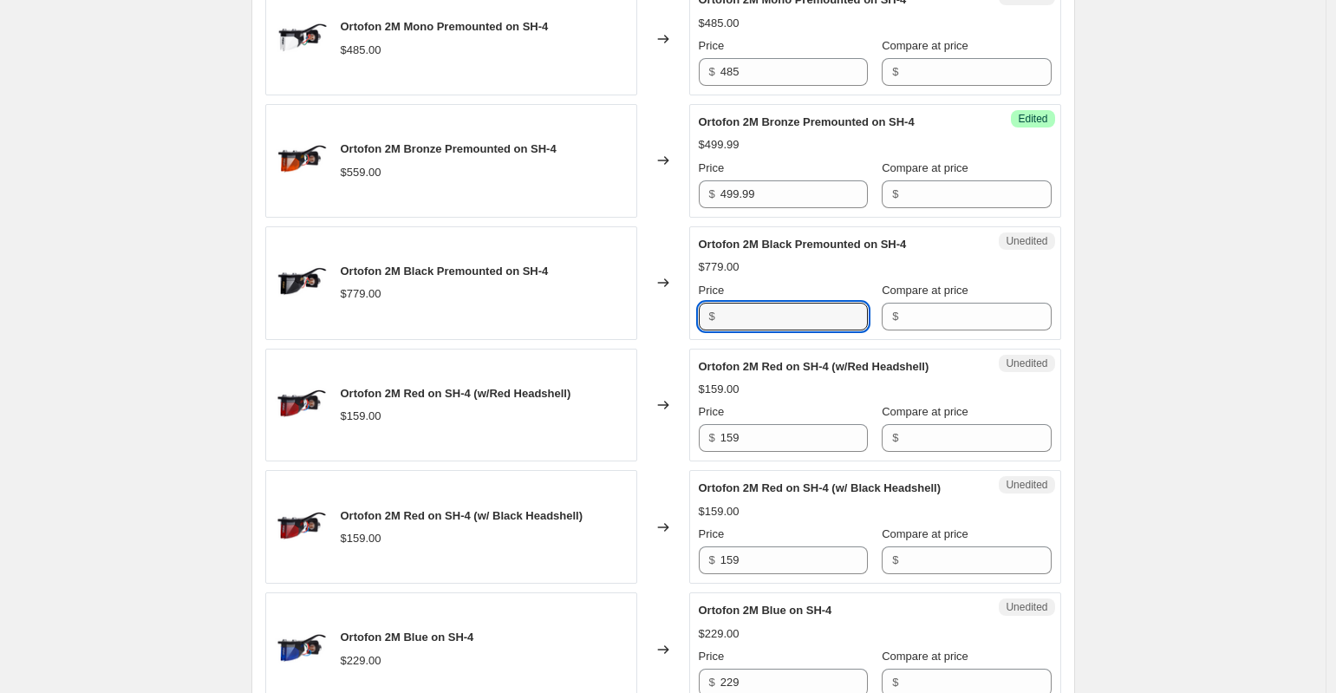
scroll to position [1259, 0]
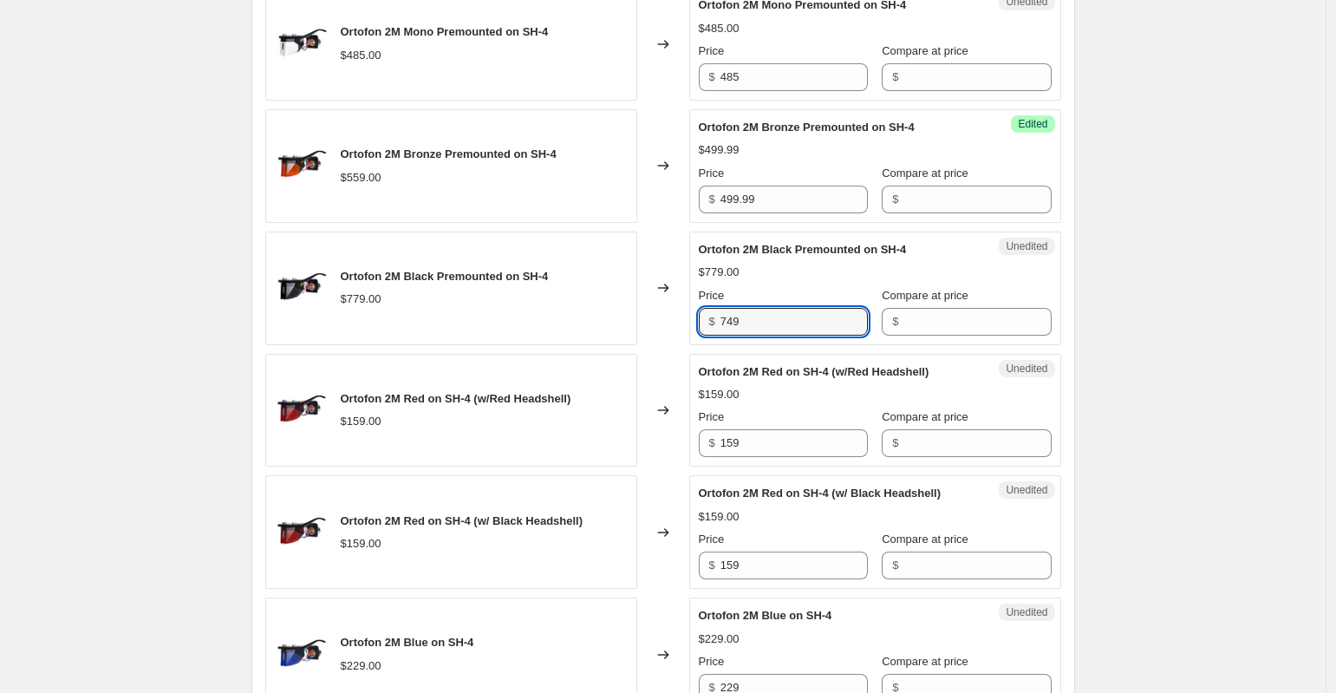
type input "749"
click at [1188, 372] on div "Create new price change job. This page is ready Create new price change job Dra…" at bounding box center [662, 597] width 1325 height 3713
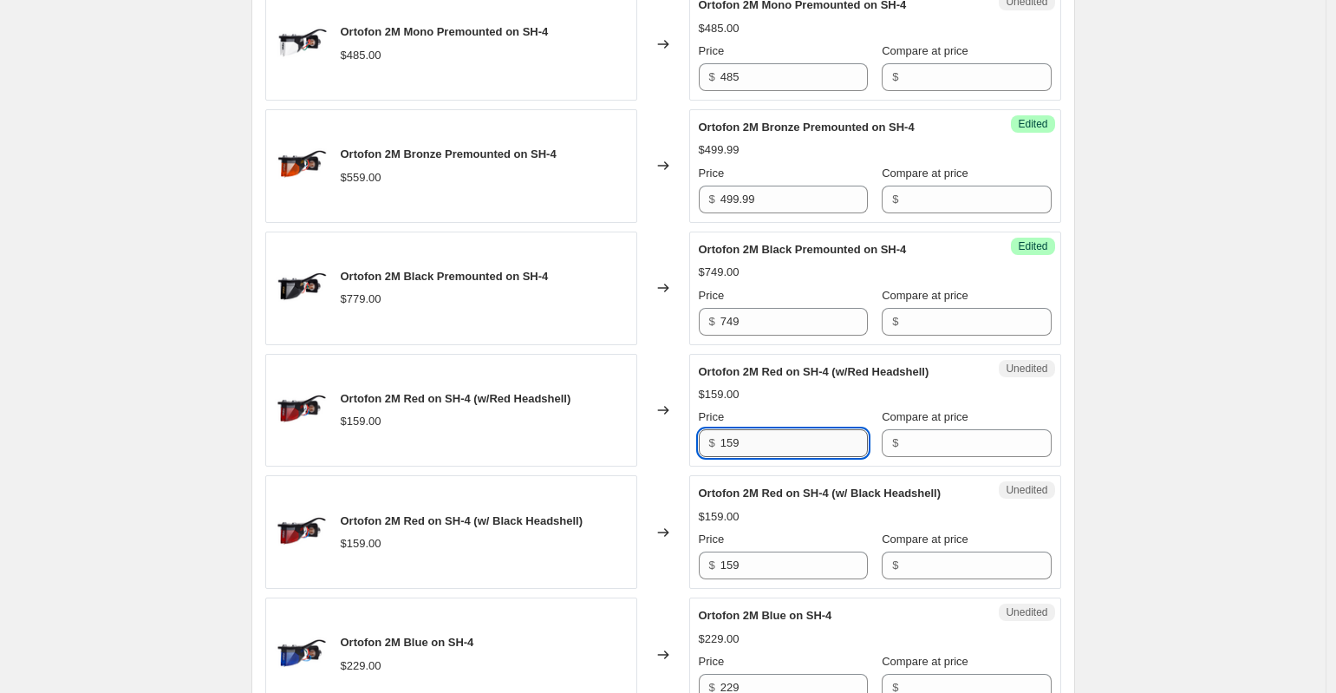
click at [789, 449] on input "159" at bounding box center [793, 443] width 147 height 28
type input "169.99"
click at [804, 316] on input "749" at bounding box center [793, 322] width 147 height 28
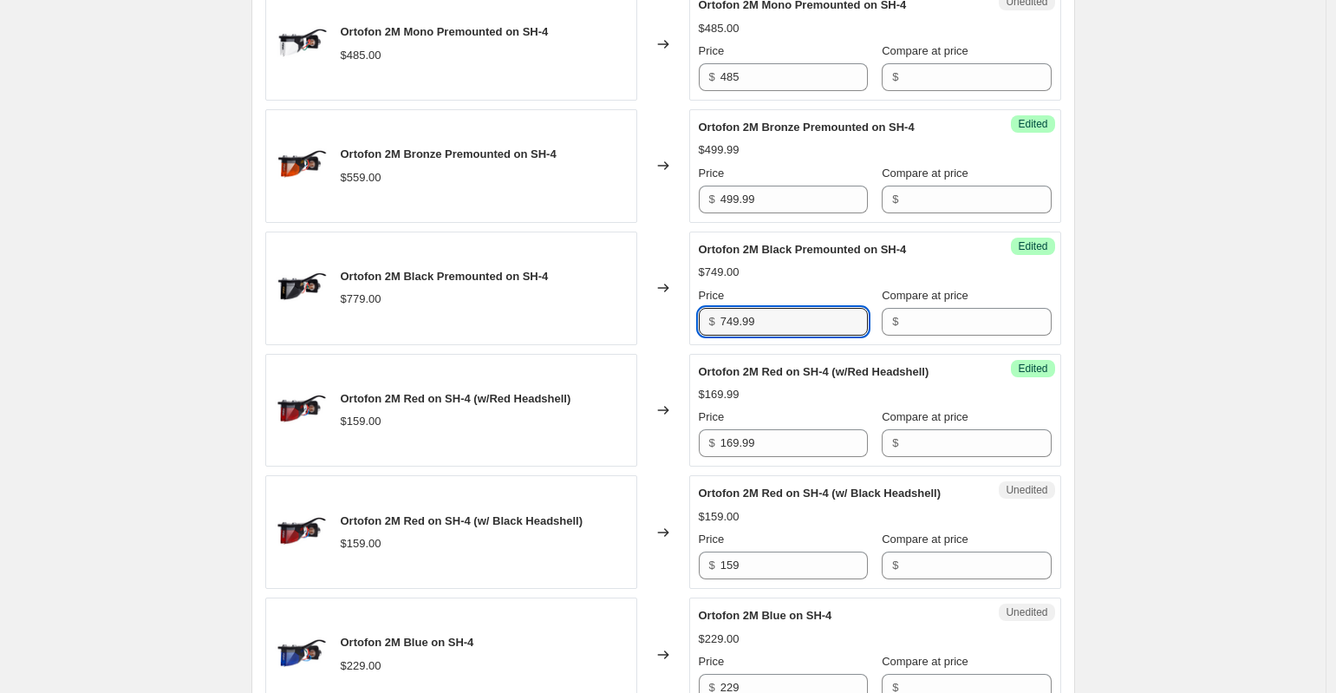
type input "749.99"
click at [1186, 192] on div "Create new price change job. This page is ready Create new price change job Dra…" at bounding box center [662, 597] width 1325 height 3713
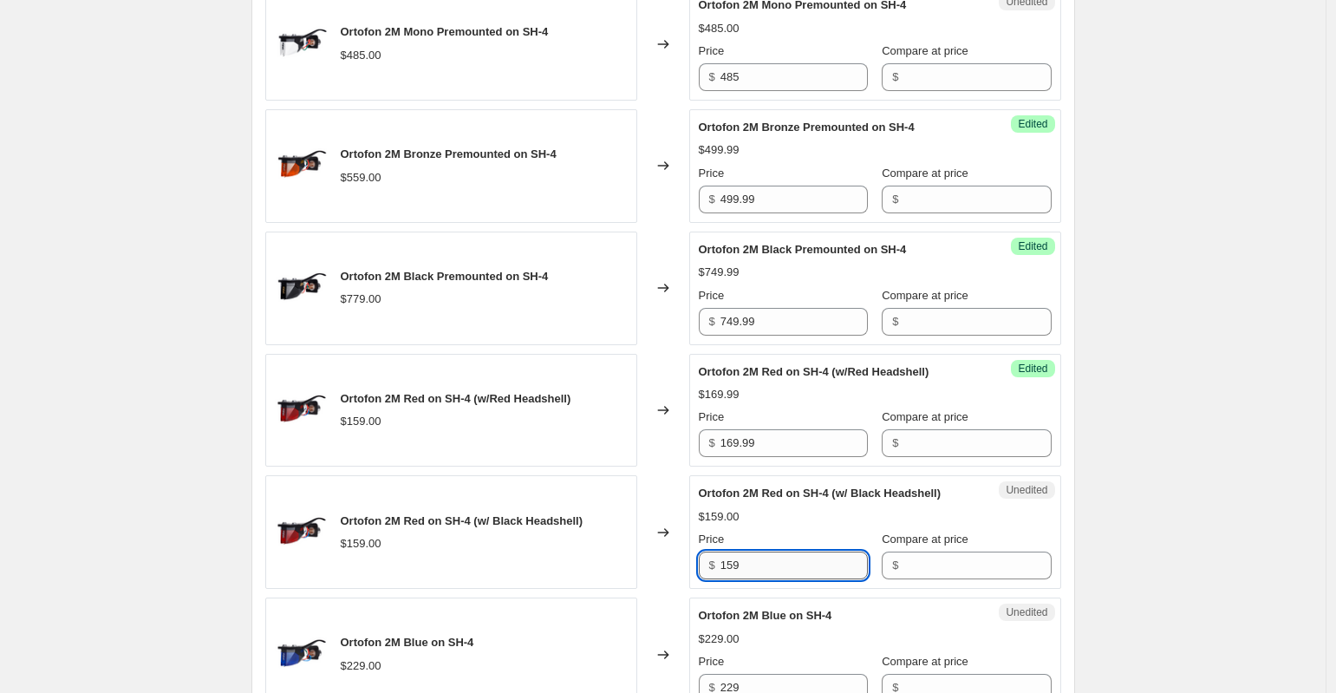
click at [783, 579] on input "159" at bounding box center [793, 565] width 147 height 28
type input "169.99"
click at [1185, 539] on div "Create new price change job. This page is ready Create new price change job Dra…" at bounding box center [662, 597] width 1325 height 3713
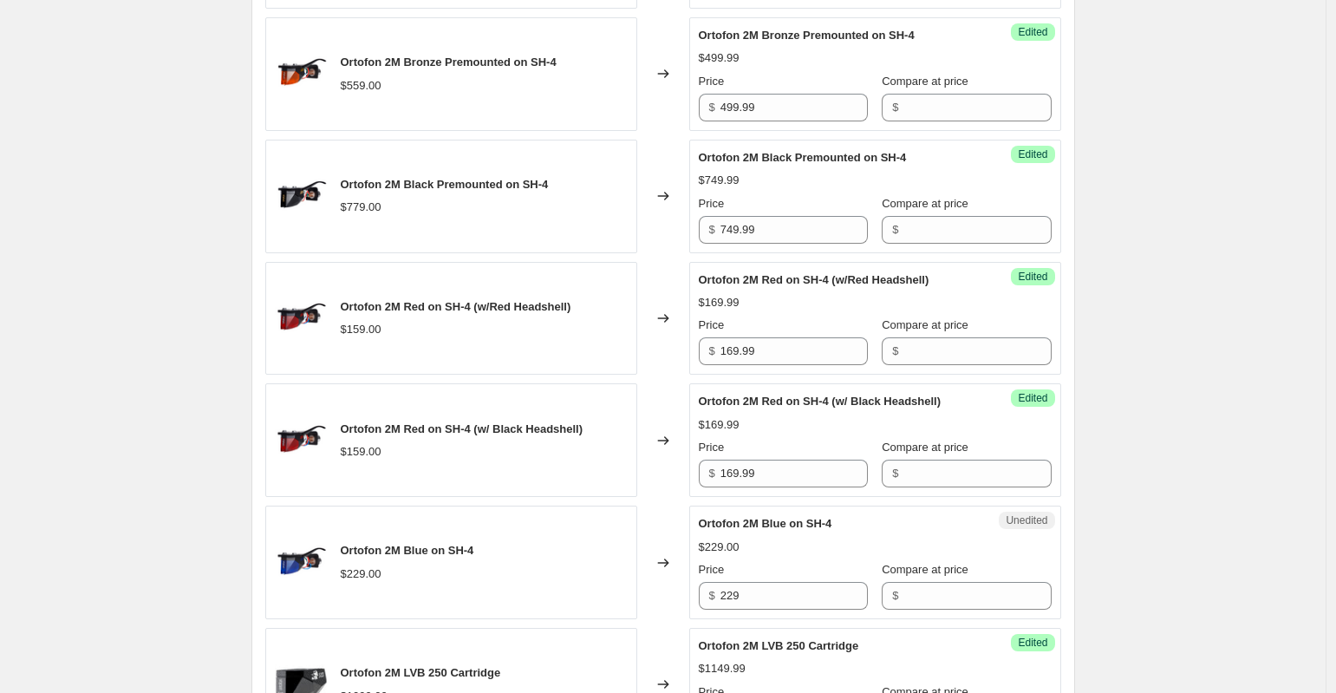
scroll to position [1364, 0]
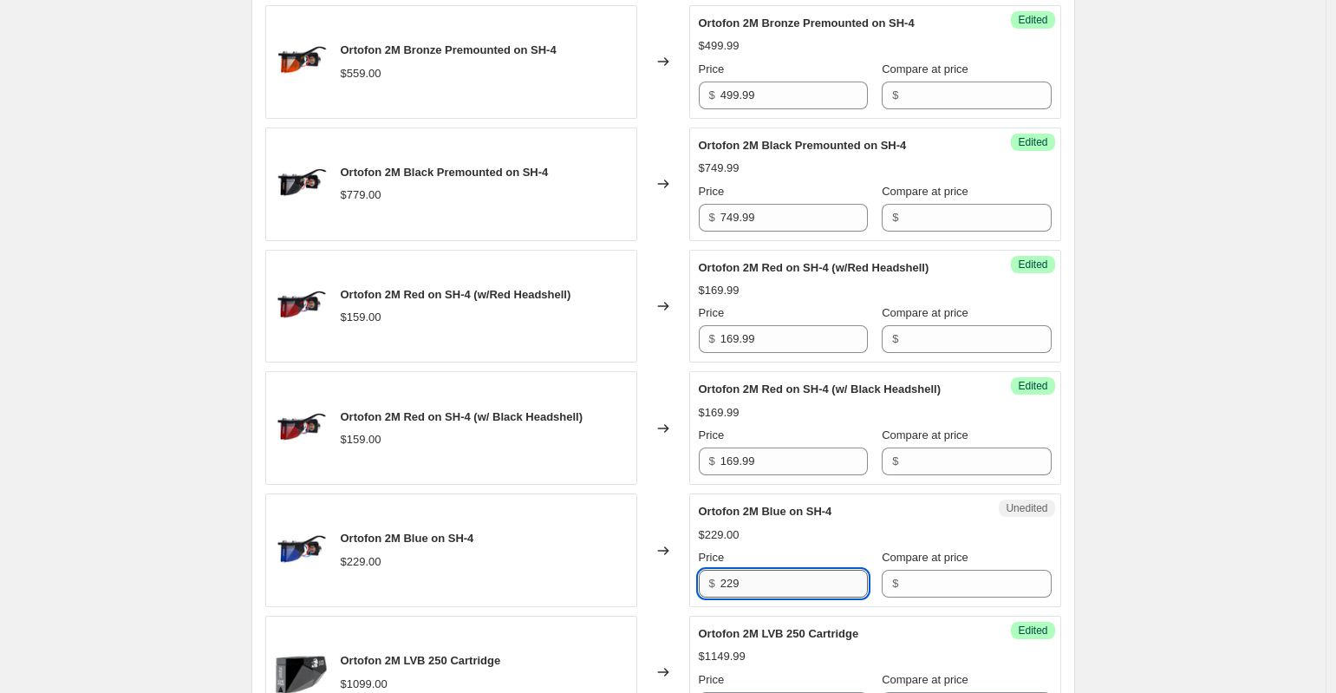
click at [841, 597] on input "229" at bounding box center [793, 583] width 147 height 28
type input "269.99"
click at [1155, 495] on div "Create new price change job. This page is ready Create new price change job Dra…" at bounding box center [662, 492] width 1325 height 3713
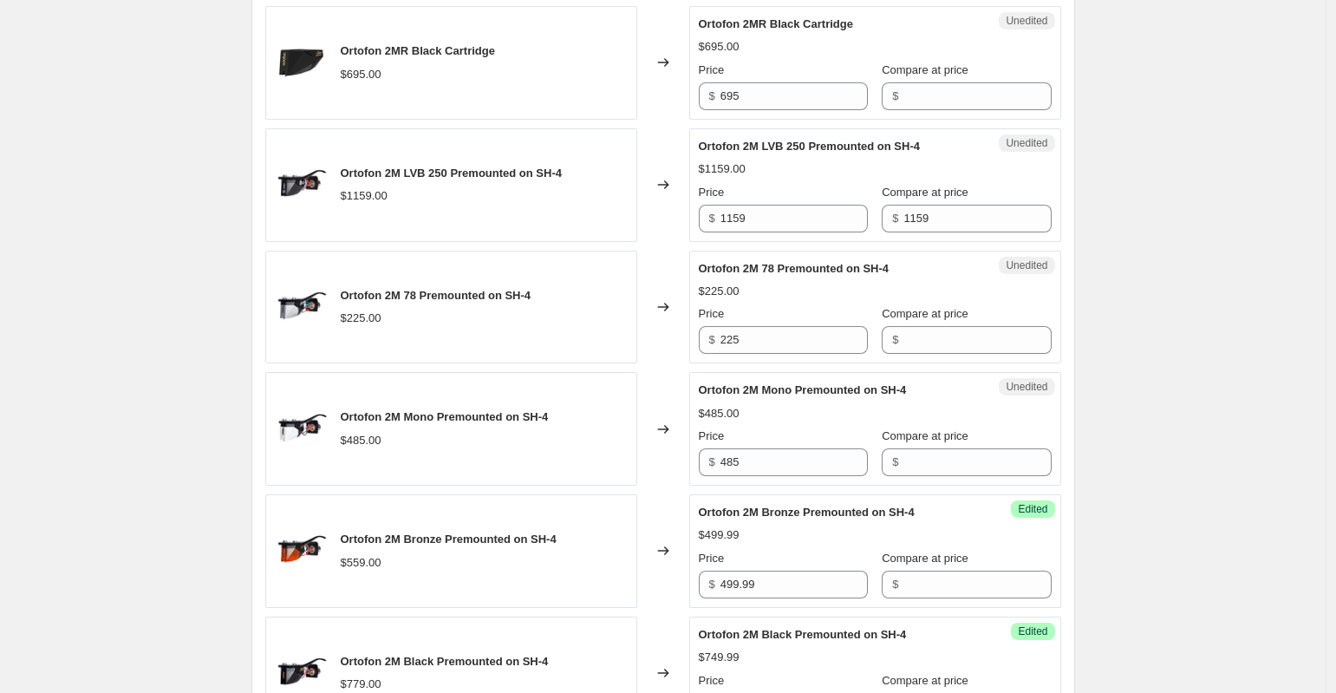
scroll to position [876, 0]
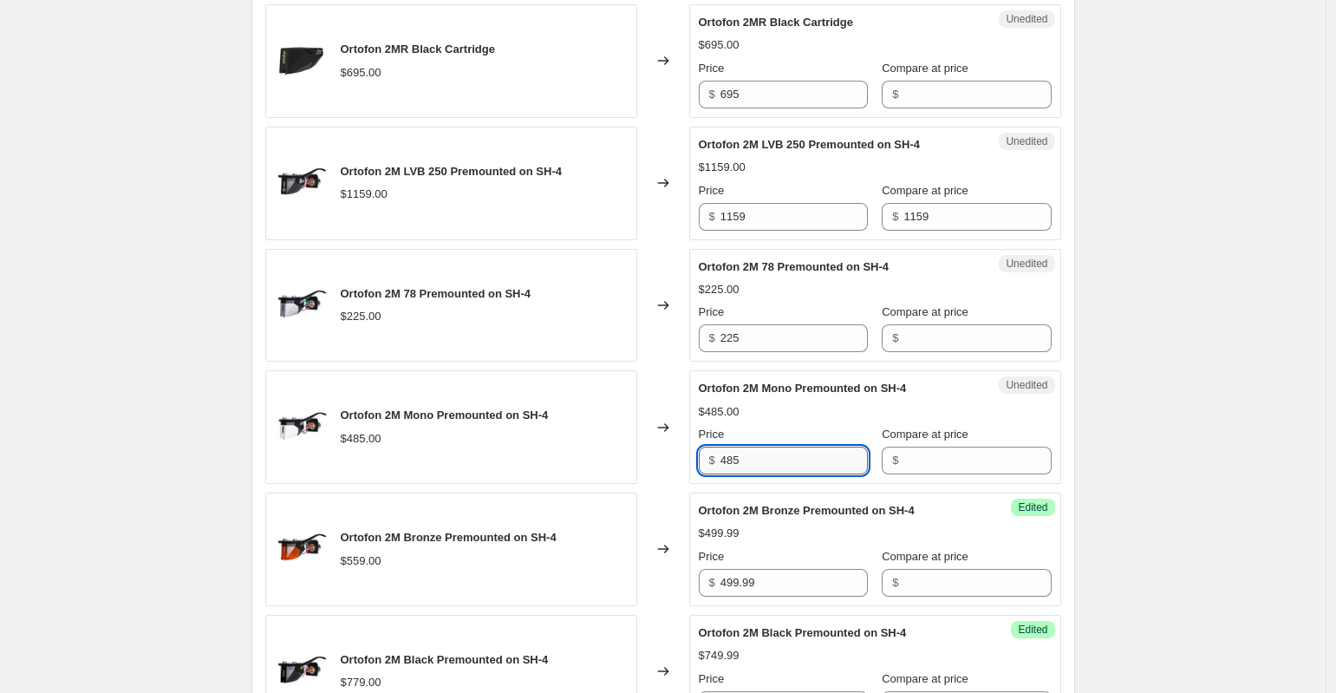
click at [808, 463] on input "485" at bounding box center [793, 460] width 147 height 28
type input "489.99"
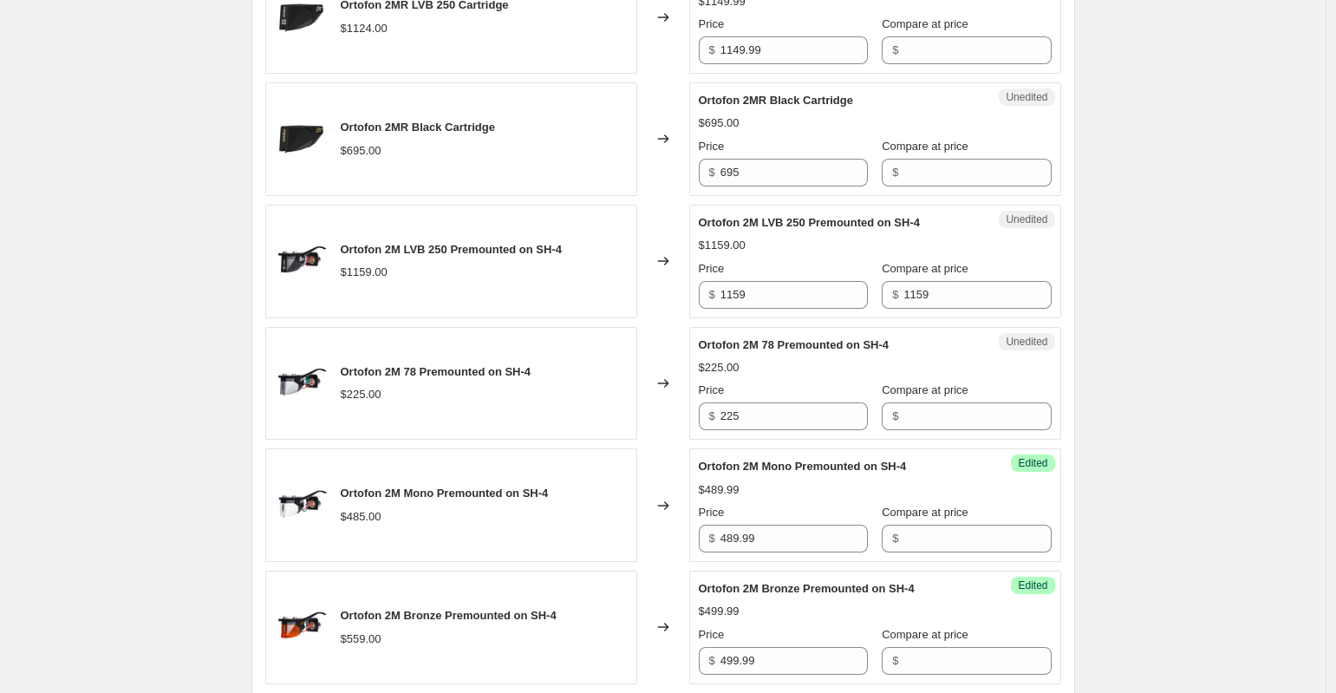
scroll to position [654, 0]
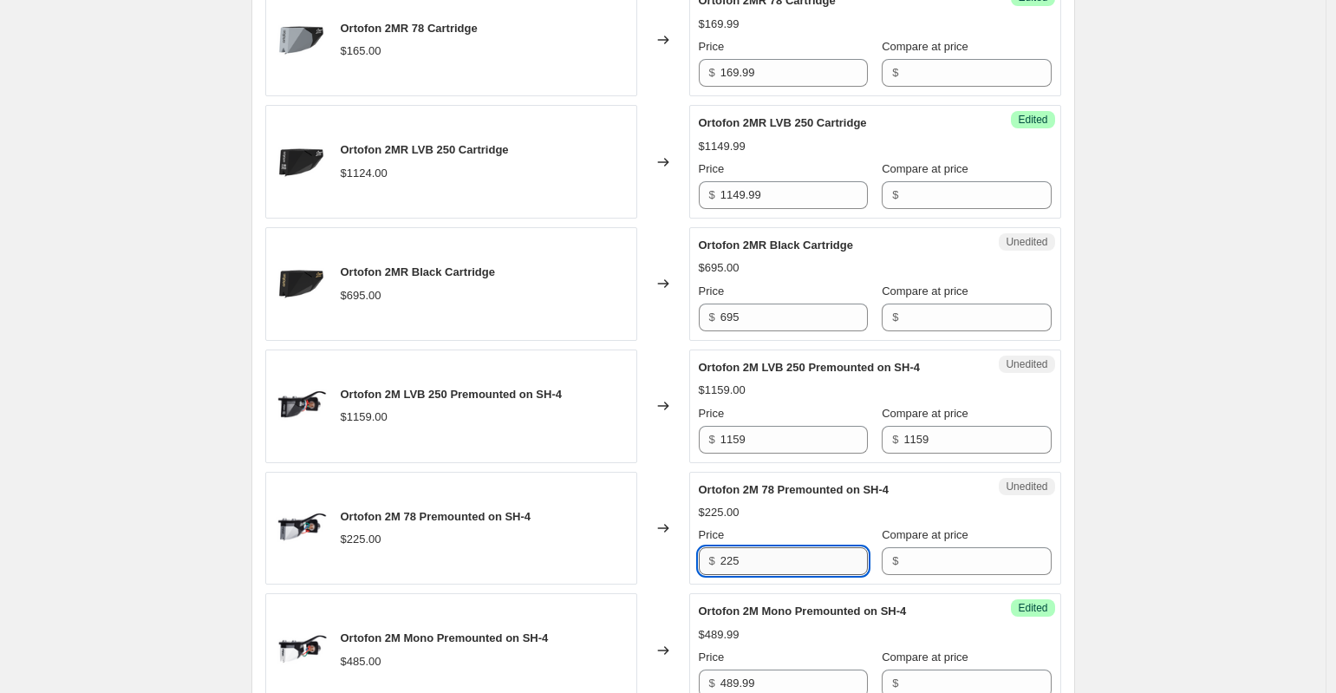
click at [814, 563] on input "225" at bounding box center [793, 561] width 147 height 28
type input "239.99"
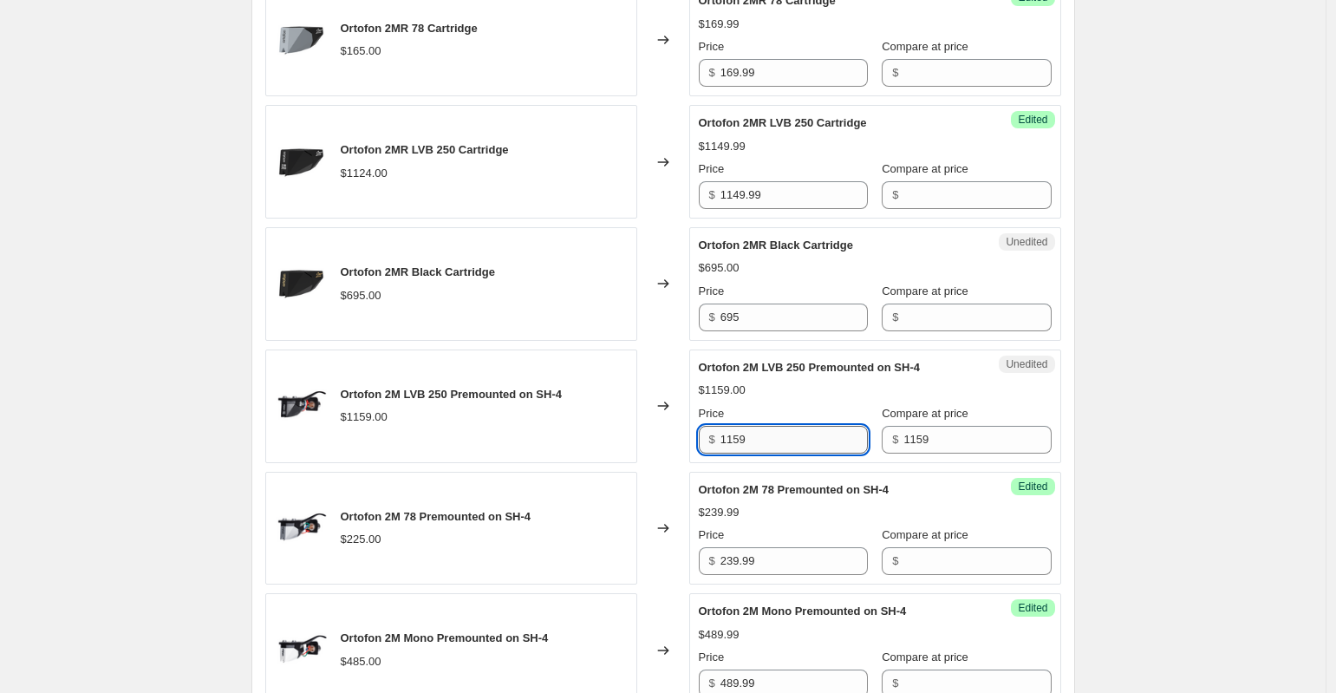
click at [804, 439] on input "1159" at bounding box center [793, 440] width 147 height 28
type input "1"
type input "1199.99"
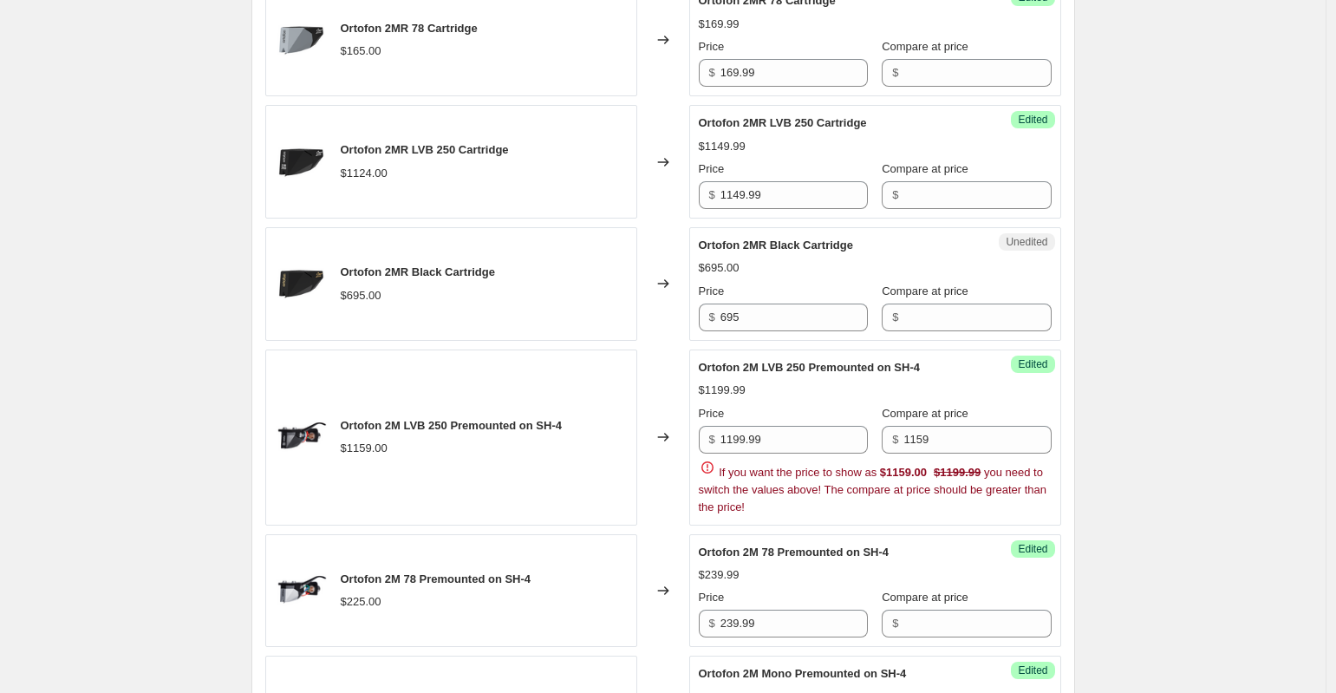
click at [980, 436] on input "1159" at bounding box center [976, 440] width 147 height 28
type input "1"
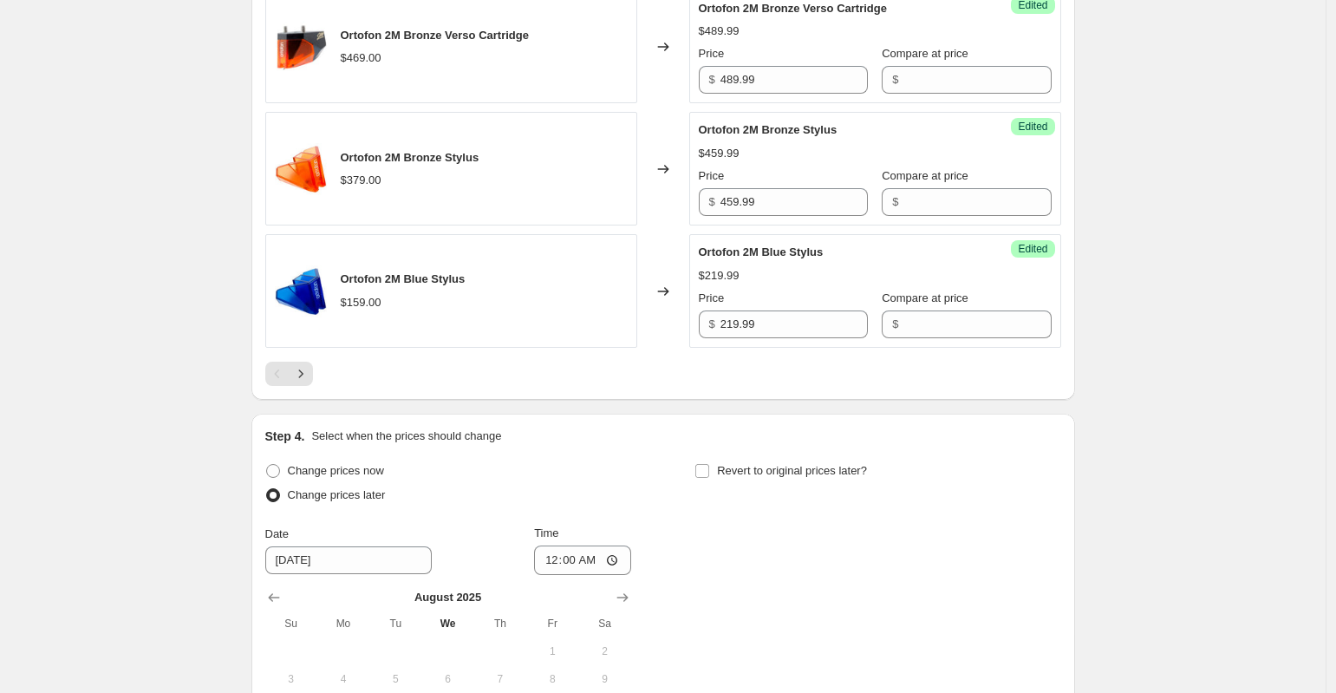
scroll to position [2723, 0]
click at [309, 381] on icon "Next" at bounding box center [300, 371] width 17 height 17
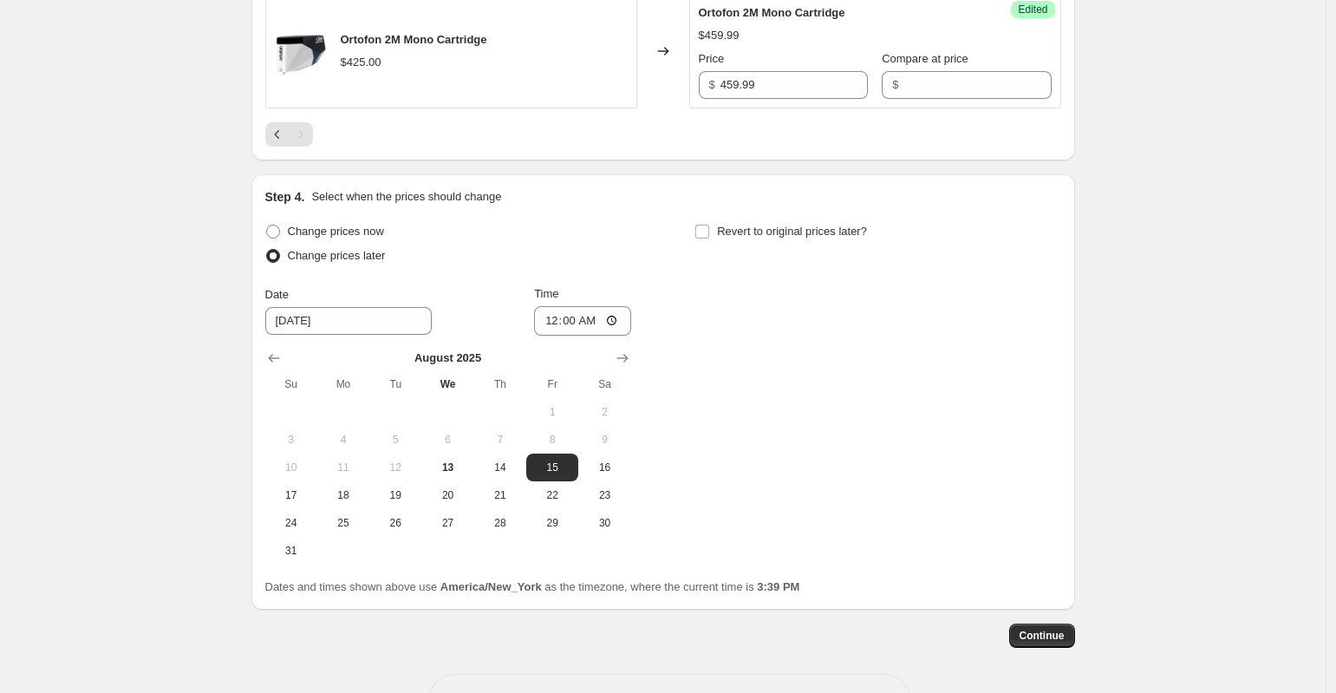
scroll to position [1499, 0]
click at [284, 133] on icon "Previous" at bounding box center [277, 131] width 17 height 17
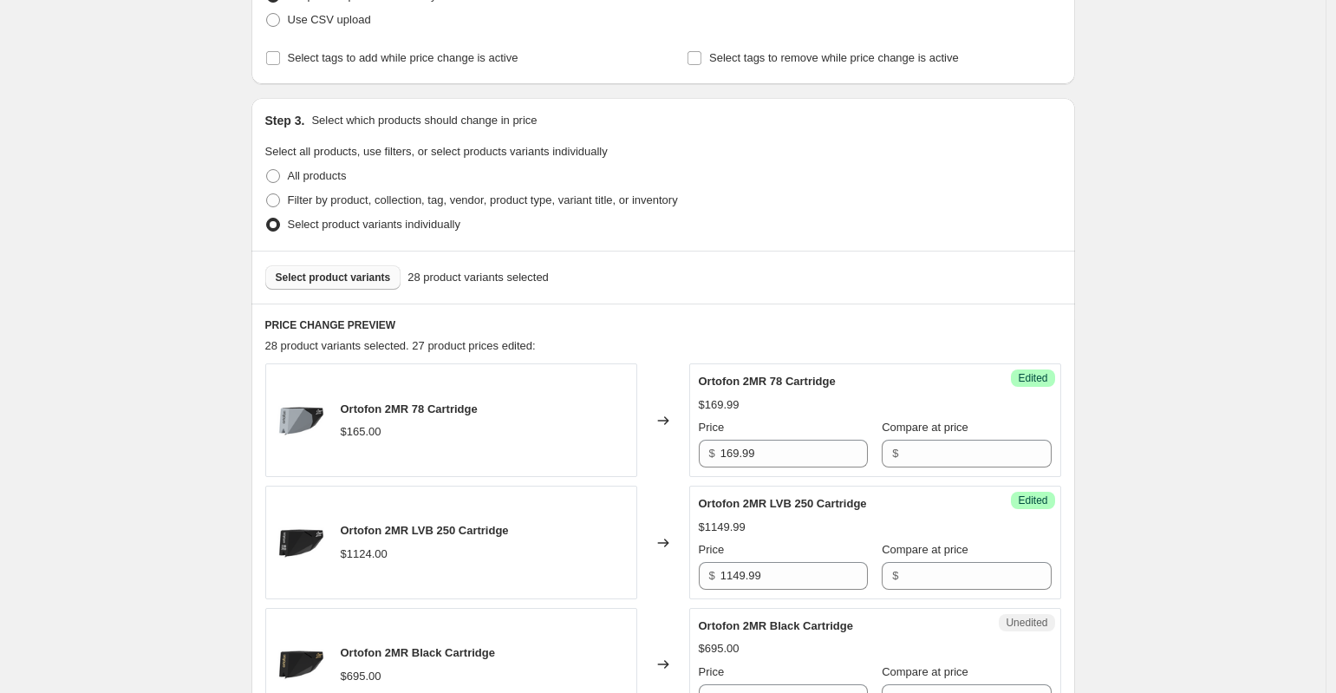
scroll to position [0, 0]
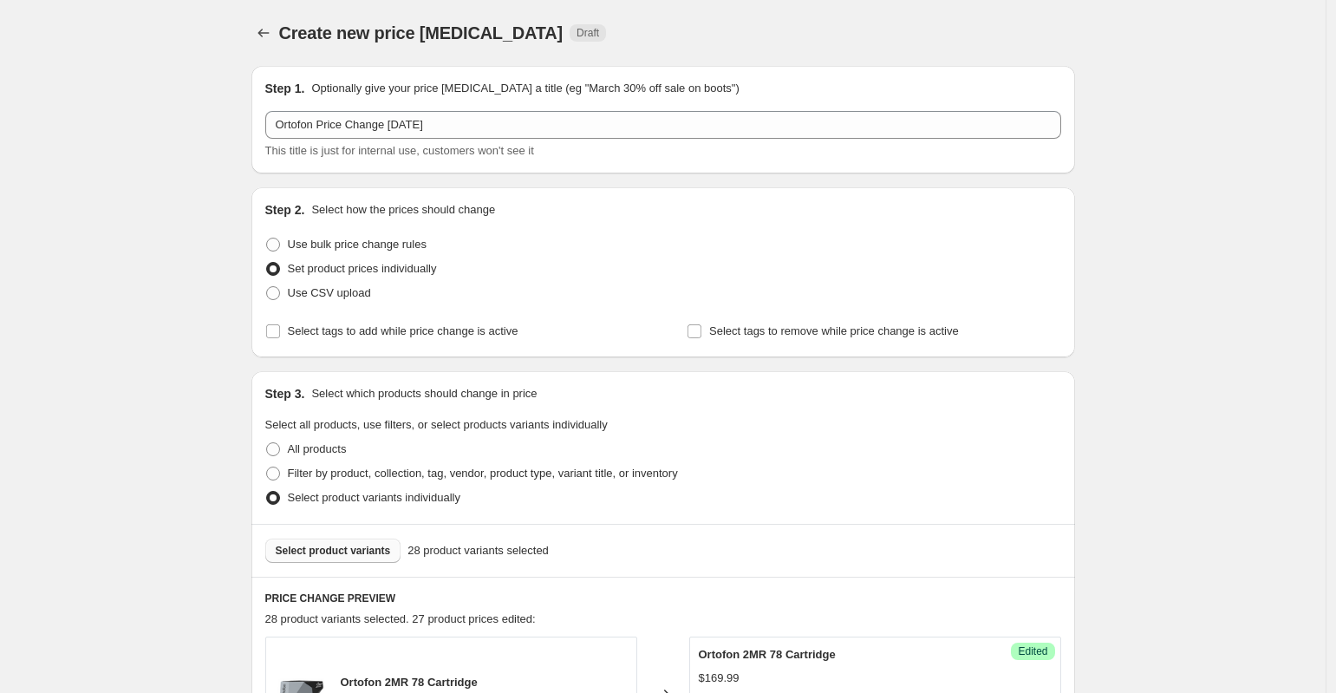
click at [368, 554] on span "Select product variants" at bounding box center [333, 550] width 115 height 14
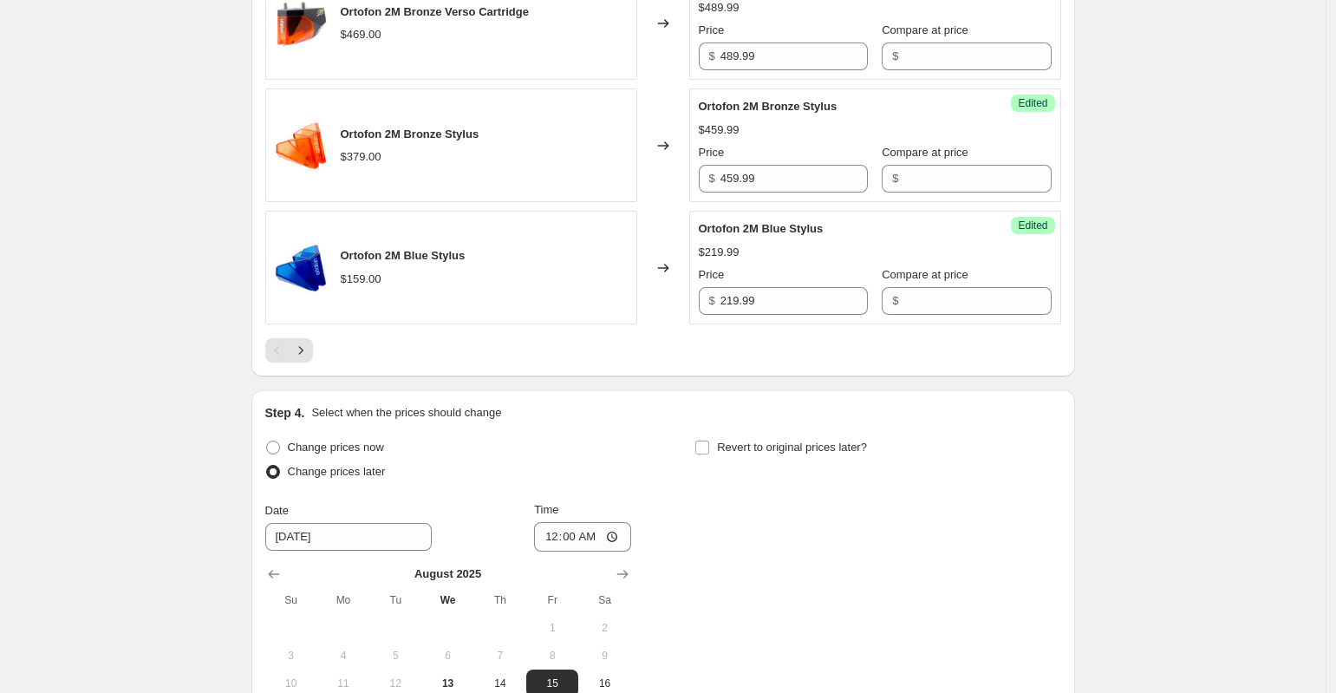
scroll to position [2738, 0]
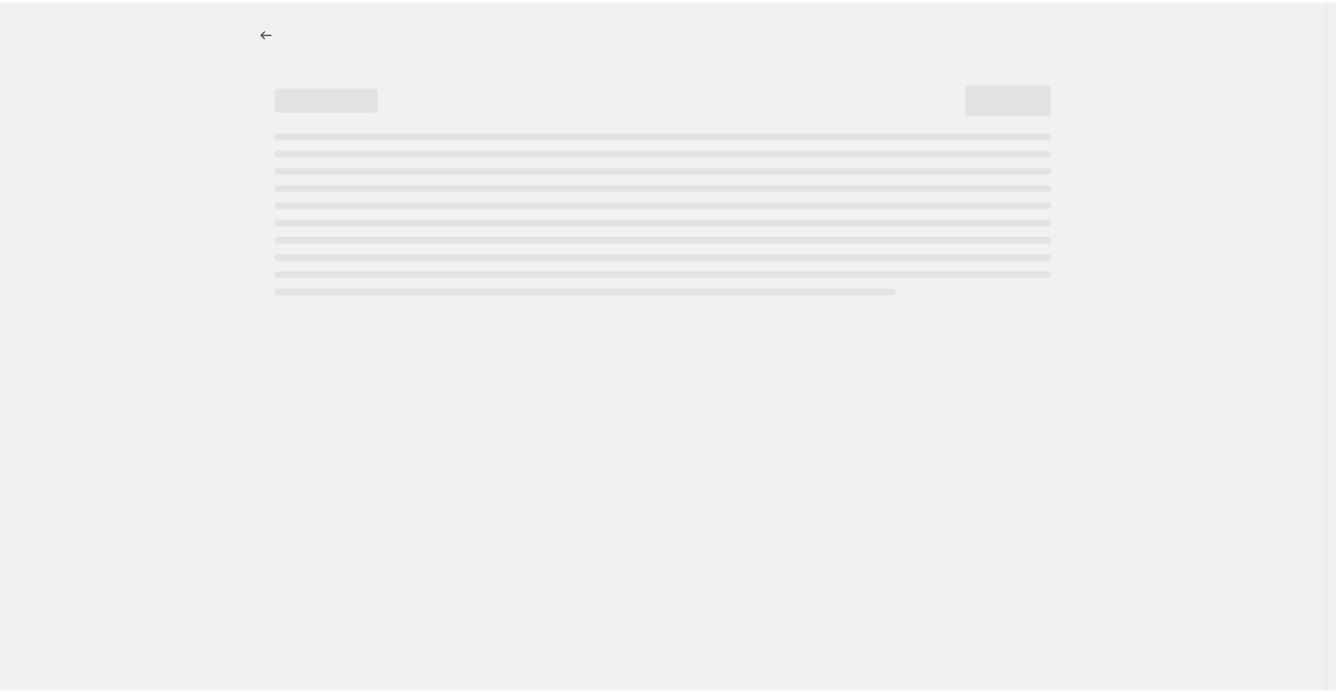
select select "percentage"
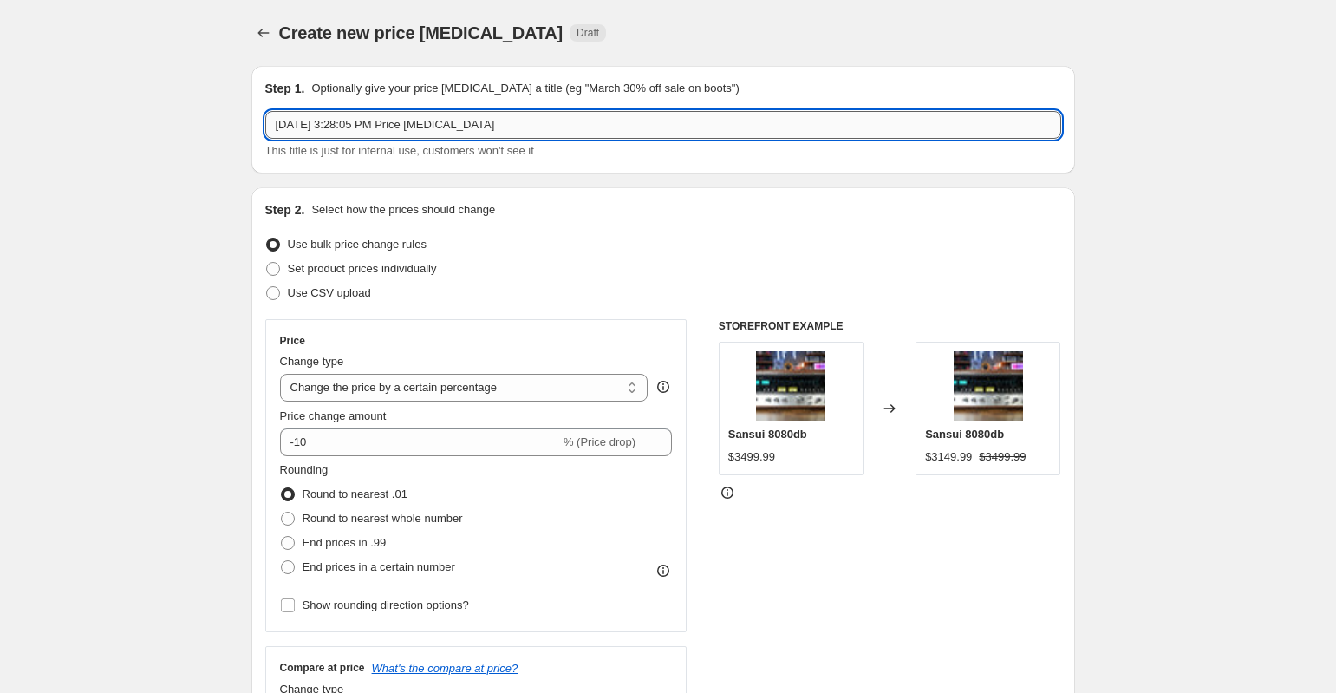
click at [547, 121] on input "[DATE] 3:28:05 PM Price [MEDICAL_DATA]" at bounding box center [663, 125] width 796 height 28
